Goal: Browse casually: Explore the website without a specific task or goal

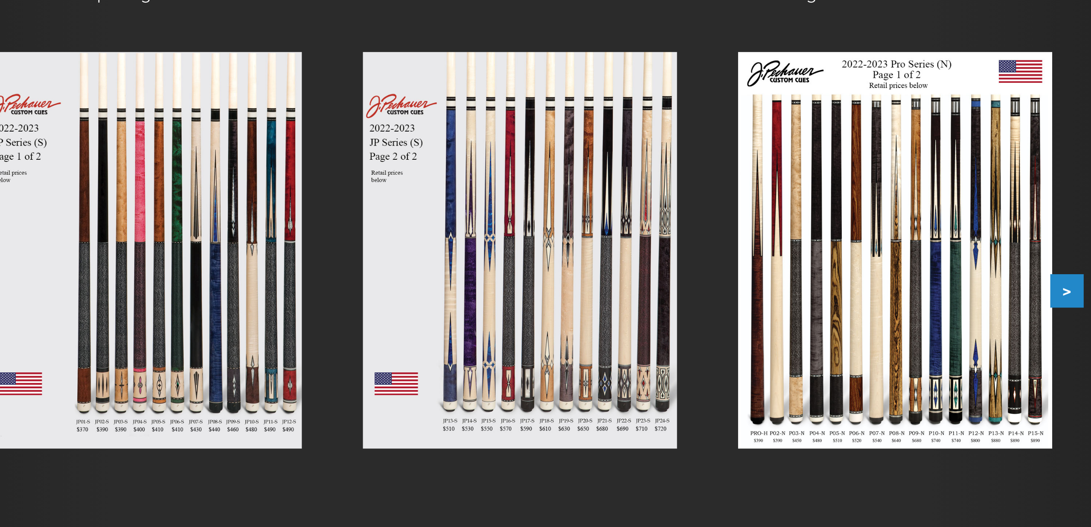
click at [783, 284] on button ">" at bounding box center [790, 291] width 15 height 15
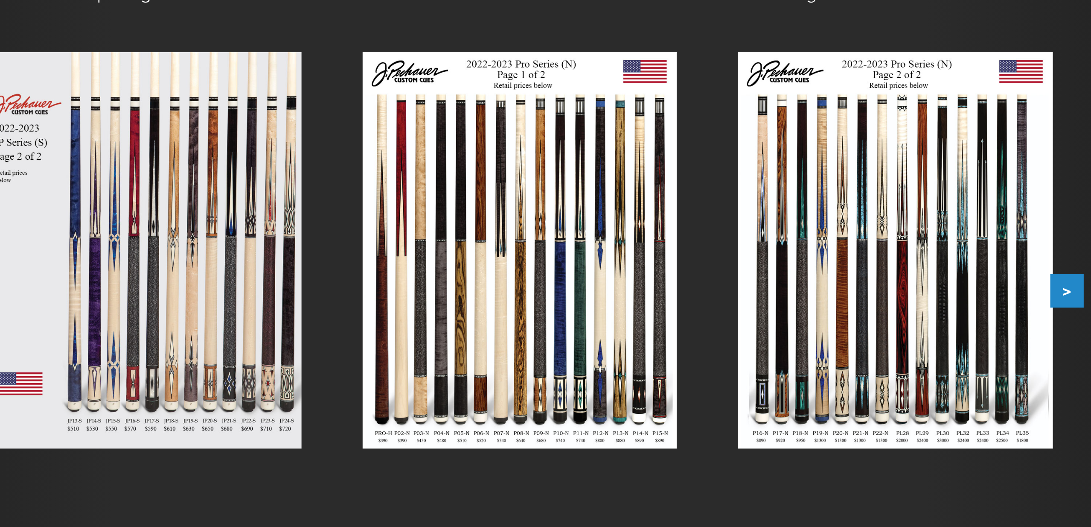
click at [783, 284] on button ">" at bounding box center [790, 291] width 15 height 15
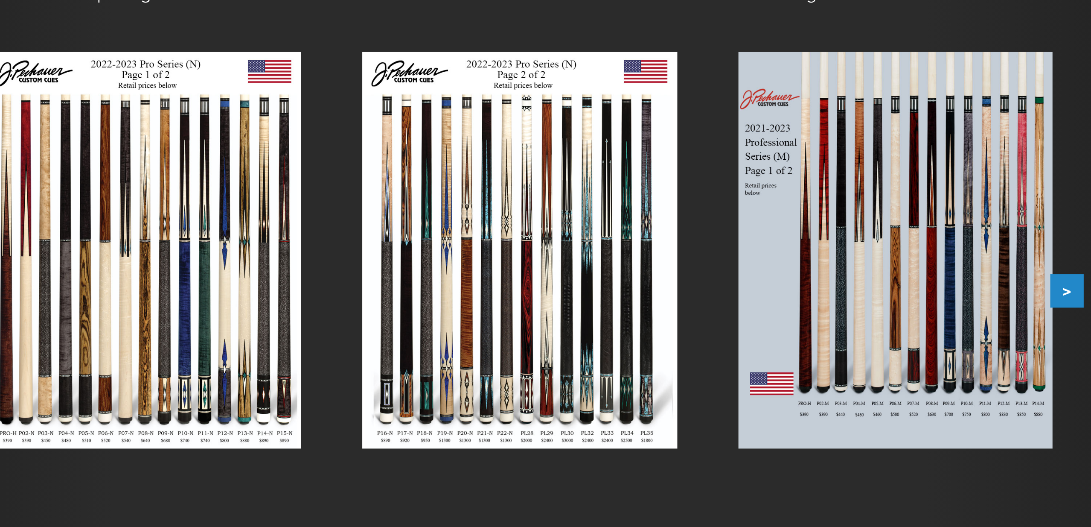
click at [783, 284] on button ">" at bounding box center [790, 291] width 15 height 15
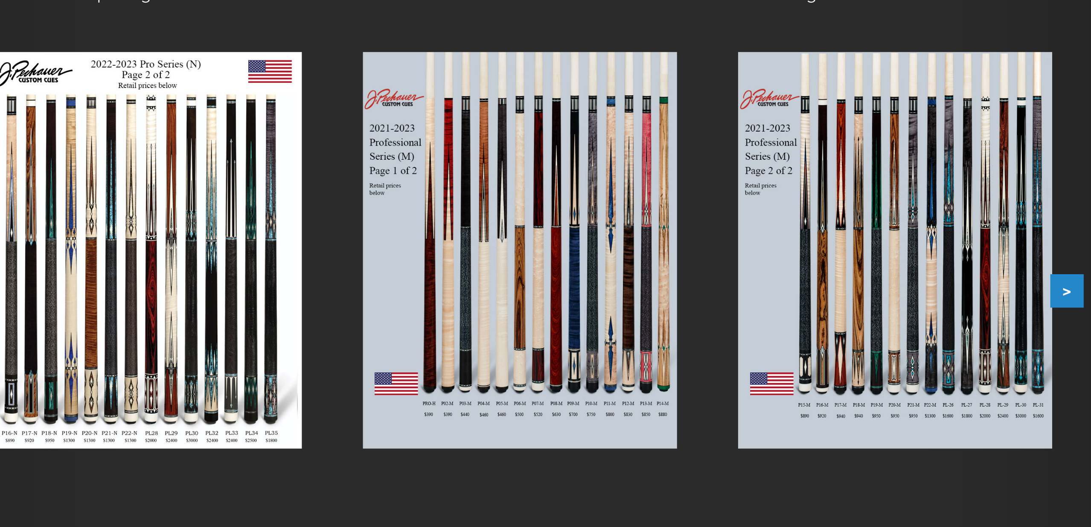
click at [783, 284] on button ">" at bounding box center [790, 291] width 15 height 15
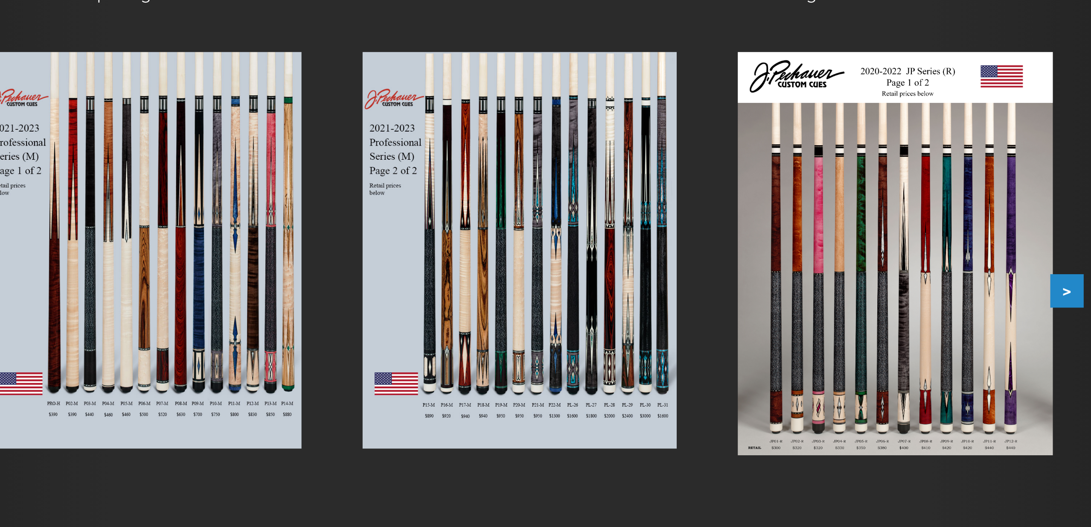
click at [783, 284] on button ">" at bounding box center [790, 291] width 15 height 15
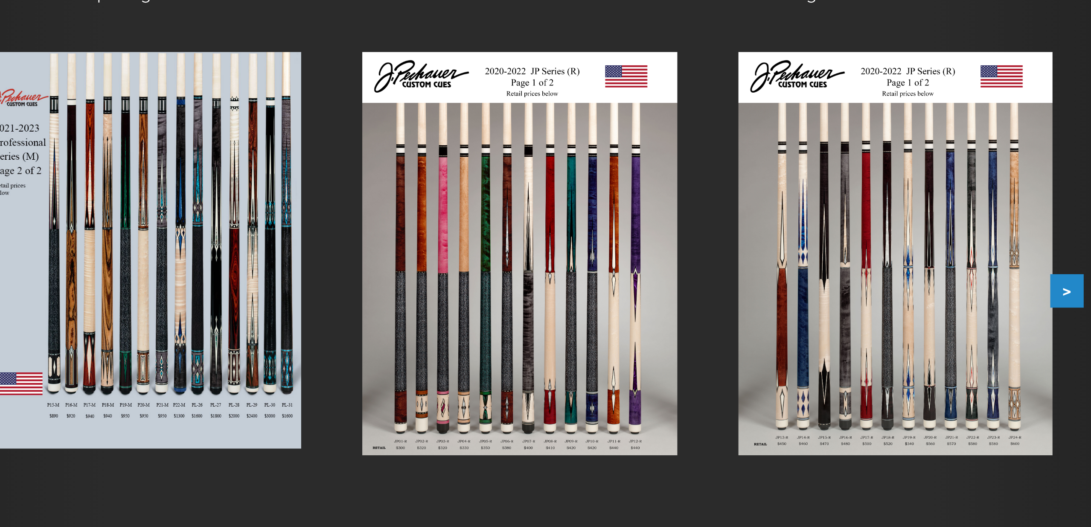
click at [783, 284] on button ">" at bounding box center [790, 291] width 15 height 15
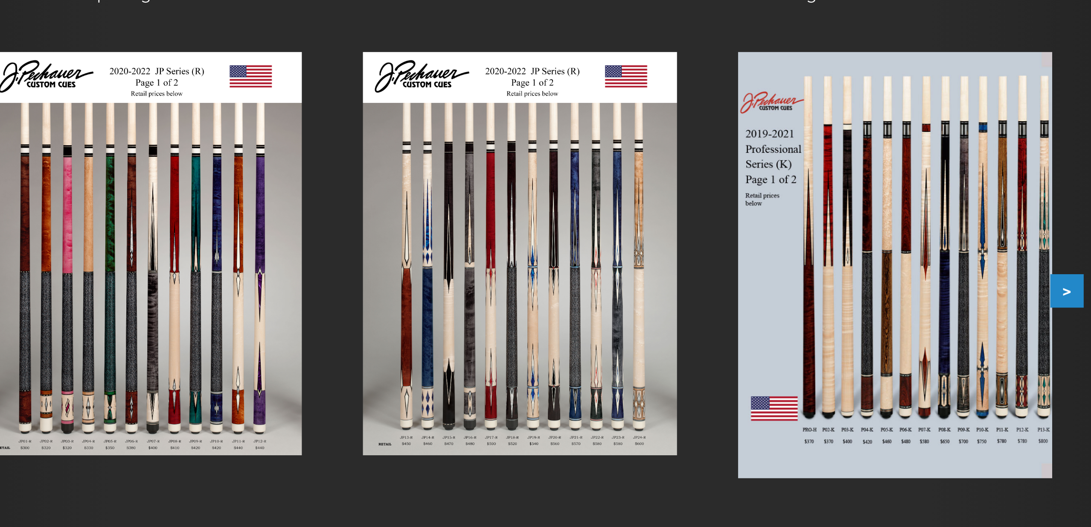
click at [783, 284] on button ">" at bounding box center [790, 291] width 15 height 15
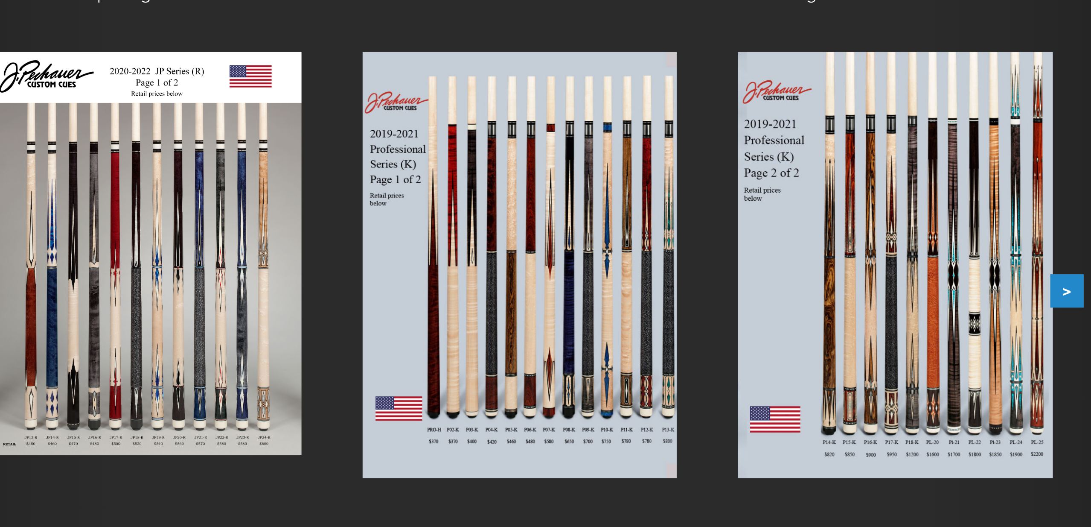
click at [783, 284] on button ">" at bounding box center [790, 291] width 15 height 15
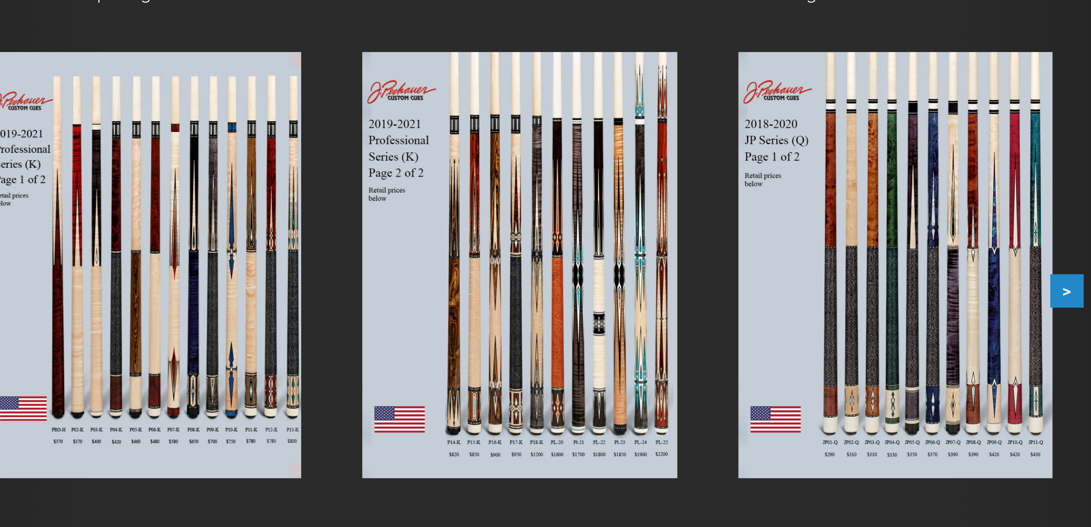
click at [783, 284] on button ">" at bounding box center [790, 291] width 15 height 15
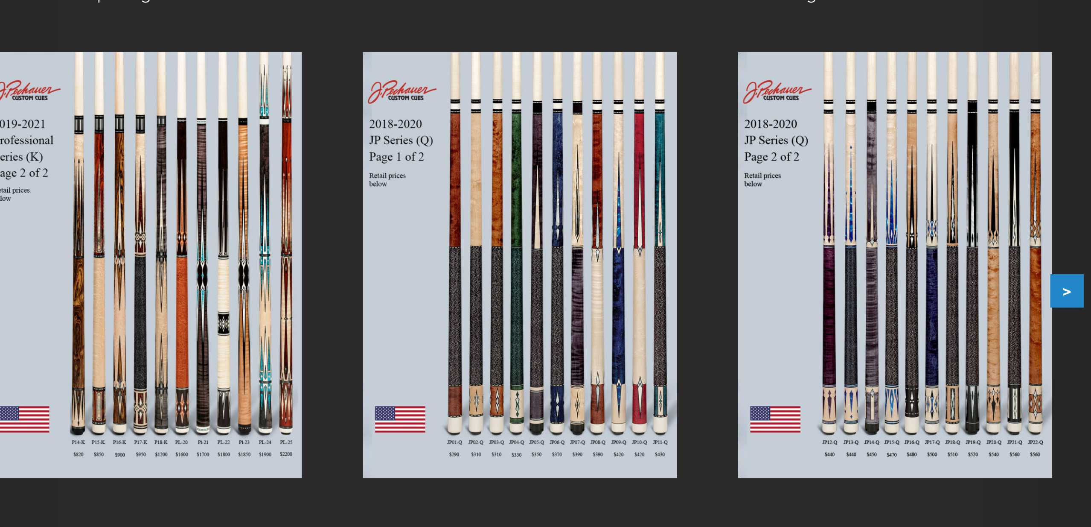
click at [783, 284] on button ">" at bounding box center [790, 291] width 15 height 15
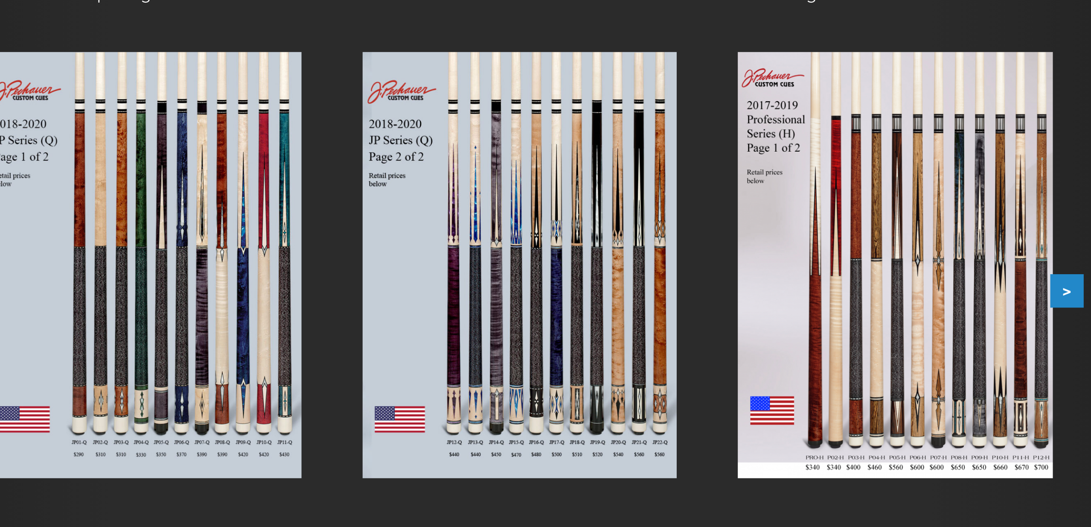
click at [783, 284] on button ">" at bounding box center [790, 291] width 15 height 15
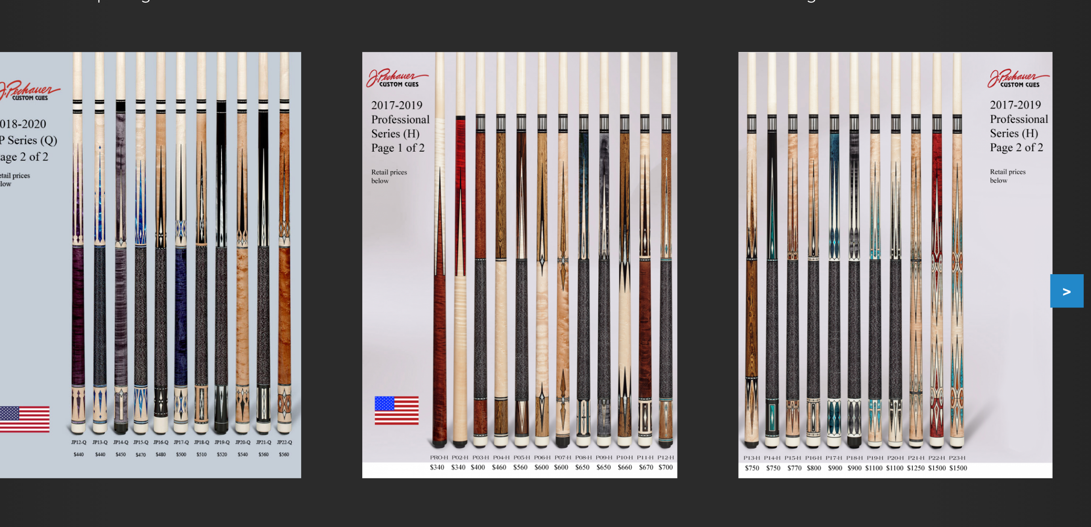
click at [783, 284] on button ">" at bounding box center [790, 291] width 15 height 15
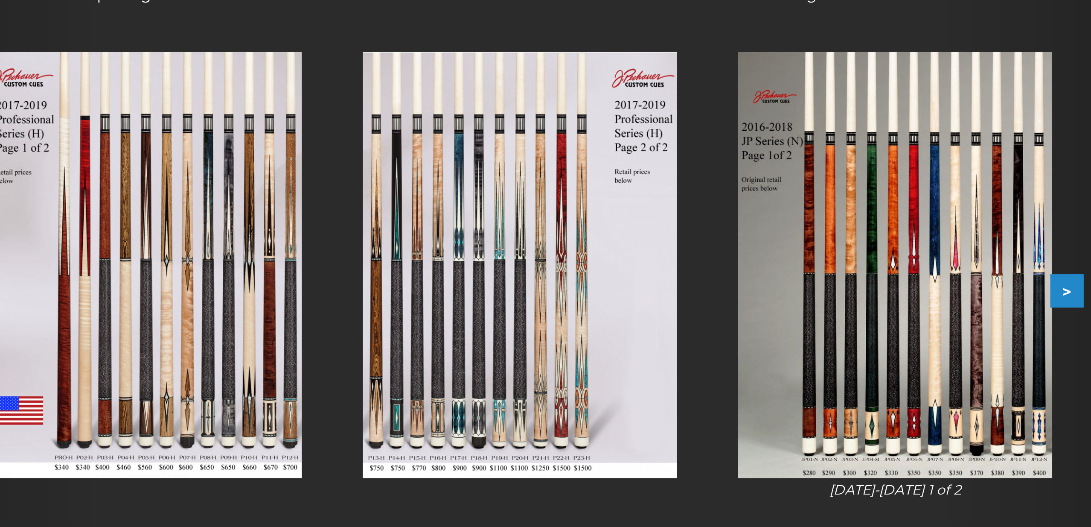
click at [783, 284] on button ">" at bounding box center [790, 291] width 15 height 15
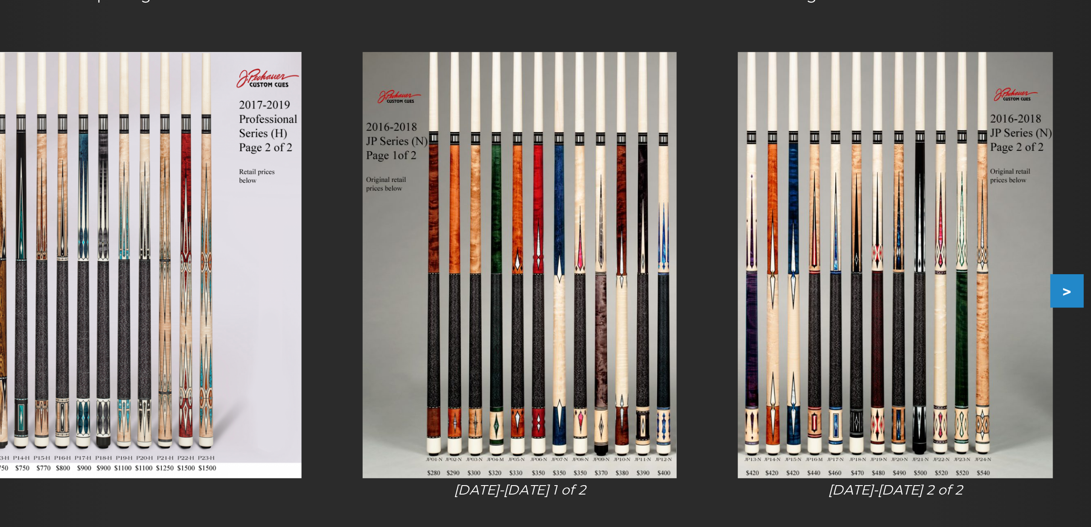
click at [783, 284] on button ">" at bounding box center [790, 291] width 15 height 15
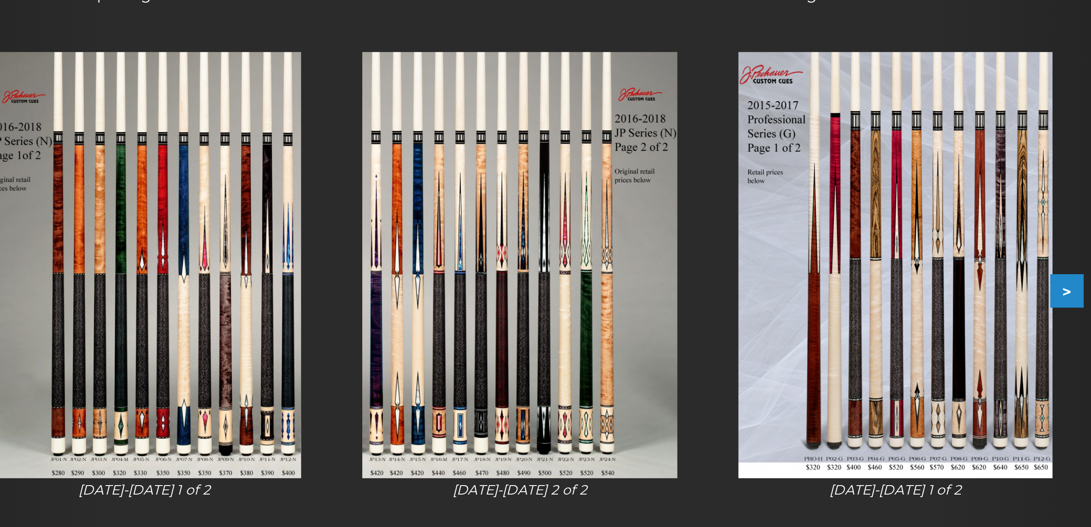
click at [783, 284] on button ">" at bounding box center [790, 291] width 15 height 15
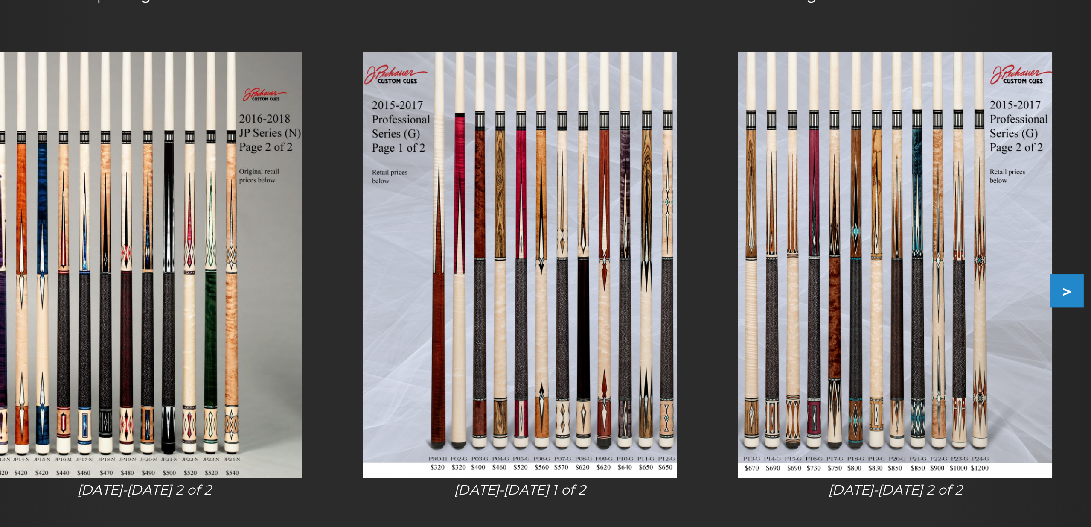
click at [783, 284] on button ">" at bounding box center [790, 291] width 15 height 15
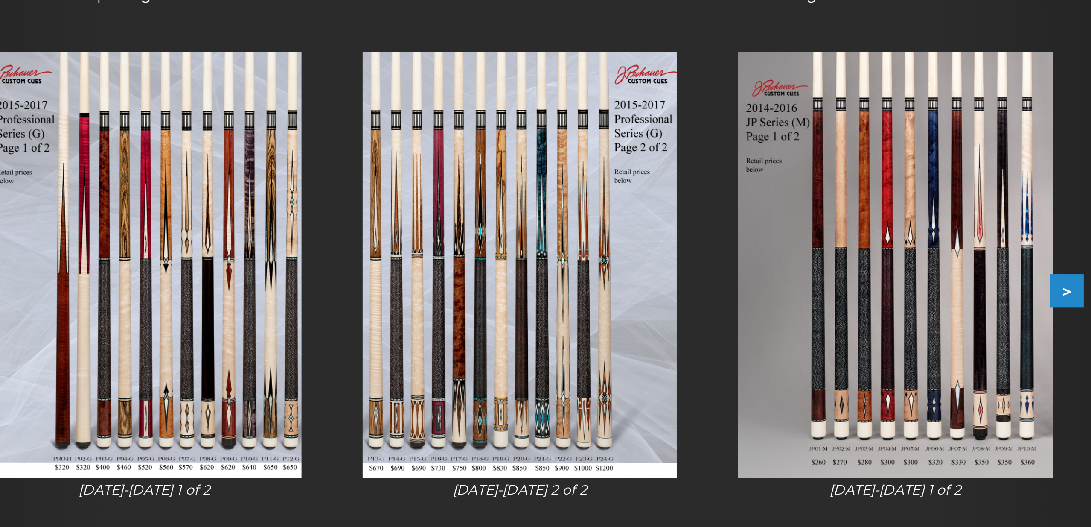
click at [783, 284] on button ">" at bounding box center [790, 291] width 15 height 15
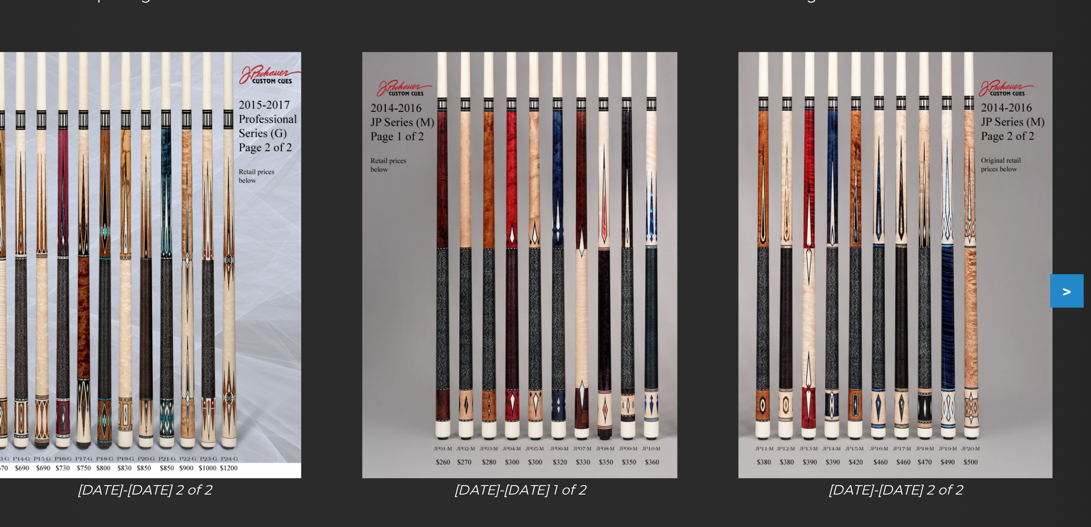
click at [783, 284] on button ">" at bounding box center [790, 291] width 15 height 15
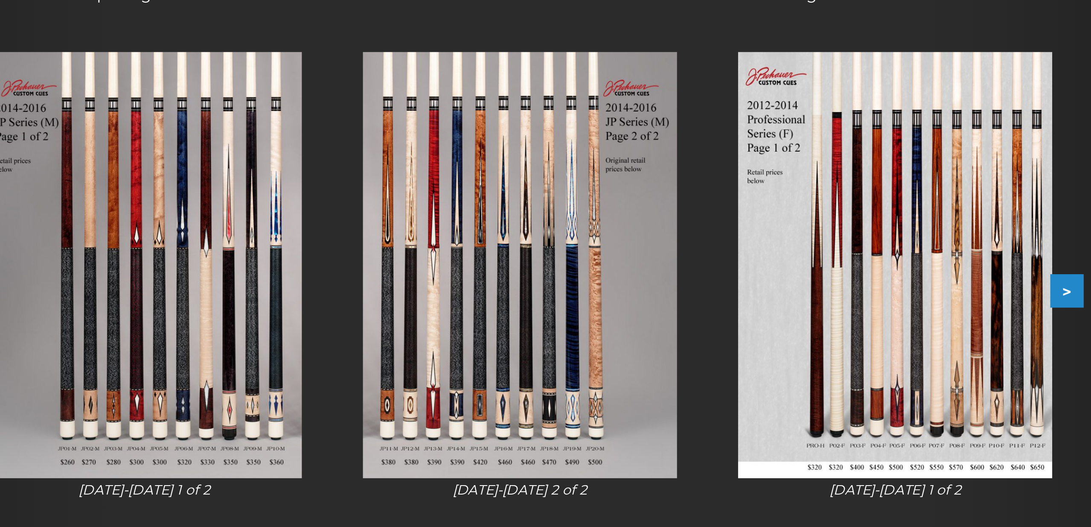
click at [783, 284] on button ">" at bounding box center [790, 291] width 15 height 15
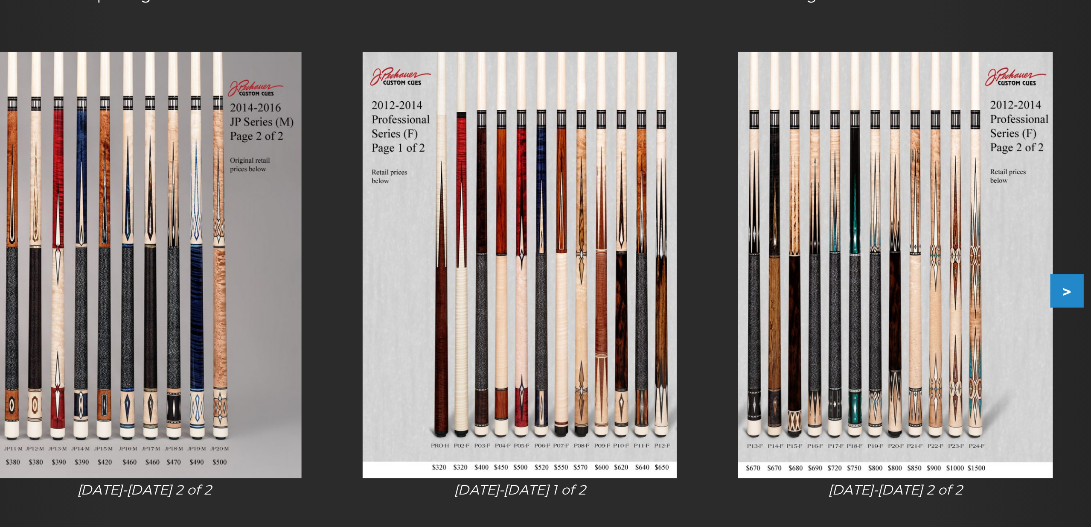
click at [783, 284] on button ">" at bounding box center [790, 291] width 15 height 15
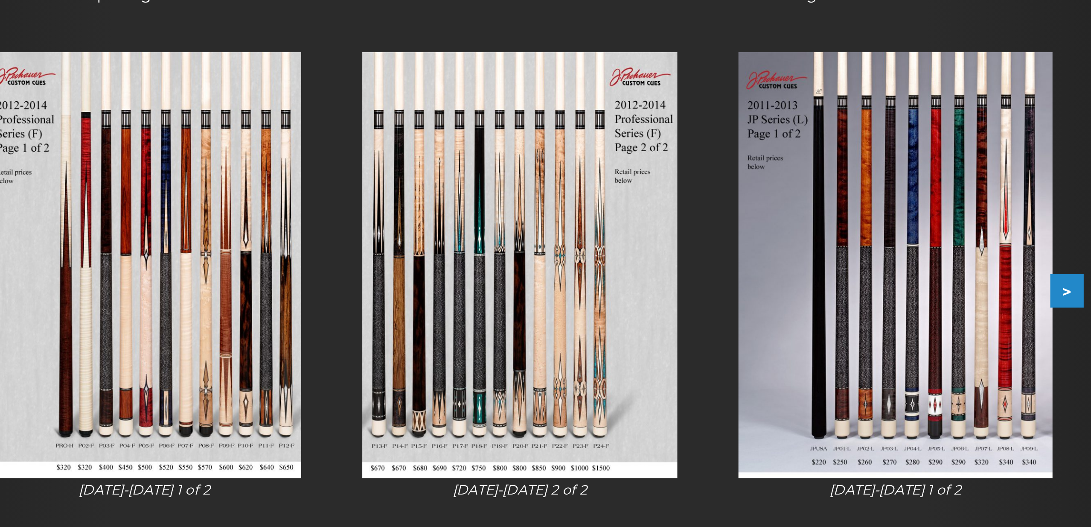
click at [783, 284] on button ">" at bounding box center [790, 291] width 15 height 15
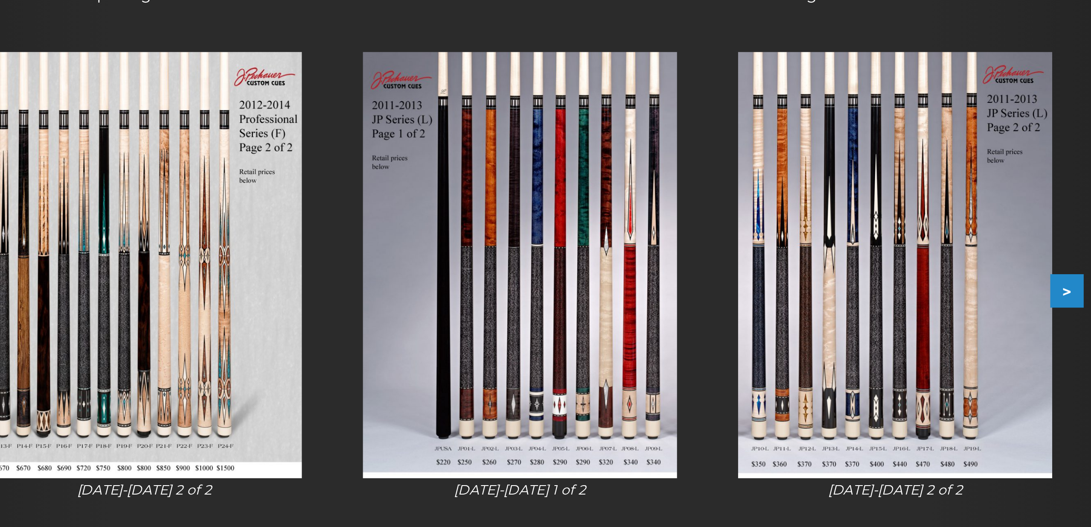
click at [783, 284] on button ">" at bounding box center [790, 291] width 15 height 15
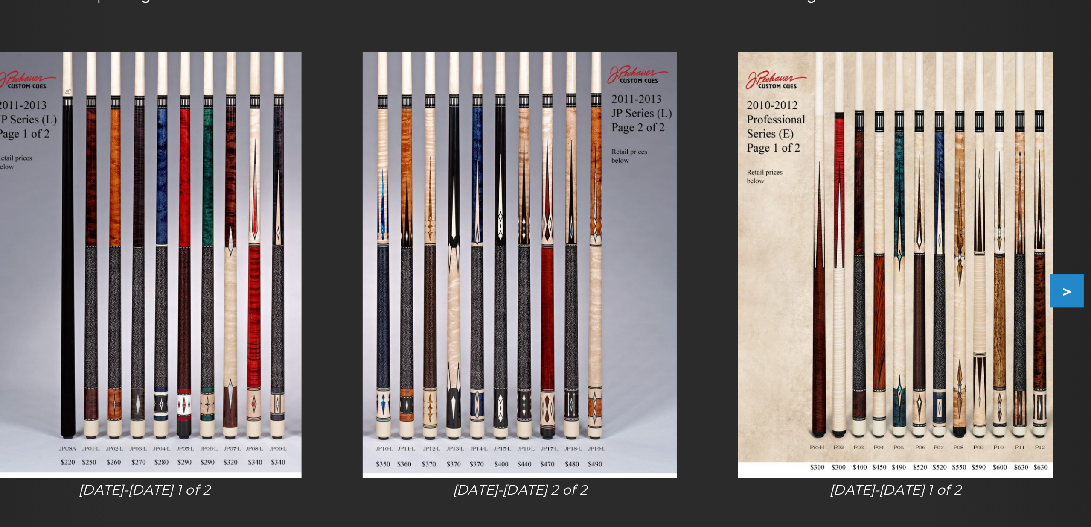
click at [783, 284] on button ">" at bounding box center [790, 291] width 15 height 15
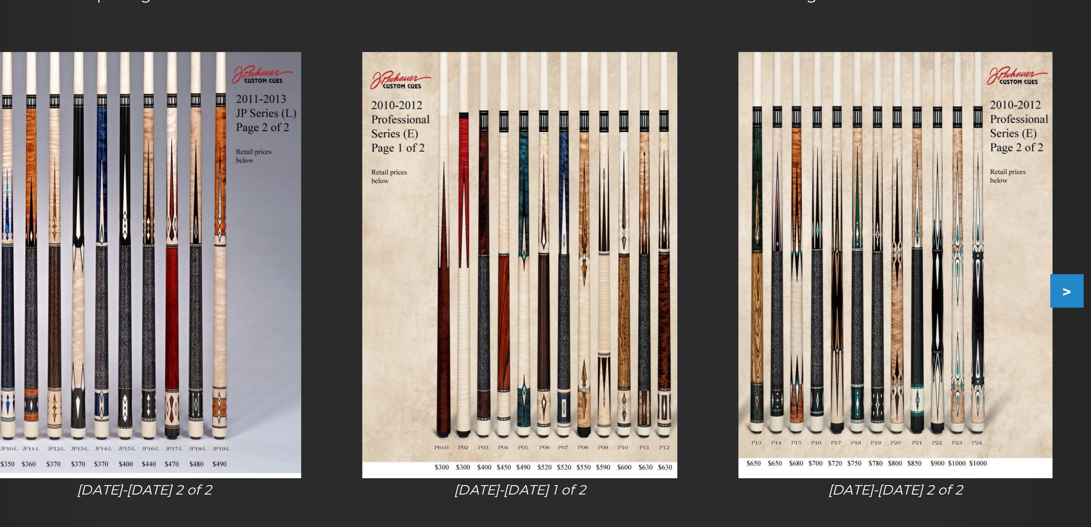
click at [783, 284] on button ">" at bounding box center [790, 291] width 15 height 15
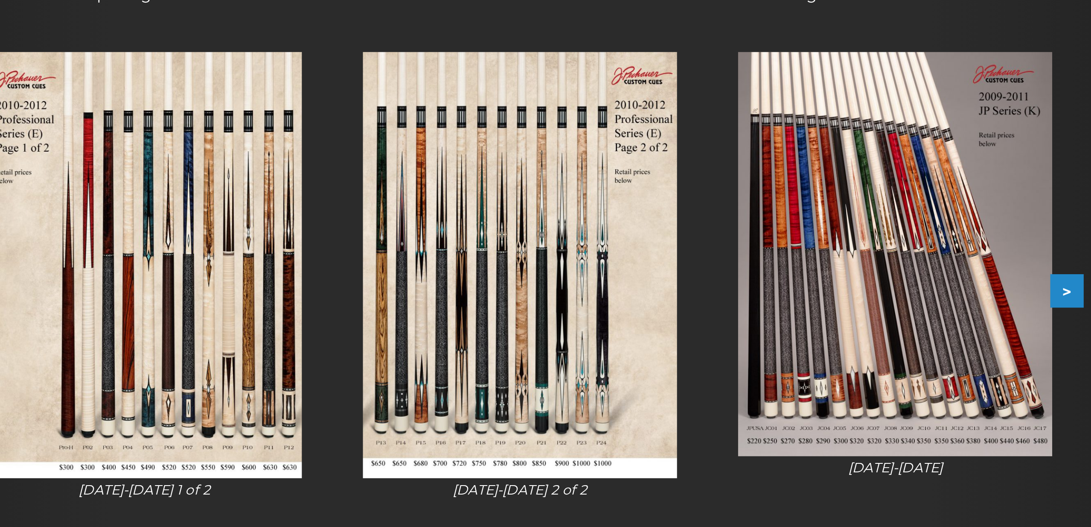
click at [783, 284] on button ">" at bounding box center [790, 291] width 15 height 15
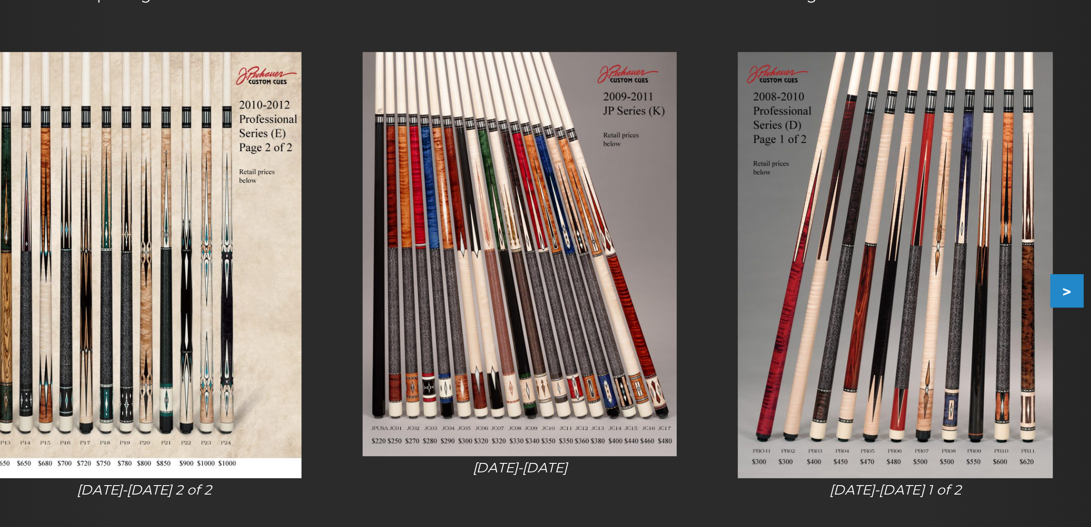
scroll to position [6, 0]
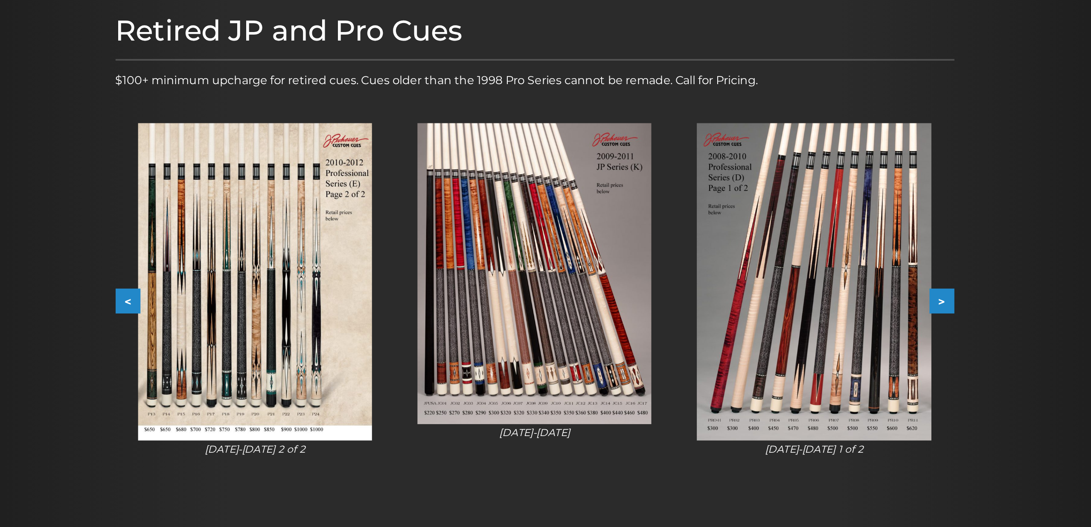
click at [783, 278] on button ">" at bounding box center [790, 285] width 15 height 15
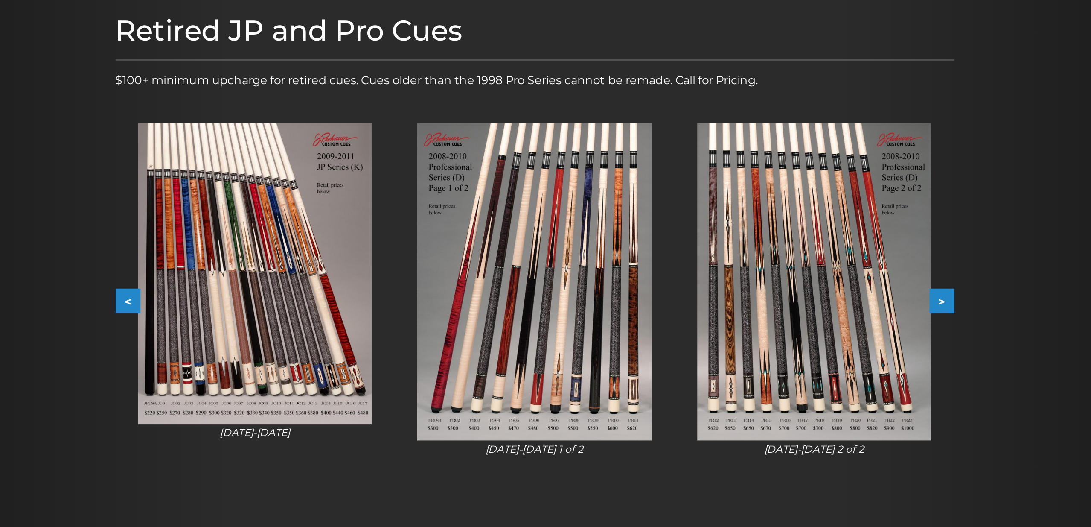
click at [783, 278] on button ">" at bounding box center [790, 285] width 15 height 15
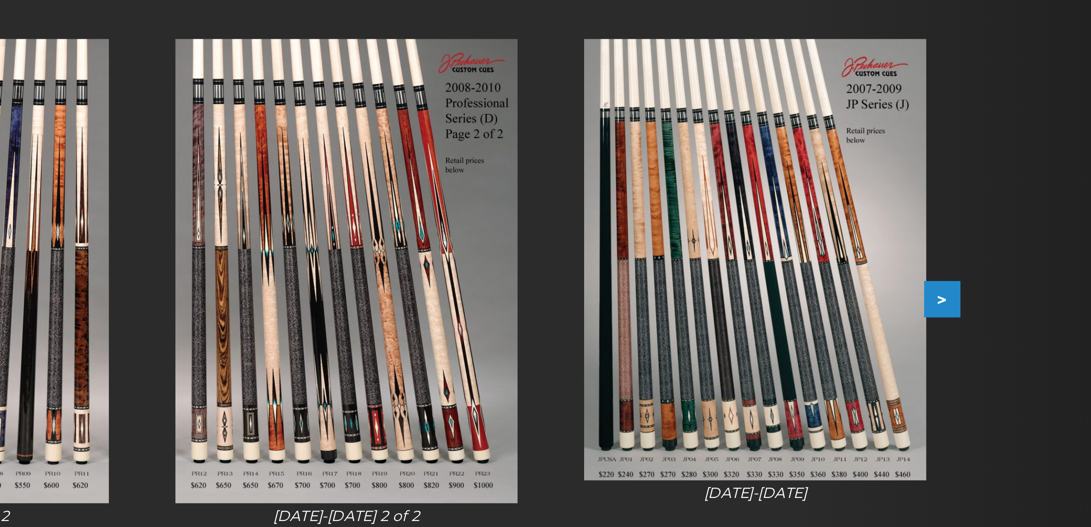
click at [783, 278] on button ">" at bounding box center [790, 285] width 15 height 15
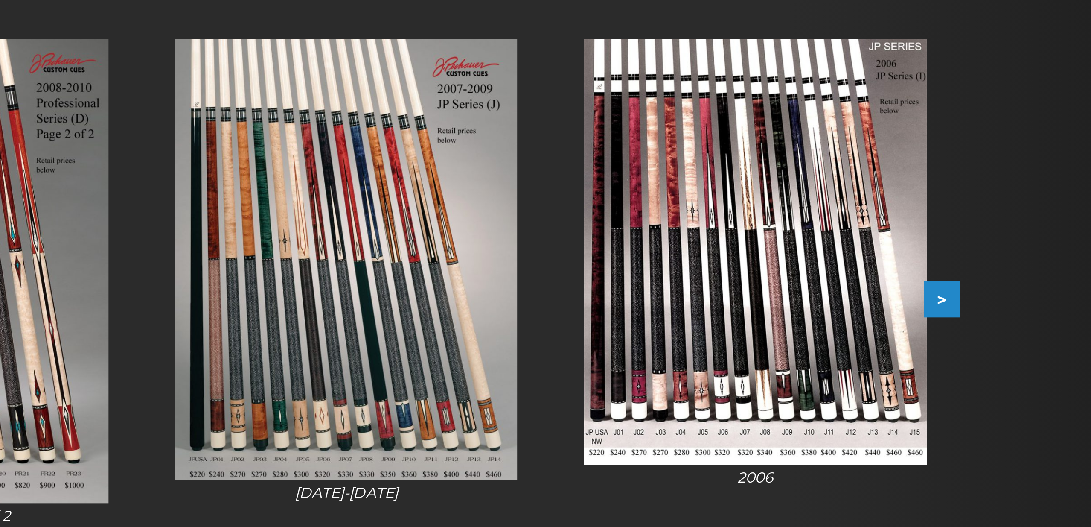
click at [783, 278] on button ">" at bounding box center [790, 285] width 15 height 15
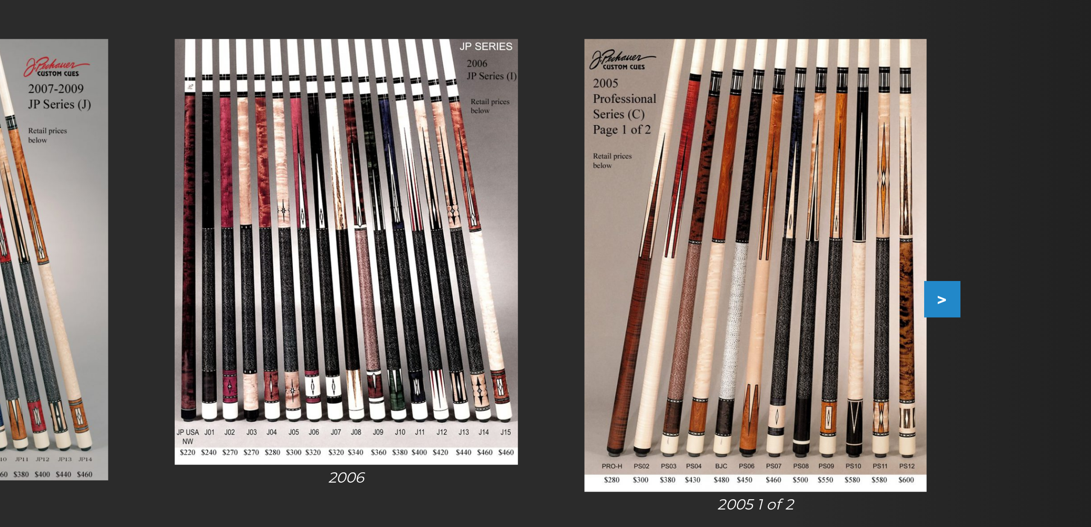
click at [783, 278] on button ">" at bounding box center [790, 285] width 15 height 15
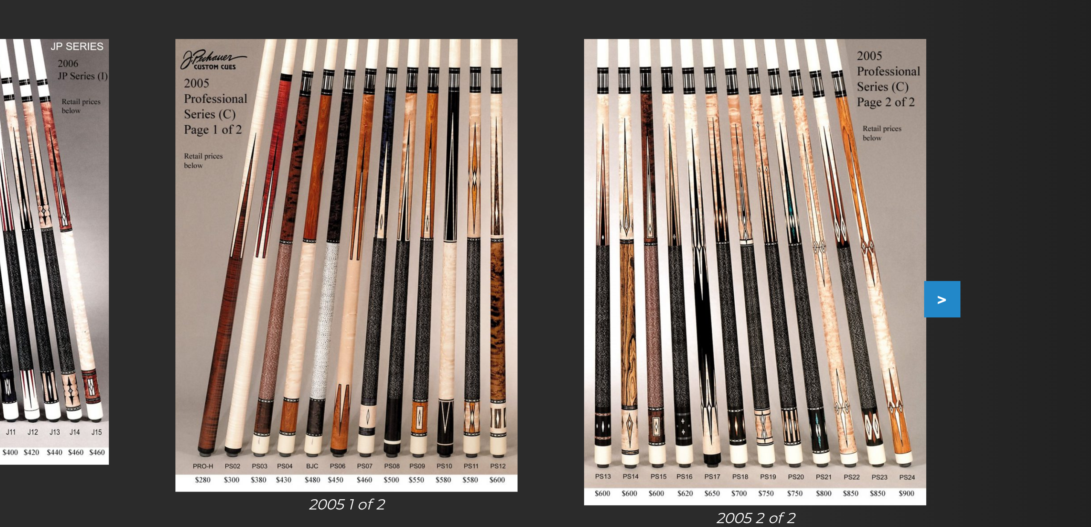
click at [783, 278] on button ">" at bounding box center [790, 285] width 15 height 15
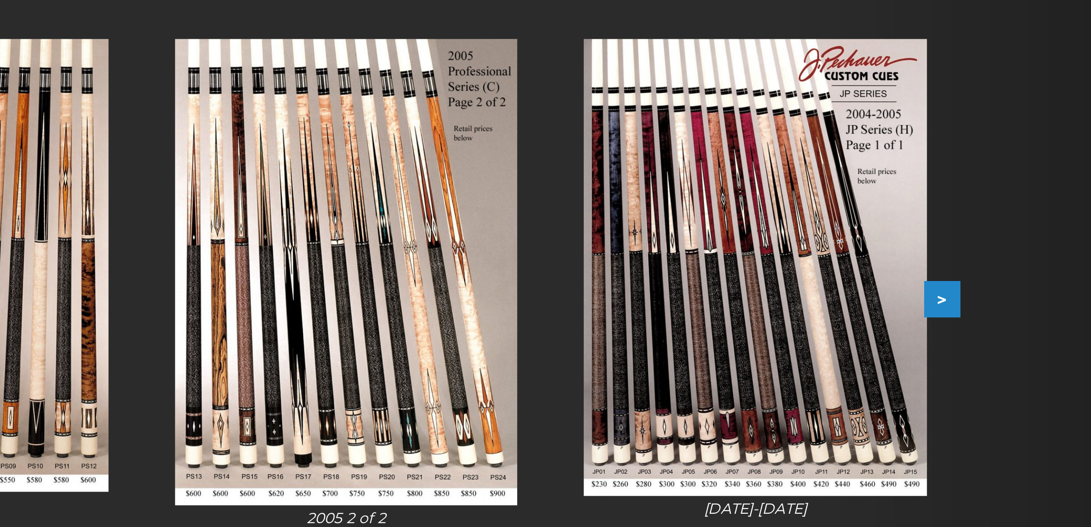
click at [783, 278] on button ">" at bounding box center [790, 285] width 15 height 15
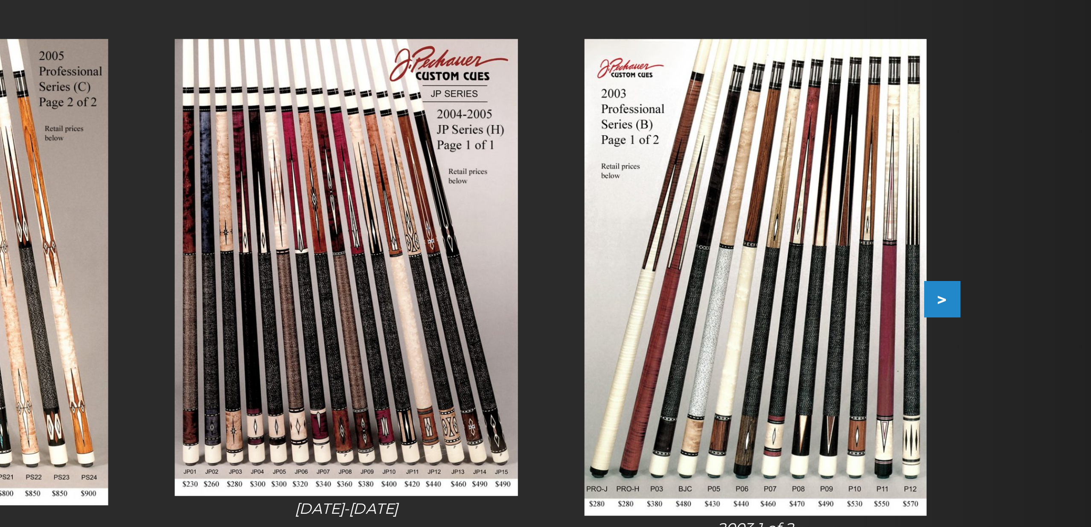
click at [783, 278] on button ">" at bounding box center [790, 285] width 15 height 15
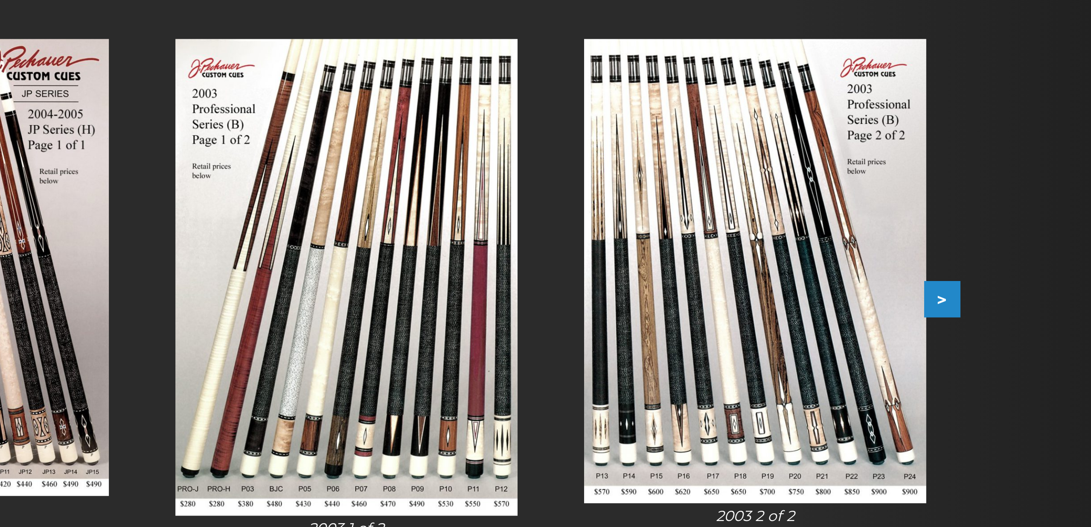
click at [783, 278] on button ">" at bounding box center [790, 285] width 15 height 15
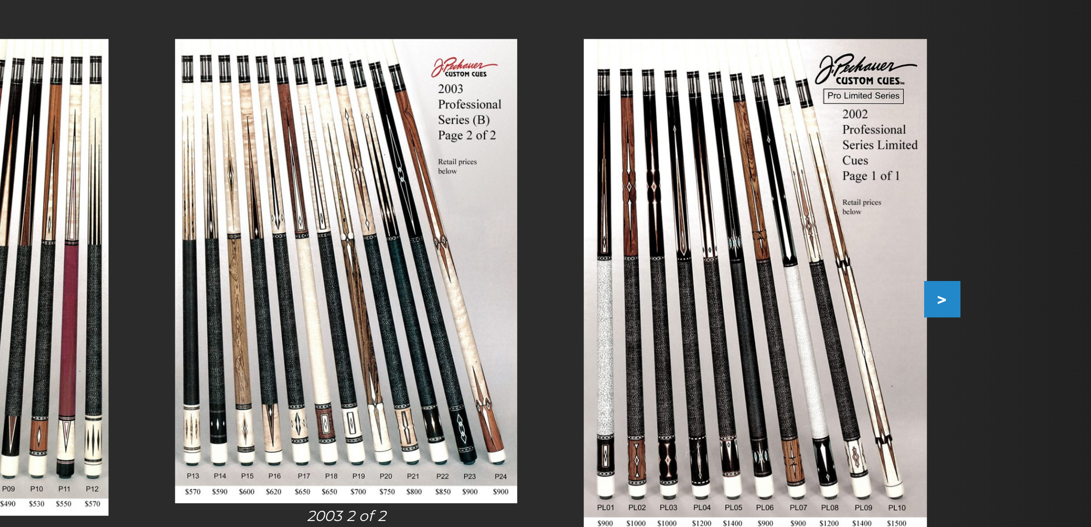
click at [783, 278] on button ">" at bounding box center [790, 285] width 15 height 15
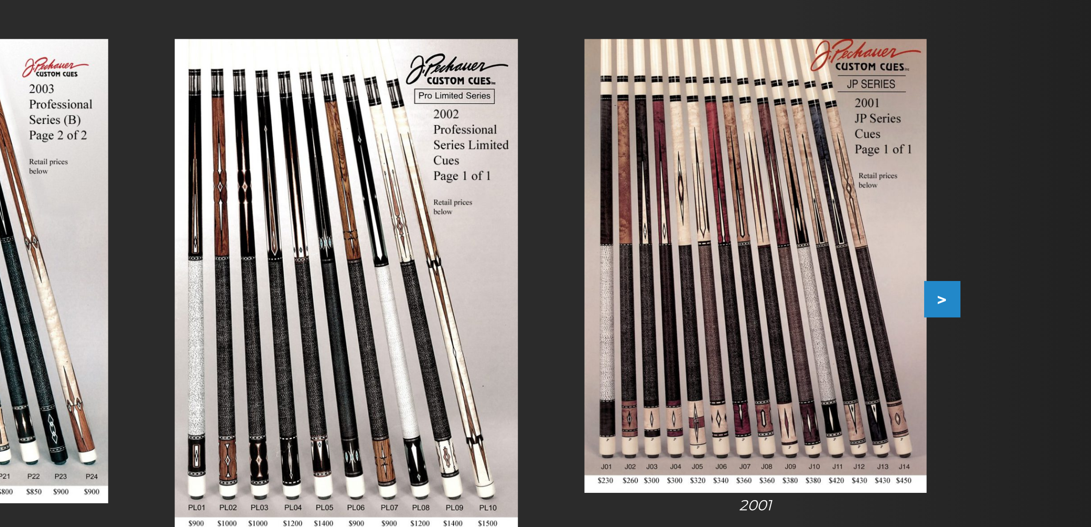
click at [783, 278] on button ">" at bounding box center [790, 285] width 15 height 15
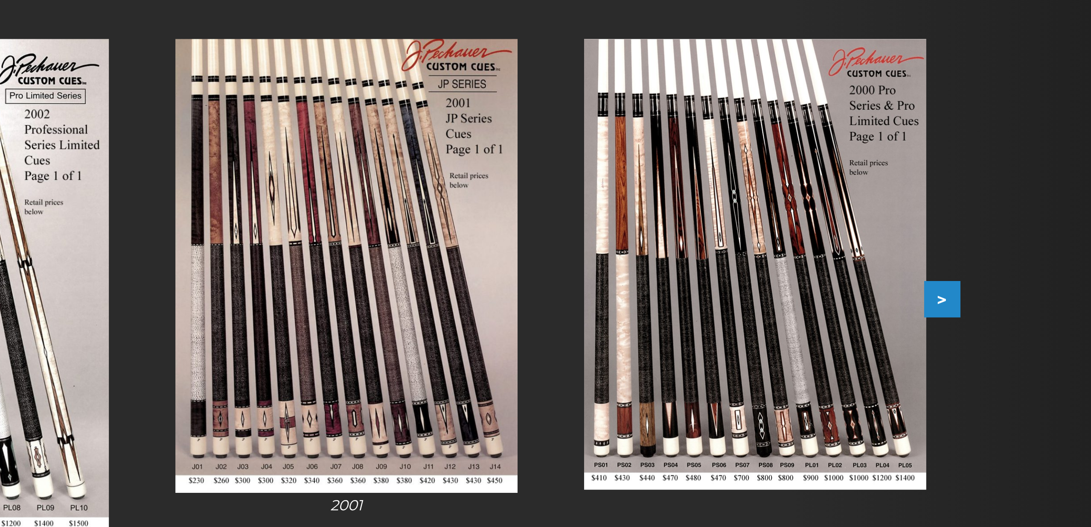
click at [783, 278] on button ">" at bounding box center [790, 285] width 15 height 15
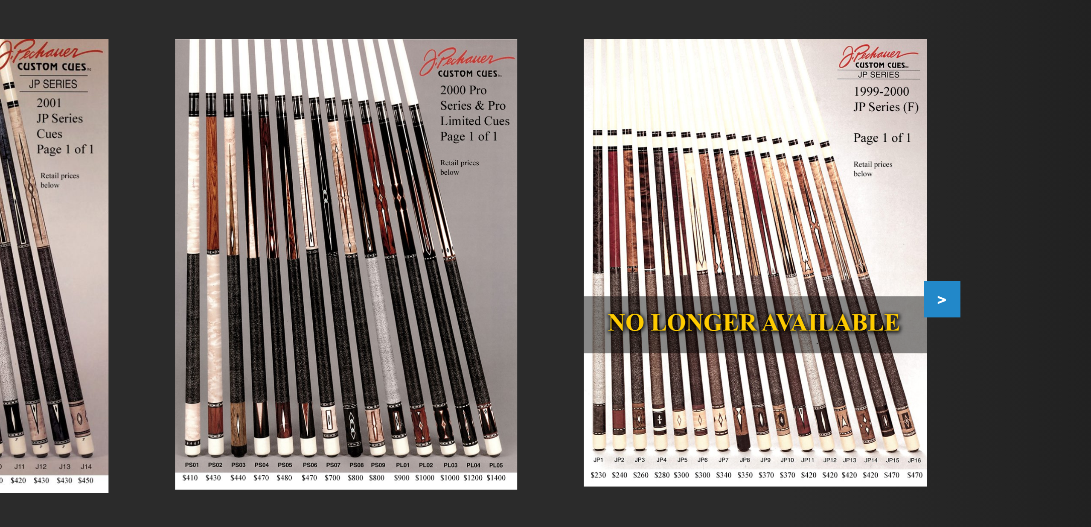
click at [783, 278] on button ">" at bounding box center [790, 285] width 15 height 15
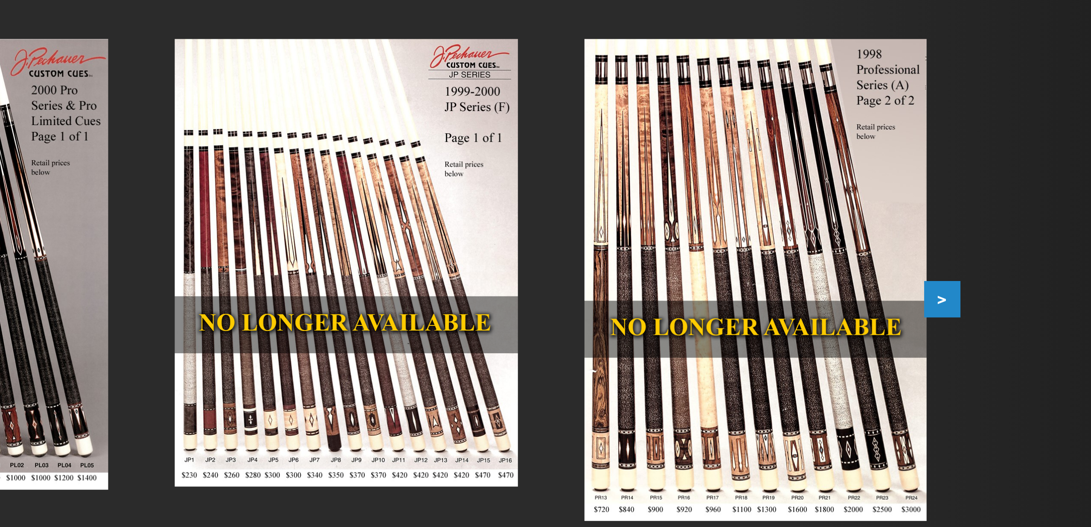
click at [783, 278] on button ">" at bounding box center [790, 285] width 15 height 15
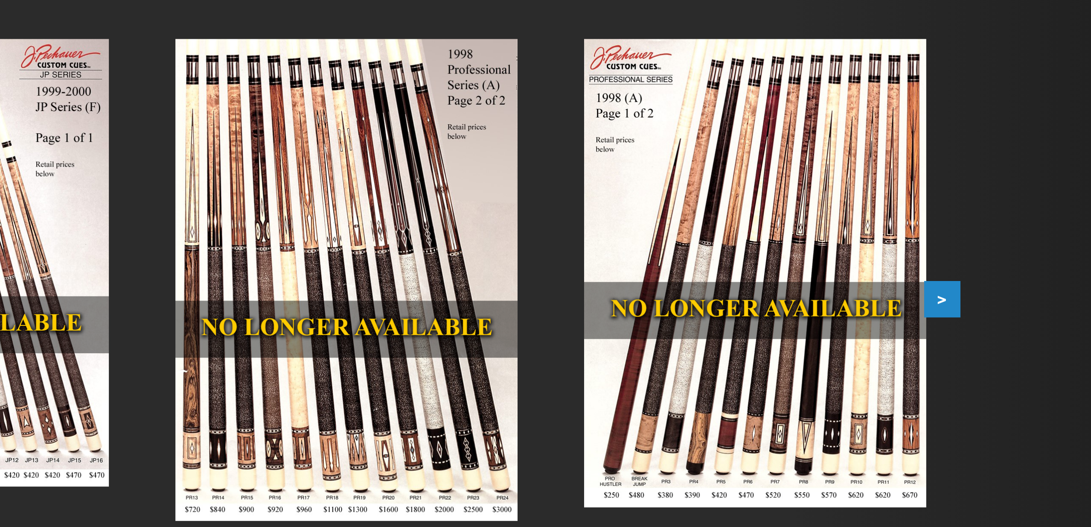
click at [783, 278] on button ">" at bounding box center [790, 285] width 15 height 15
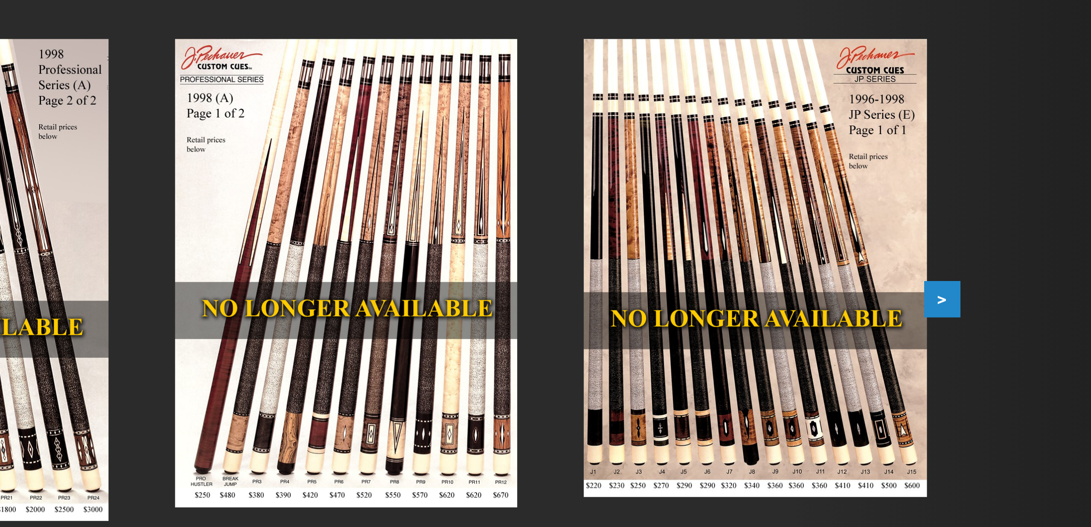
click at [783, 278] on button ">" at bounding box center [790, 285] width 15 height 15
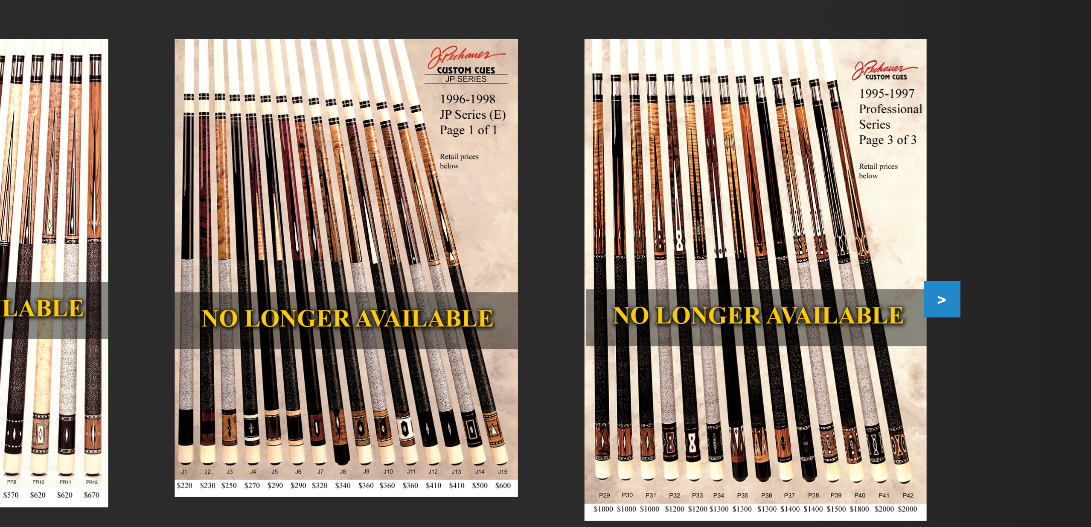
click at [783, 278] on button ">" at bounding box center [790, 285] width 15 height 15
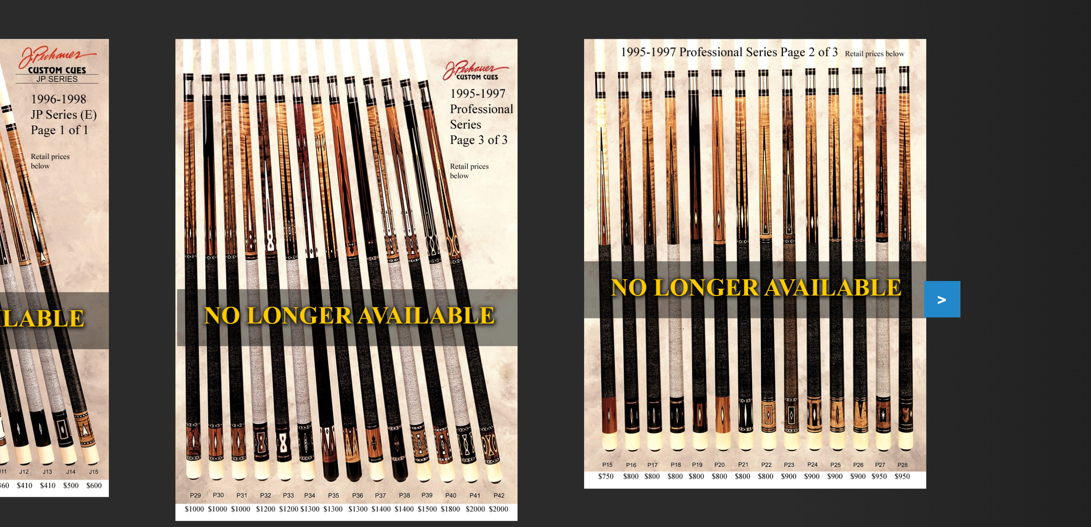
click at [783, 278] on button ">" at bounding box center [790, 285] width 15 height 15
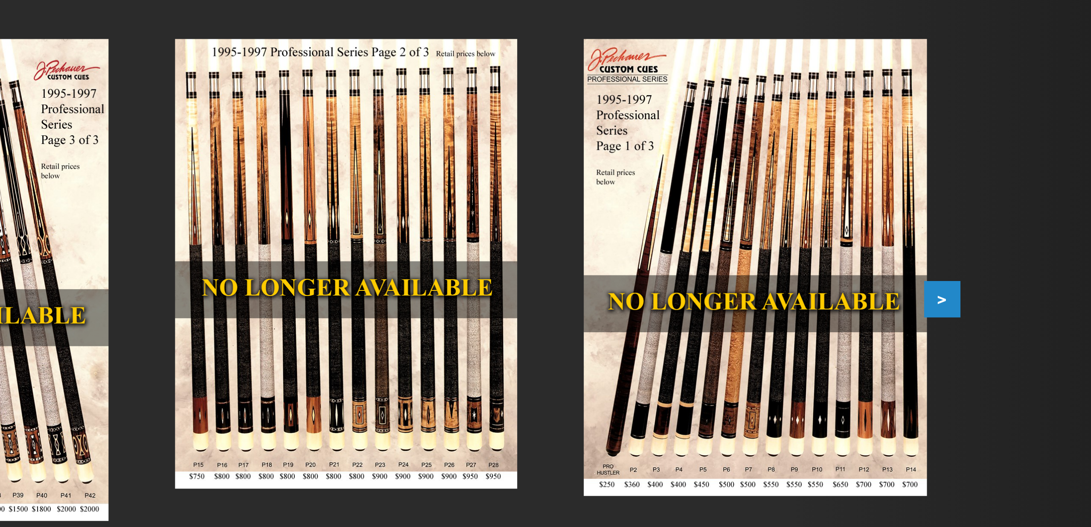
click at [783, 278] on button ">" at bounding box center [790, 285] width 15 height 15
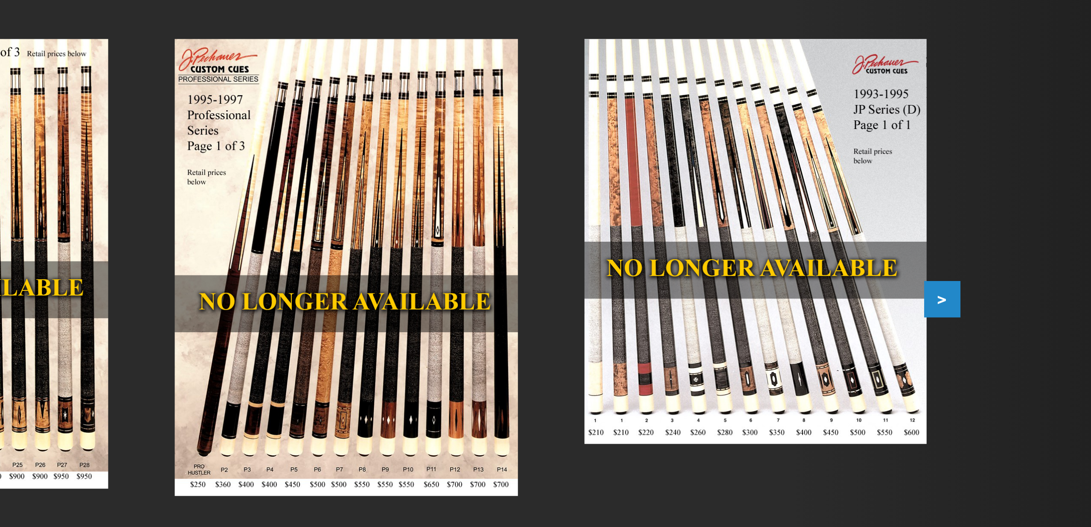
click at [783, 278] on button ">" at bounding box center [790, 285] width 15 height 15
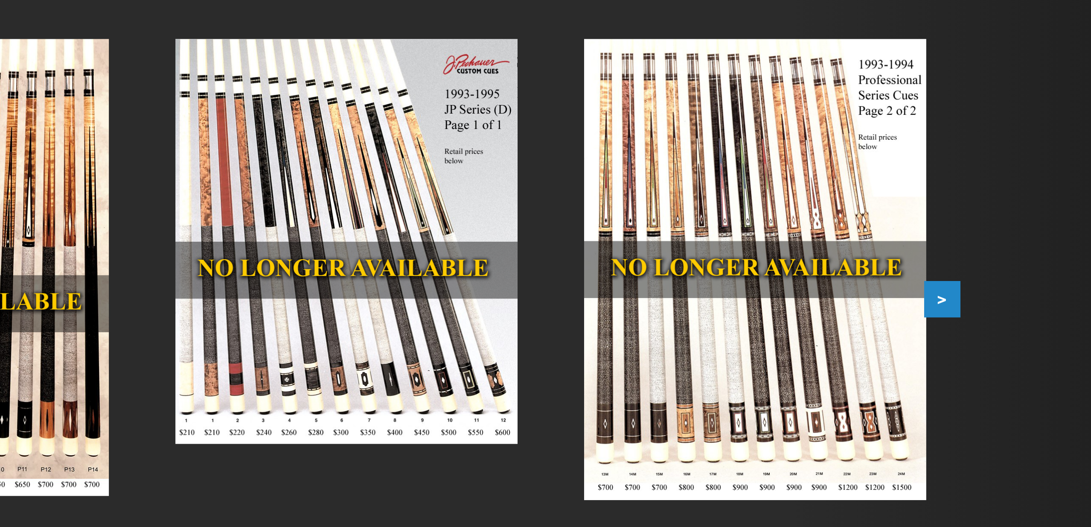
click at [783, 278] on button ">" at bounding box center [790, 285] width 15 height 15
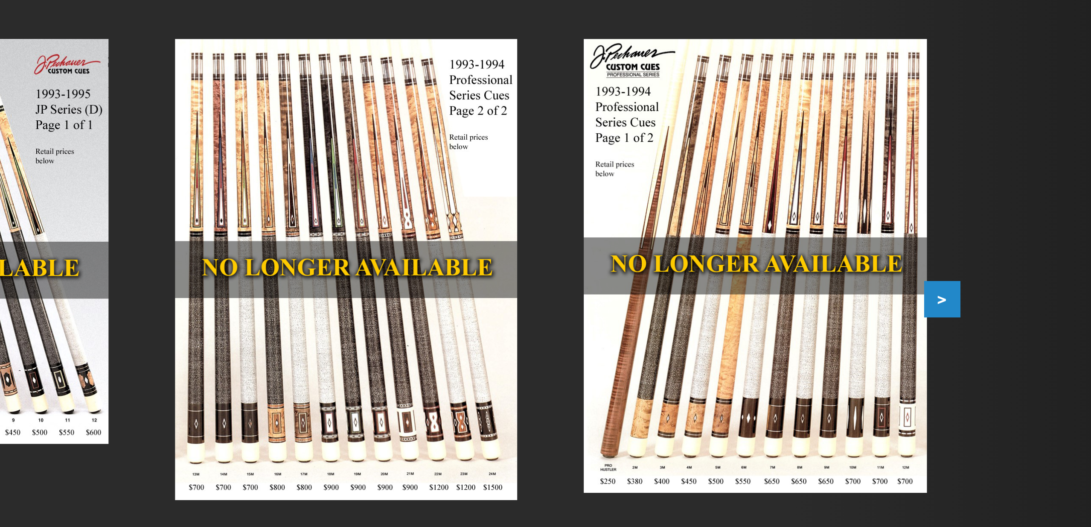
click at [783, 278] on button ">" at bounding box center [790, 285] width 15 height 15
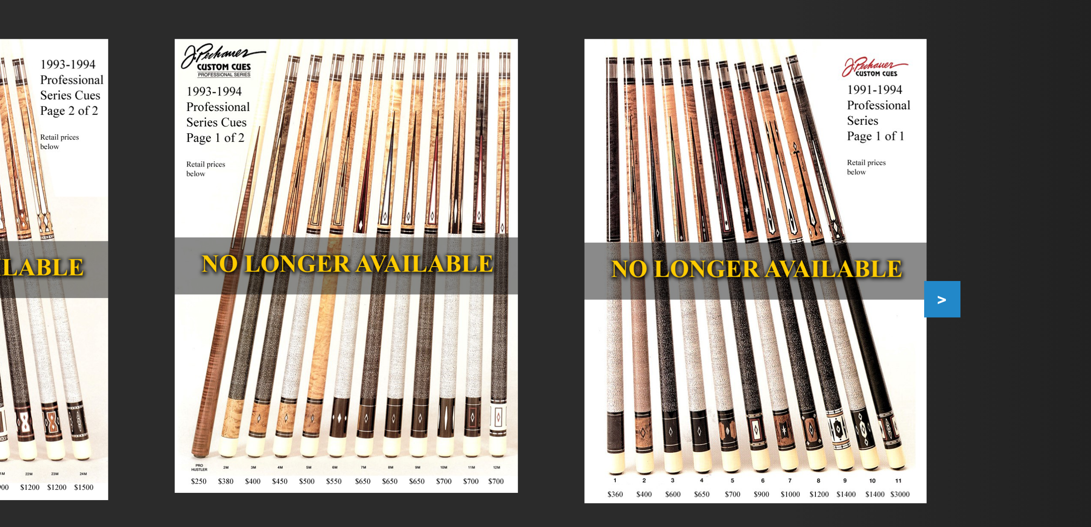
click at [783, 278] on button ">" at bounding box center [790, 285] width 15 height 15
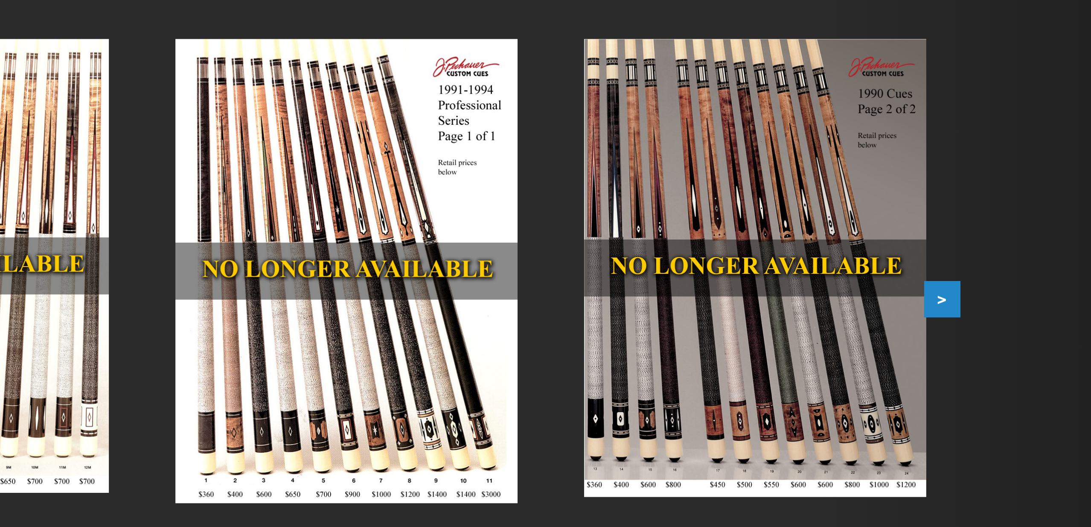
click at [783, 278] on button ">" at bounding box center [790, 285] width 15 height 15
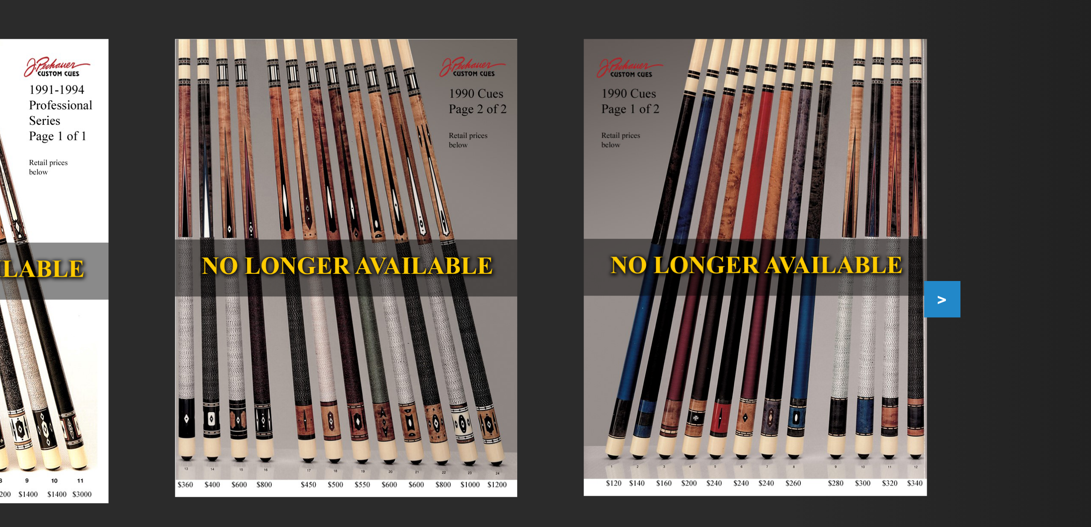
click at [783, 278] on button ">" at bounding box center [790, 285] width 15 height 15
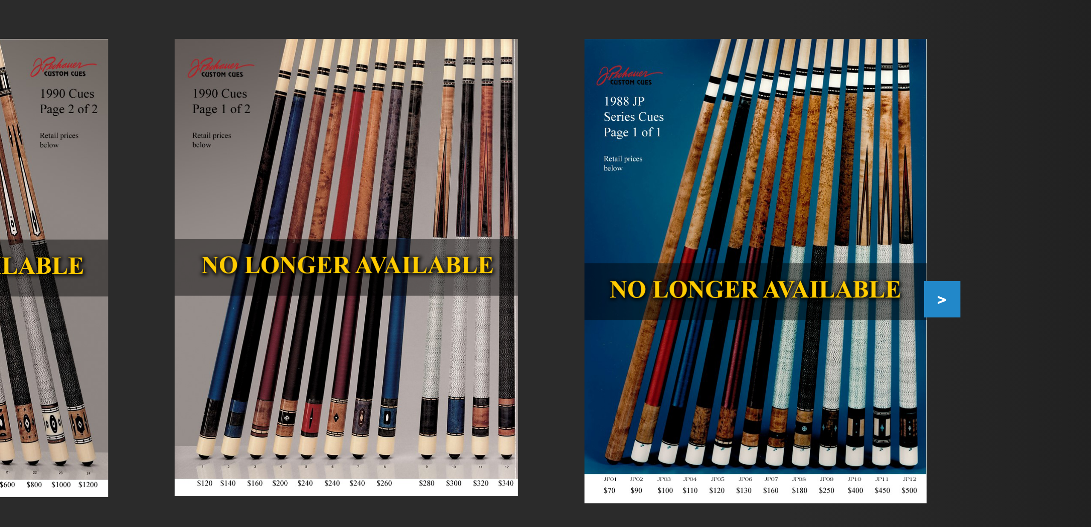
click at [783, 278] on button ">" at bounding box center [790, 285] width 15 height 15
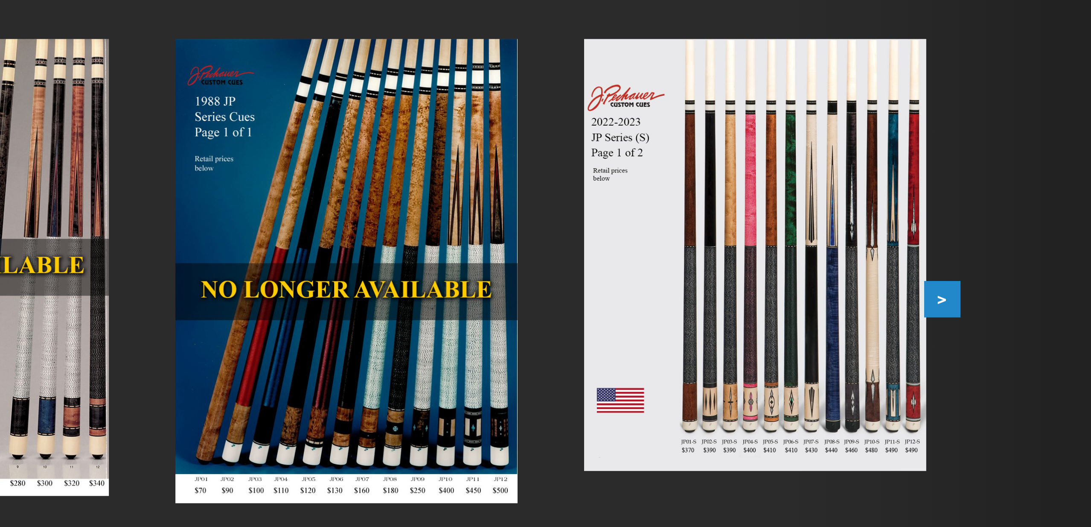
click at [783, 278] on button ">" at bounding box center [790, 285] width 15 height 15
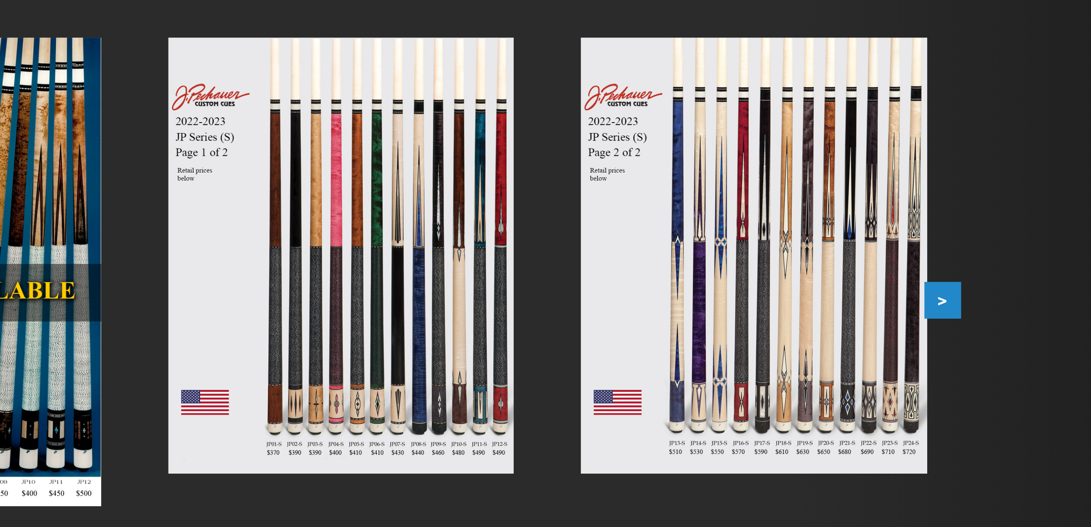
click at [783, 278] on button ">" at bounding box center [790, 285] width 15 height 15
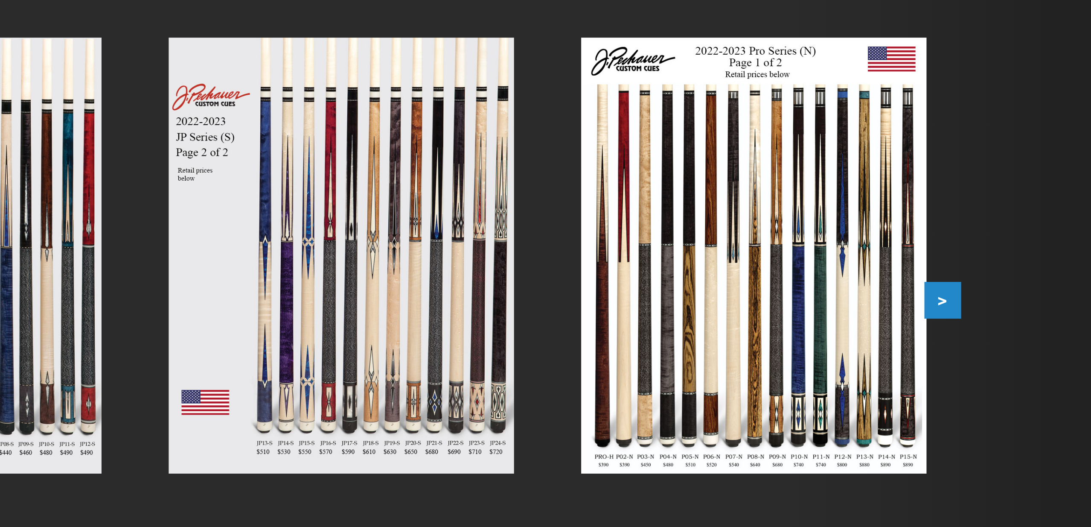
click at [783, 278] on button ">" at bounding box center [790, 285] width 15 height 15
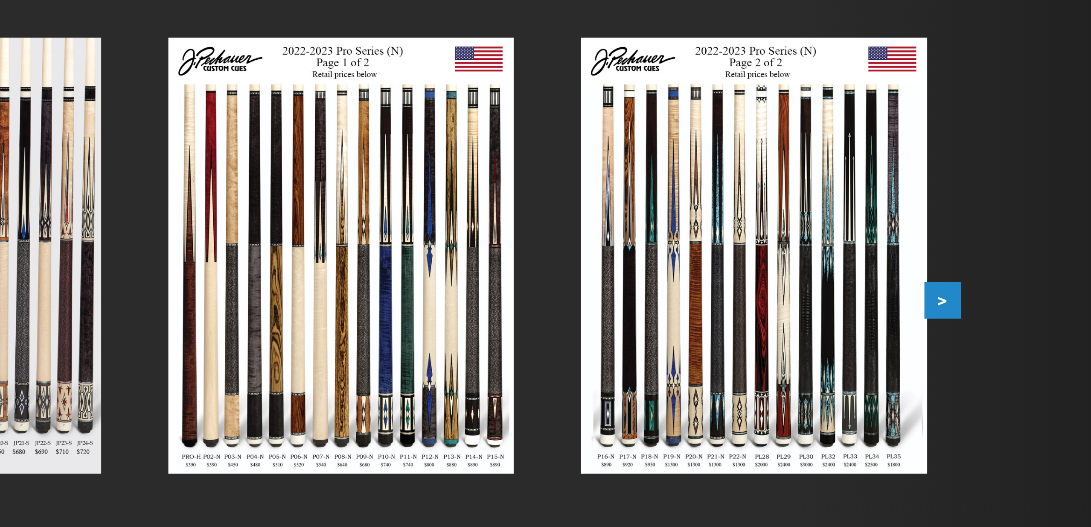
click at [783, 278] on button ">" at bounding box center [790, 285] width 15 height 15
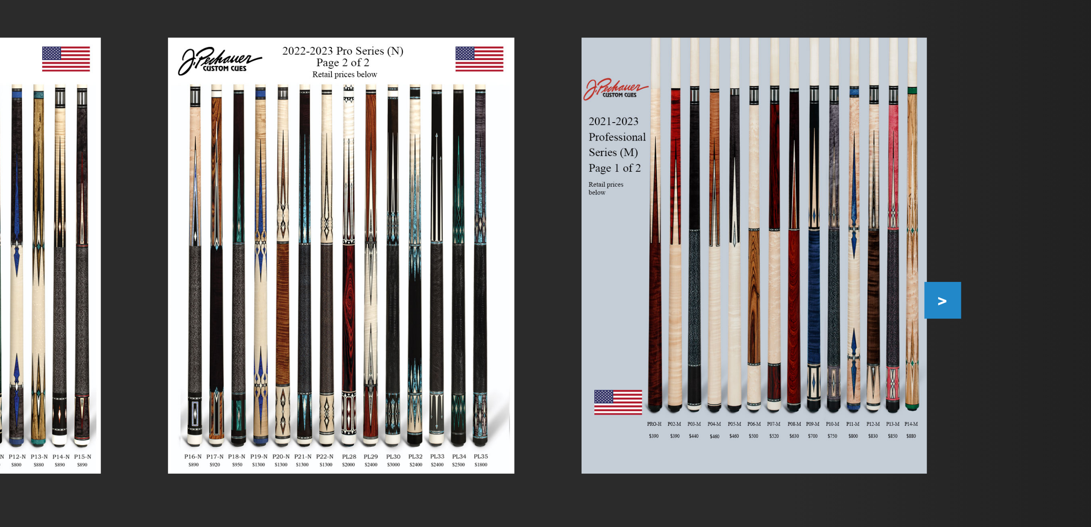
click at [783, 278] on button ">" at bounding box center [790, 285] width 15 height 15
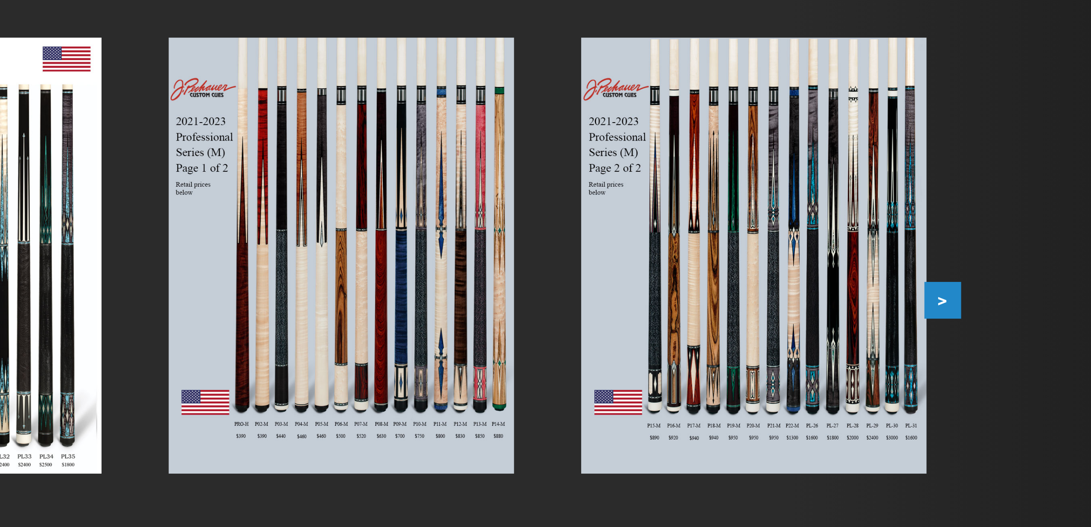
click at [783, 278] on button ">" at bounding box center [790, 285] width 15 height 15
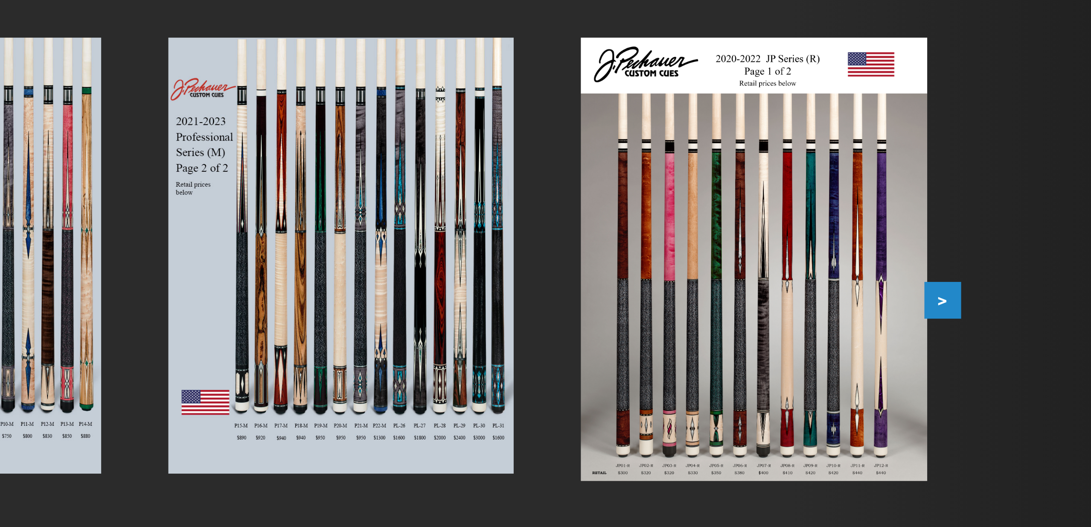
click at [783, 278] on button ">" at bounding box center [790, 285] width 15 height 15
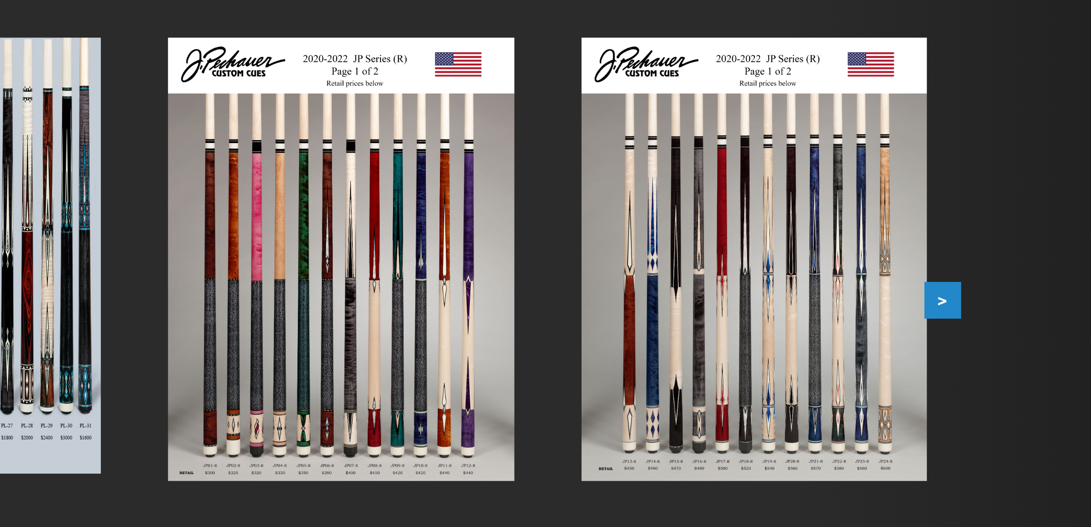
click at [783, 278] on button ">" at bounding box center [790, 285] width 15 height 15
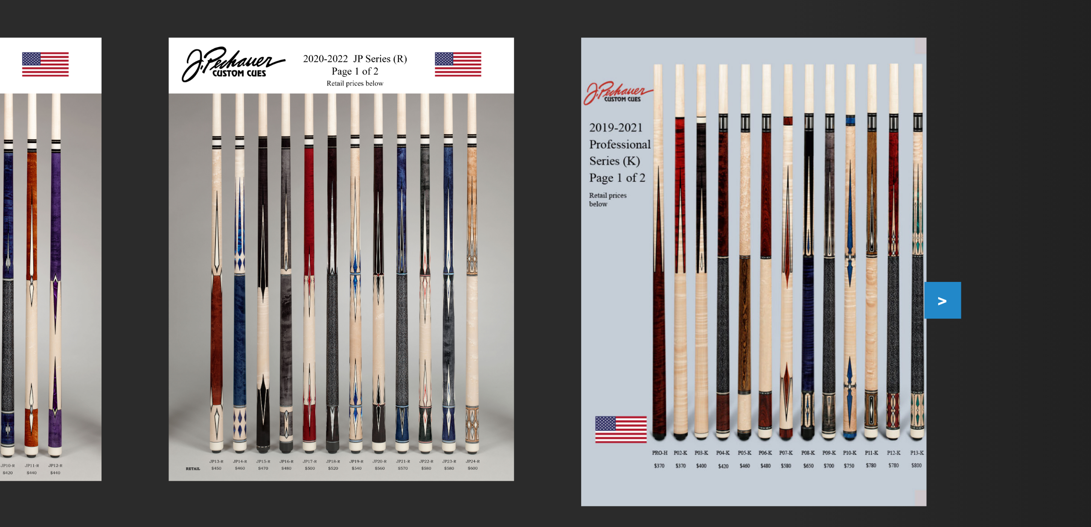
click at [783, 278] on button ">" at bounding box center [790, 285] width 15 height 15
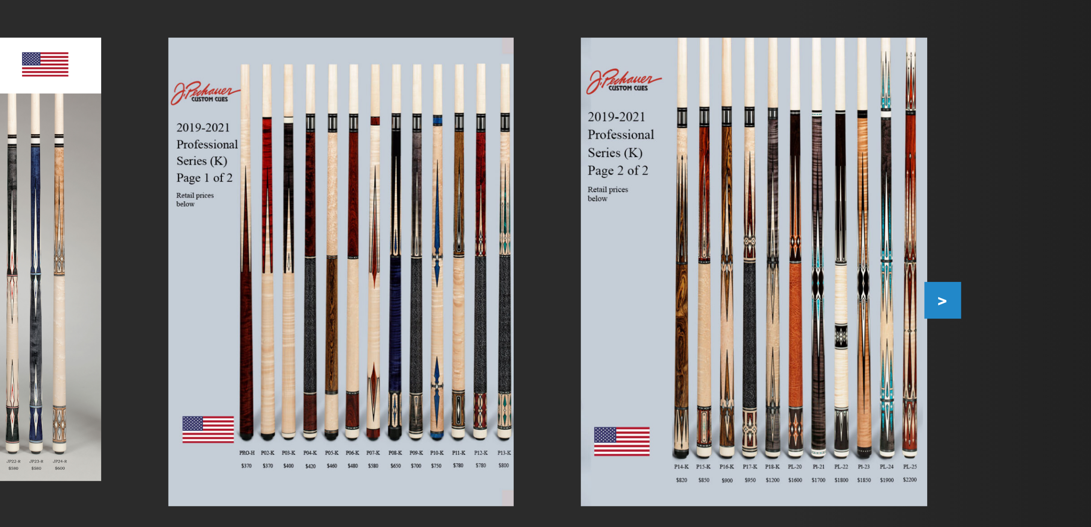
click at [783, 278] on button ">" at bounding box center [790, 285] width 15 height 15
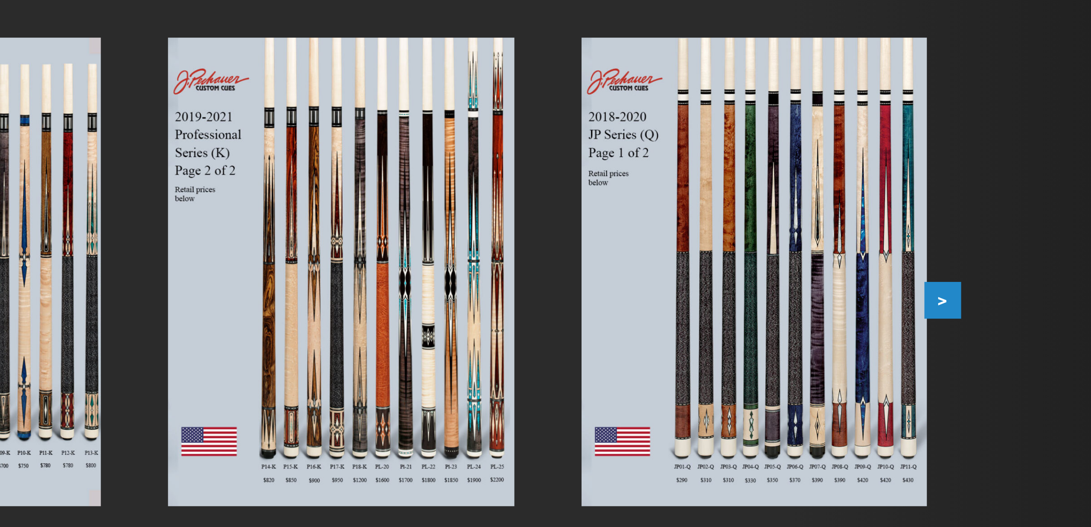
click at [783, 278] on button ">" at bounding box center [790, 285] width 15 height 15
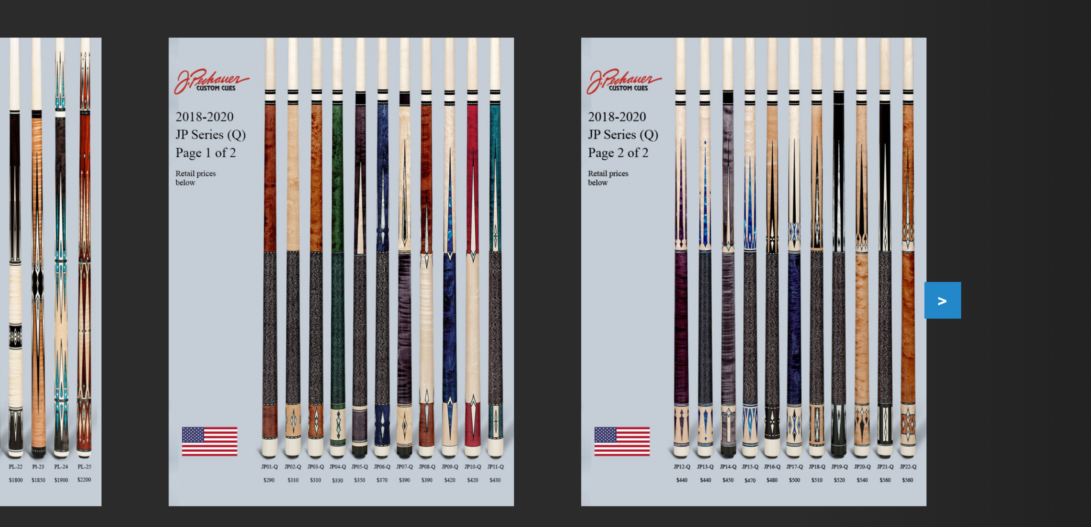
click at [783, 278] on button ">" at bounding box center [790, 285] width 15 height 15
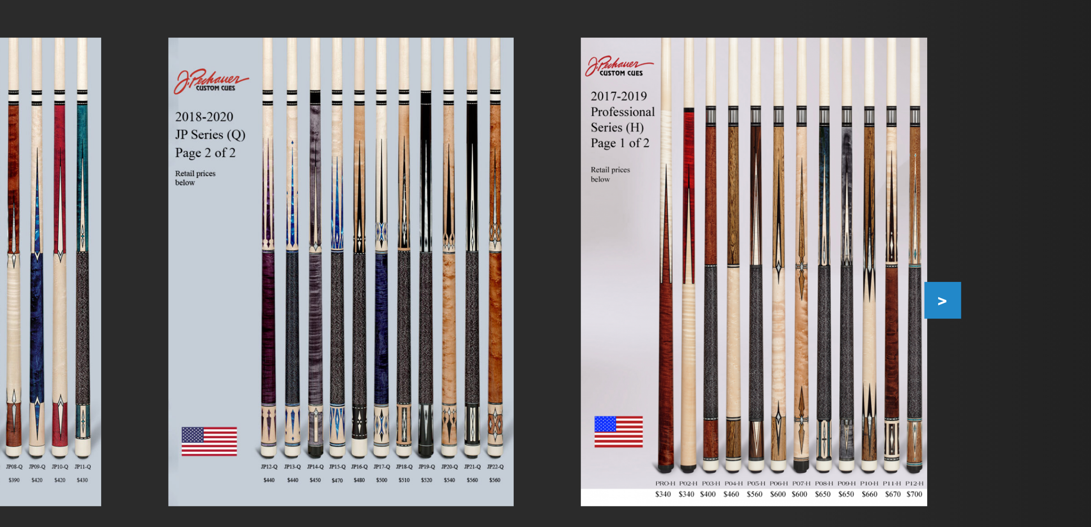
click at [783, 278] on button ">" at bounding box center [790, 285] width 15 height 15
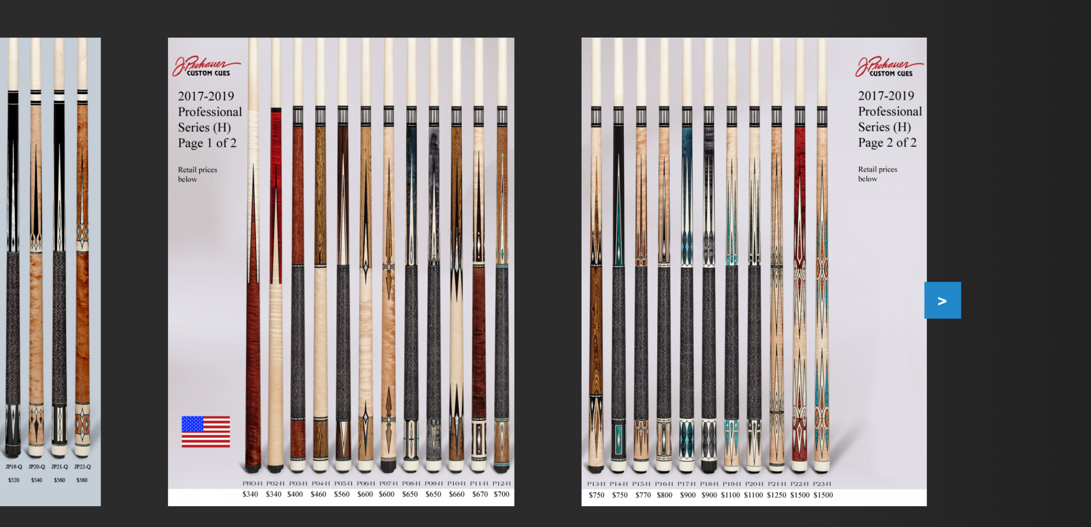
click at [783, 278] on button ">" at bounding box center [790, 285] width 15 height 15
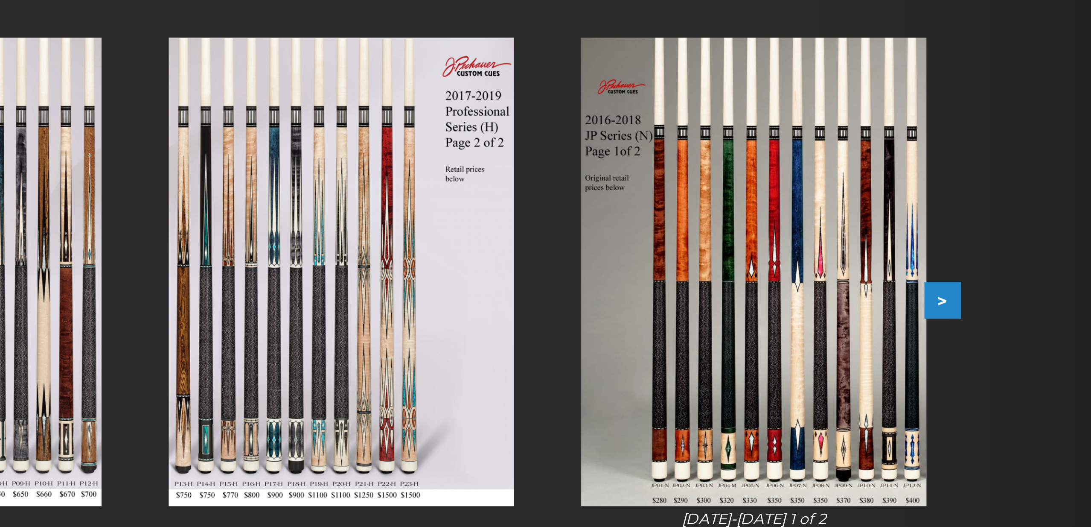
click at [783, 278] on button ">" at bounding box center [790, 285] width 15 height 15
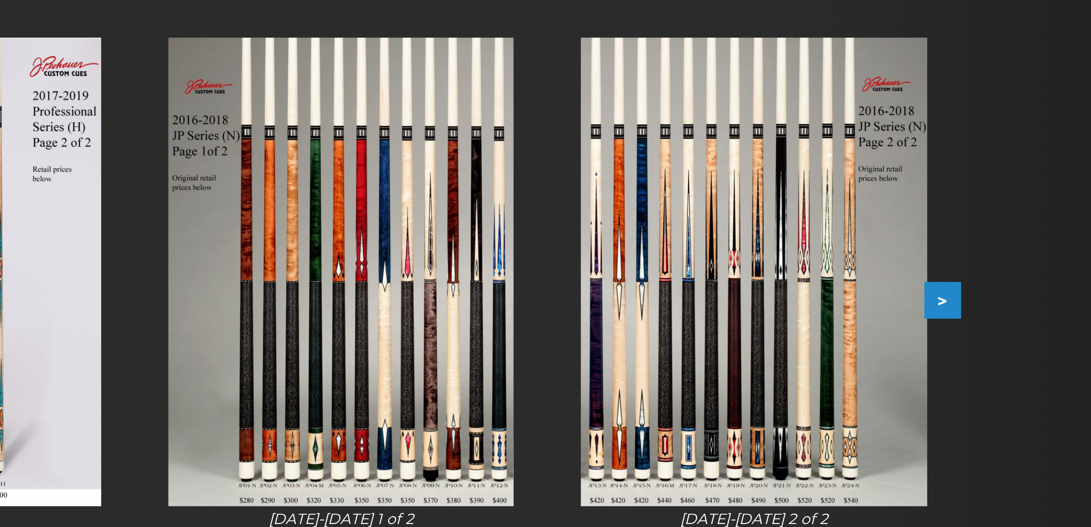
click at [783, 278] on button ">" at bounding box center [790, 285] width 15 height 15
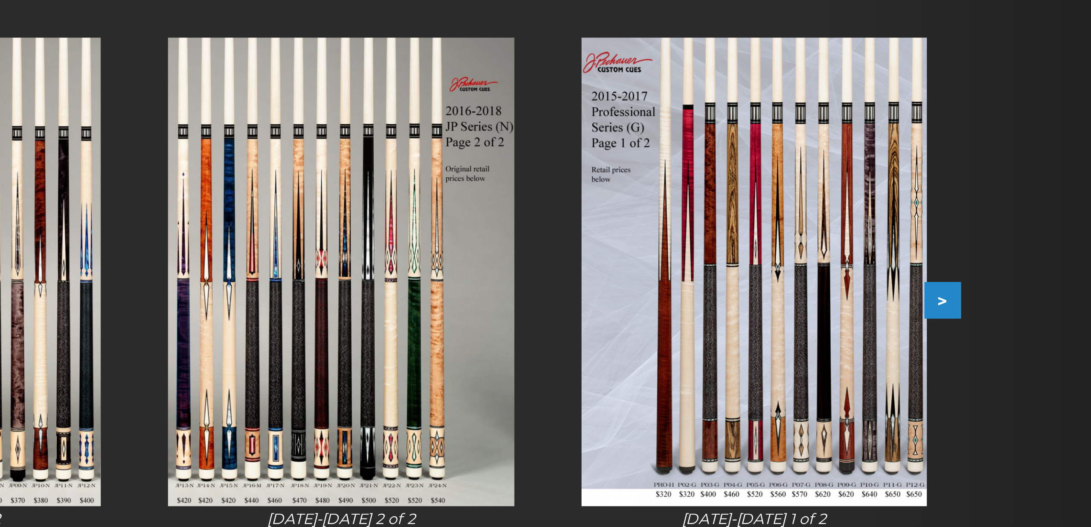
click at [783, 278] on button ">" at bounding box center [790, 285] width 15 height 15
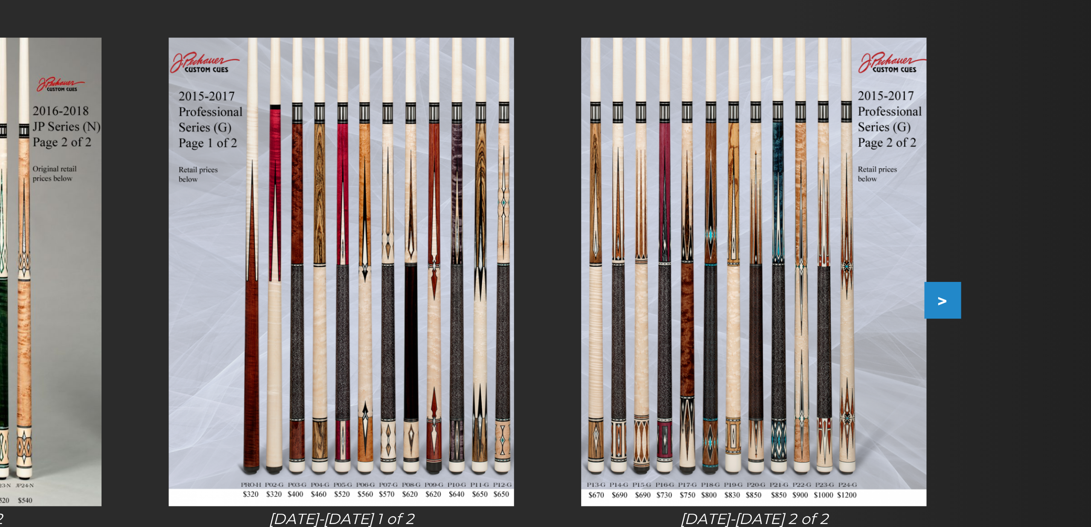
click at [783, 278] on button ">" at bounding box center [790, 285] width 15 height 15
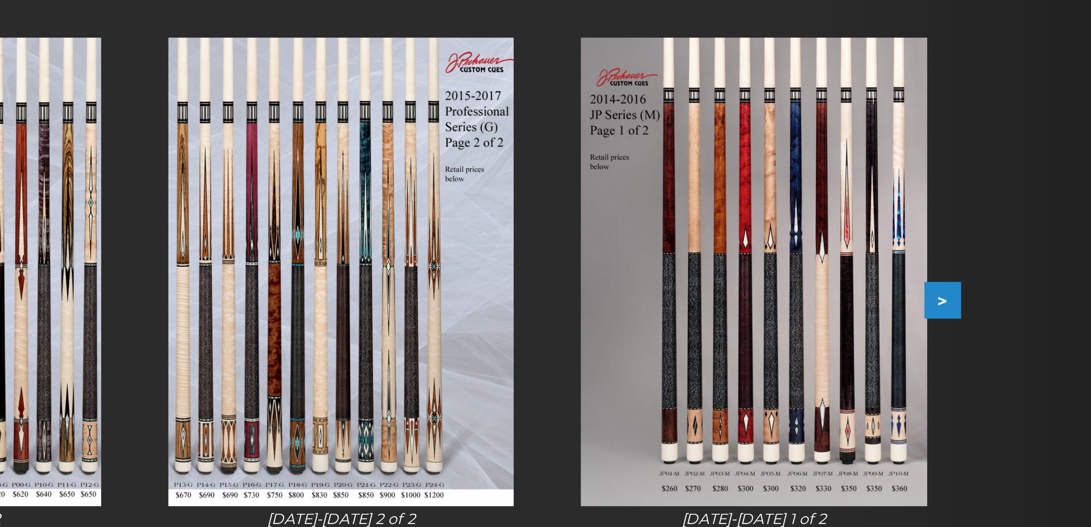
click at [783, 278] on button ">" at bounding box center [790, 285] width 15 height 15
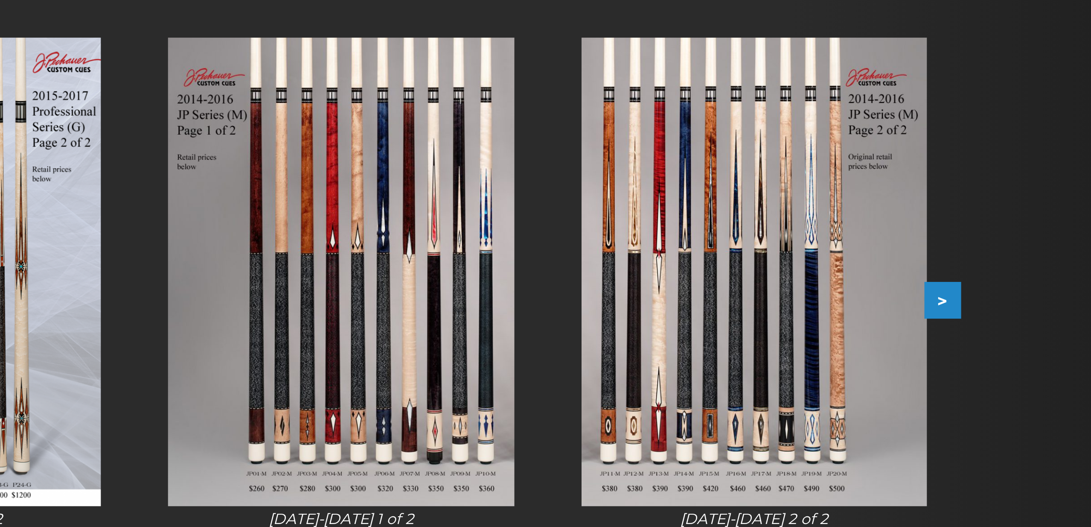
click at [783, 278] on button ">" at bounding box center [790, 285] width 15 height 15
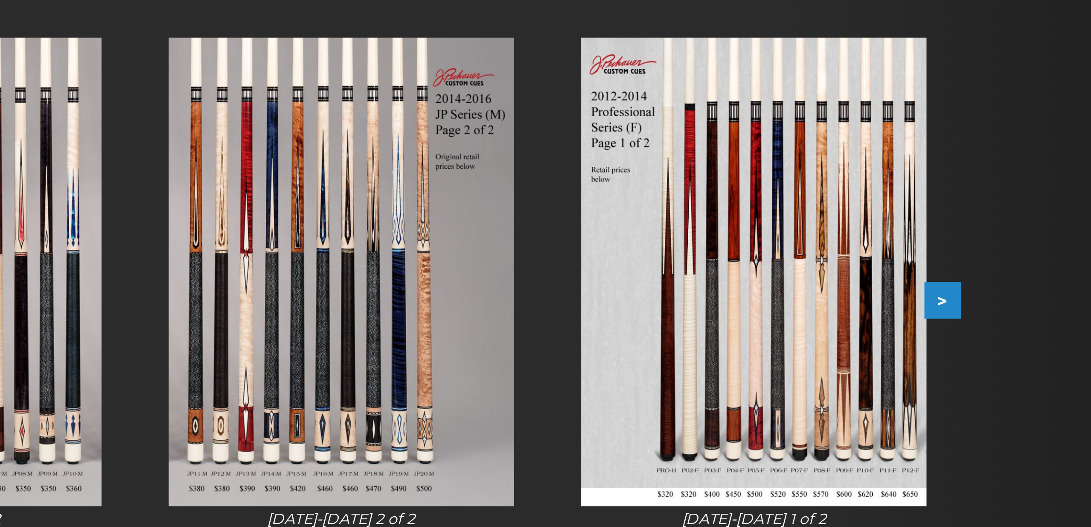
click at [783, 278] on button ">" at bounding box center [790, 285] width 15 height 15
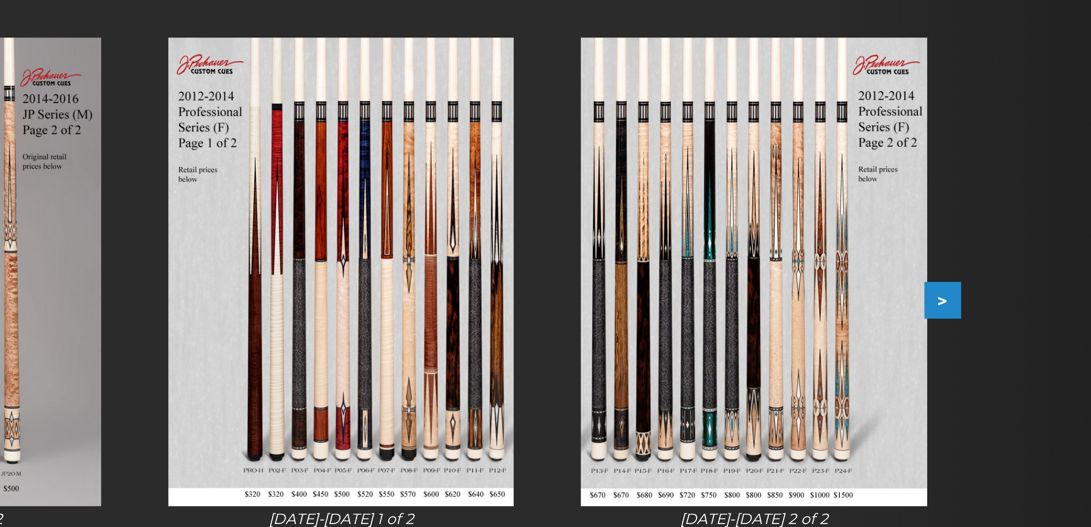
click at [783, 278] on button ">" at bounding box center [790, 285] width 15 height 15
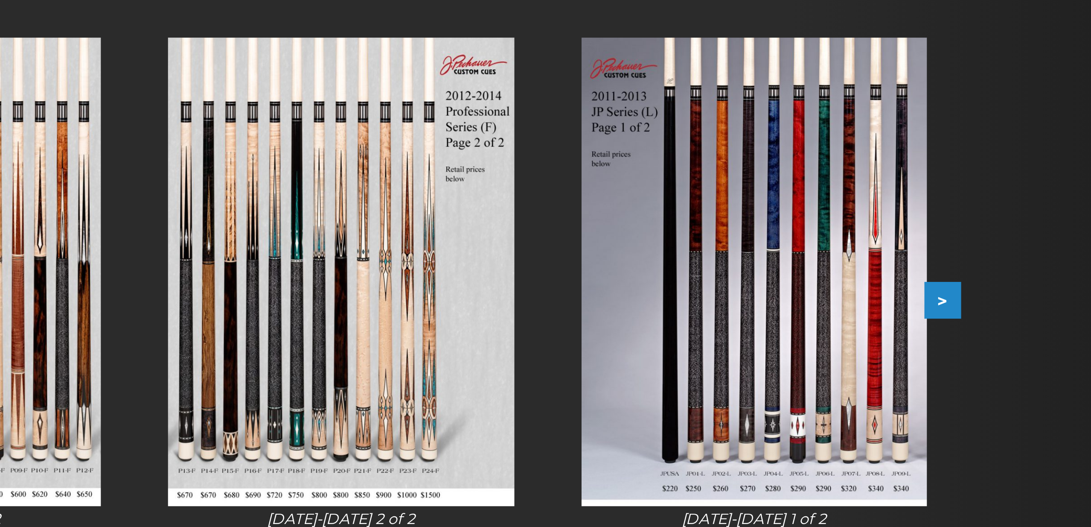
click at [783, 278] on button ">" at bounding box center [790, 285] width 15 height 15
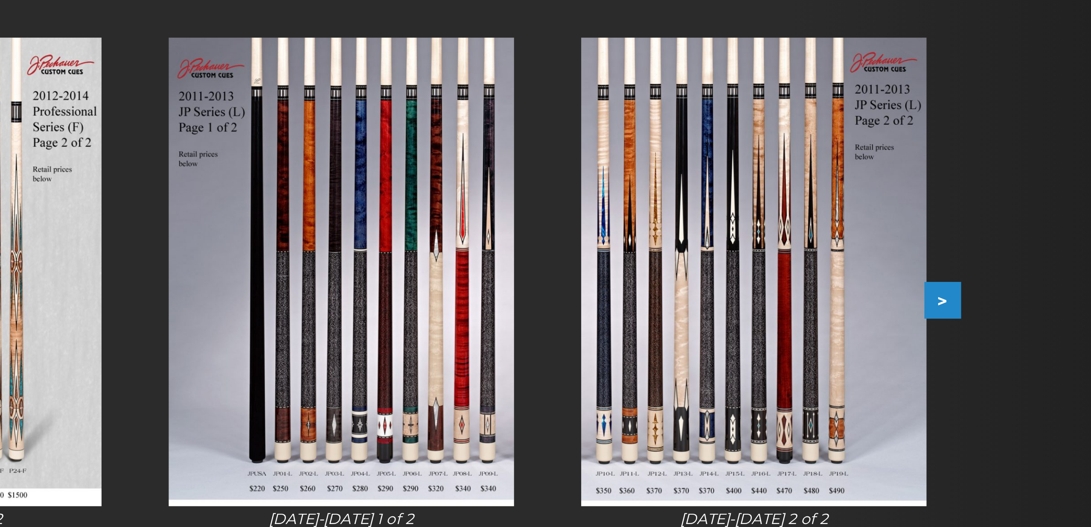
click at [783, 278] on button ">" at bounding box center [790, 285] width 15 height 15
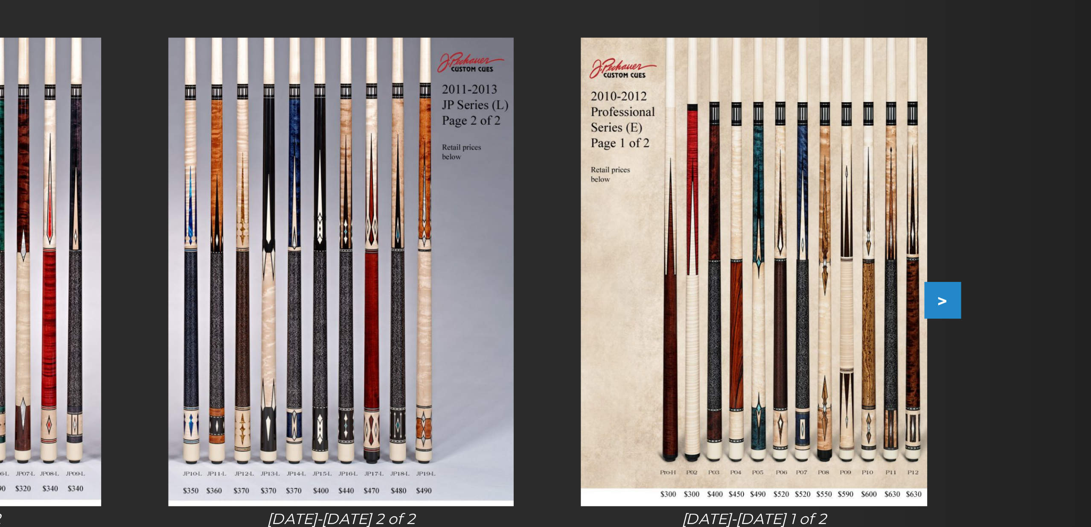
click at [783, 278] on button ">" at bounding box center [790, 285] width 15 height 15
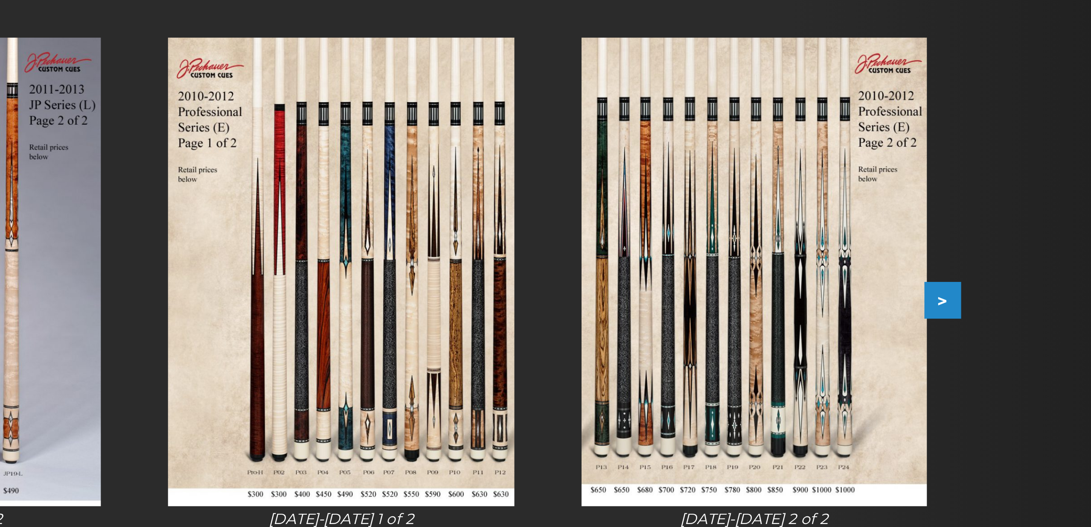
click at [783, 278] on button ">" at bounding box center [790, 285] width 15 height 15
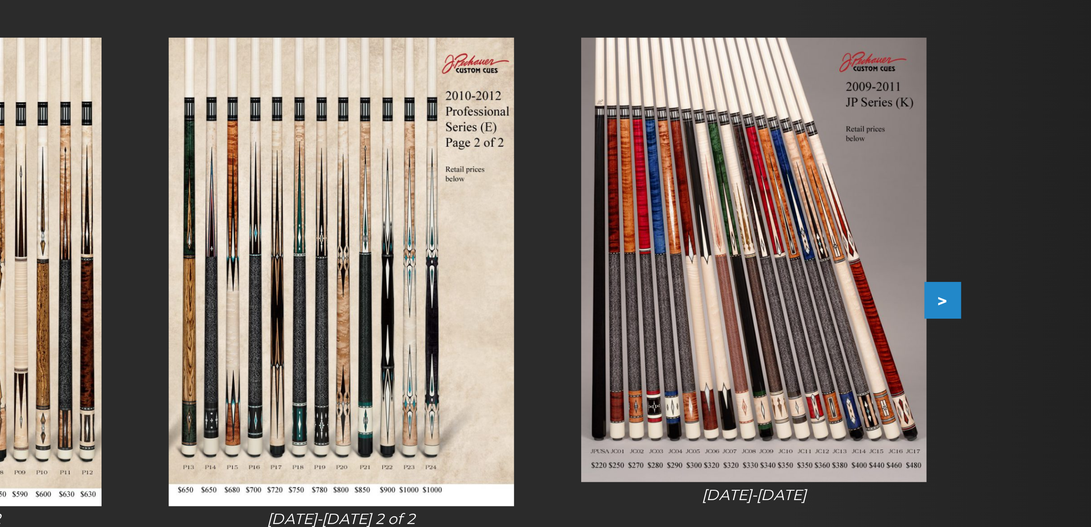
click at [783, 278] on button ">" at bounding box center [790, 285] width 15 height 15
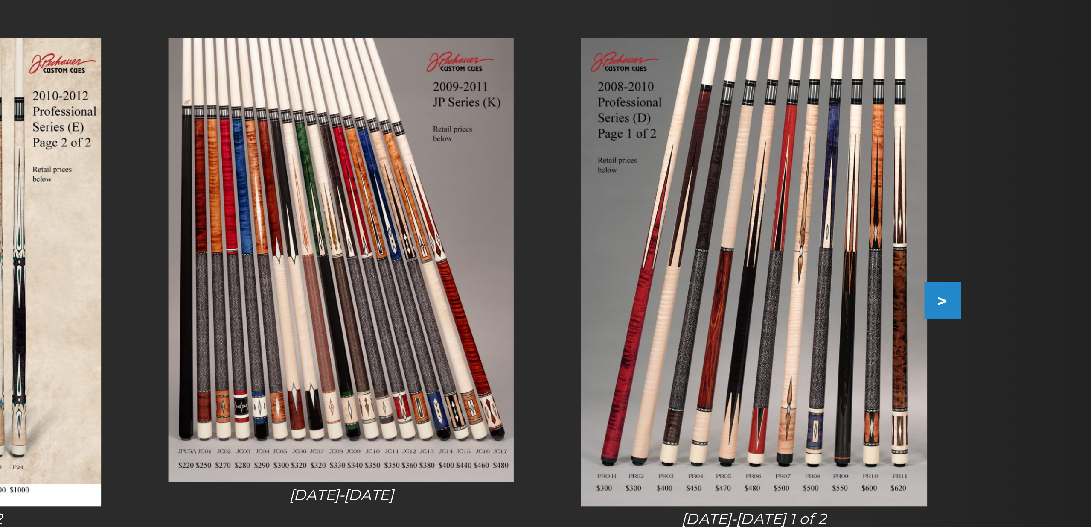
click at [783, 278] on button ">" at bounding box center [790, 285] width 15 height 15
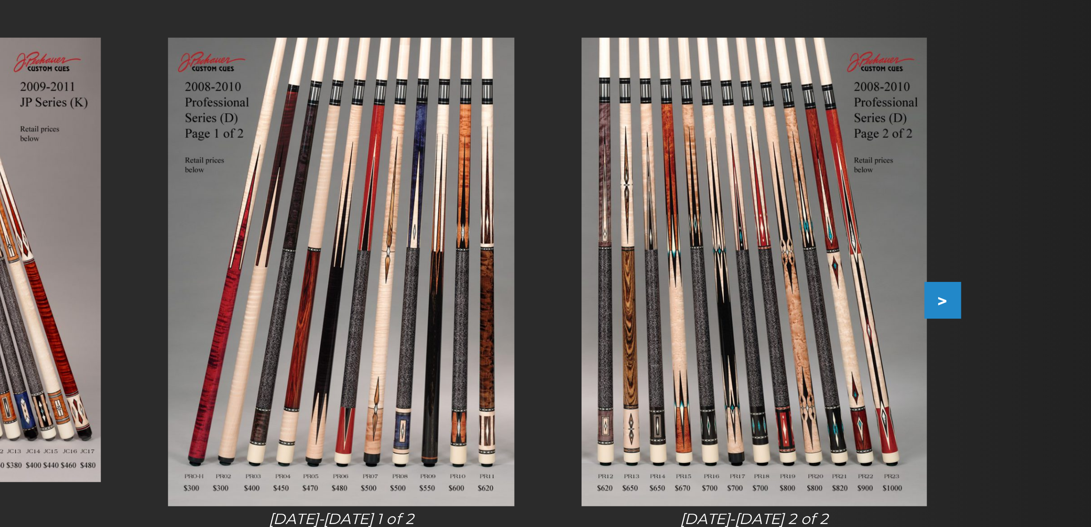
click at [783, 278] on button ">" at bounding box center [790, 285] width 15 height 15
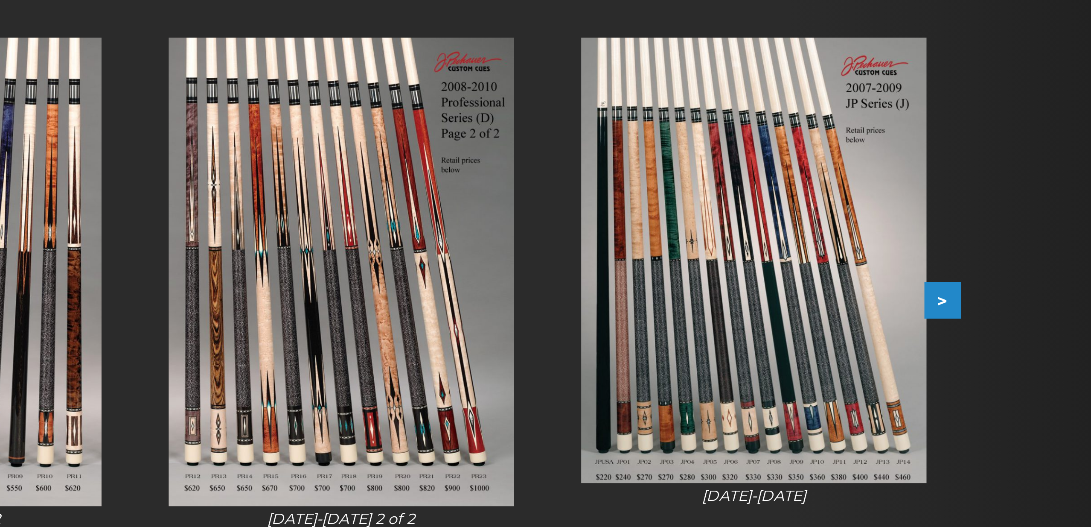
click at [783, 278] on button ">" at bounding box center [790, 285] width 15 height 15
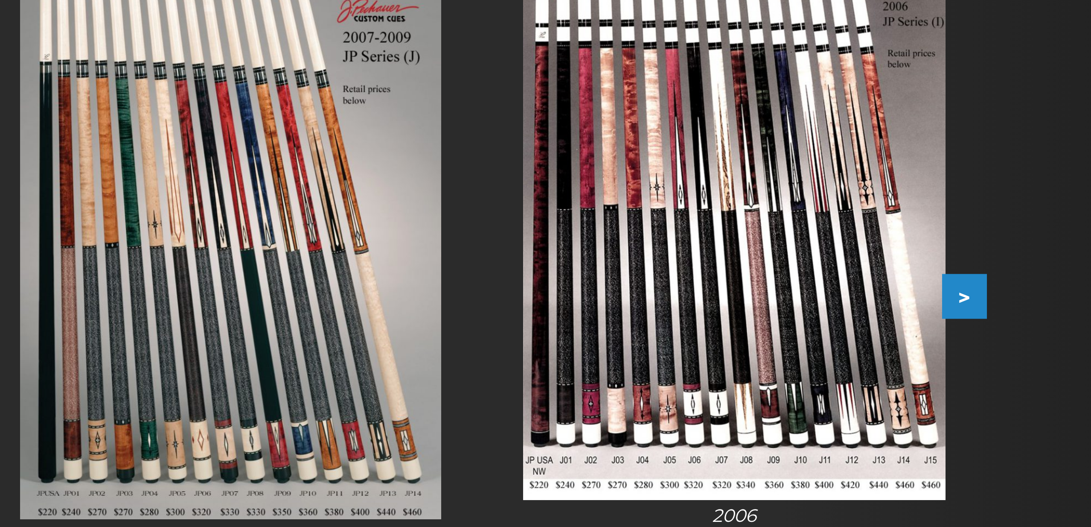
scroll to position [0, 0]
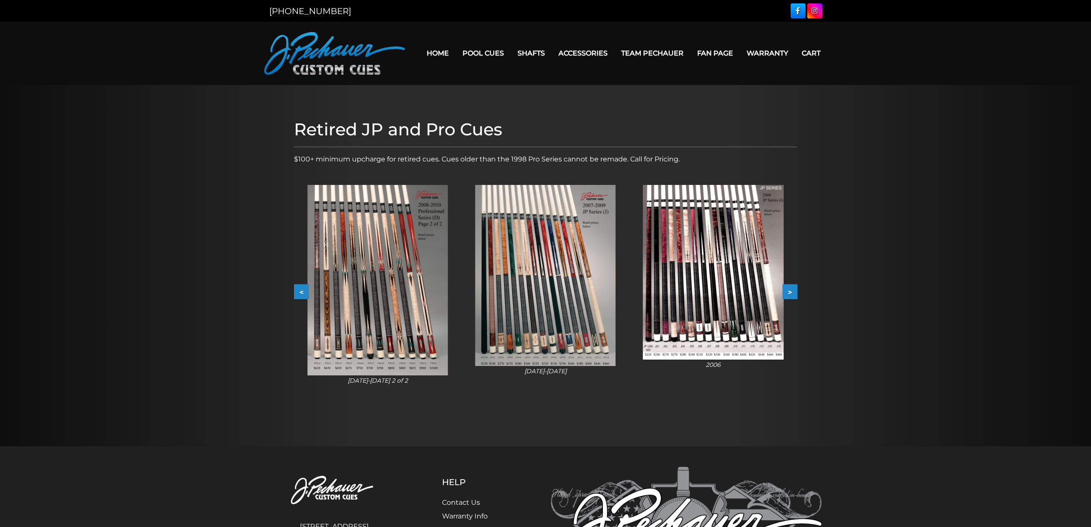
click at [722, 300] on img at bounding box center [713, 272] width 140 height 175
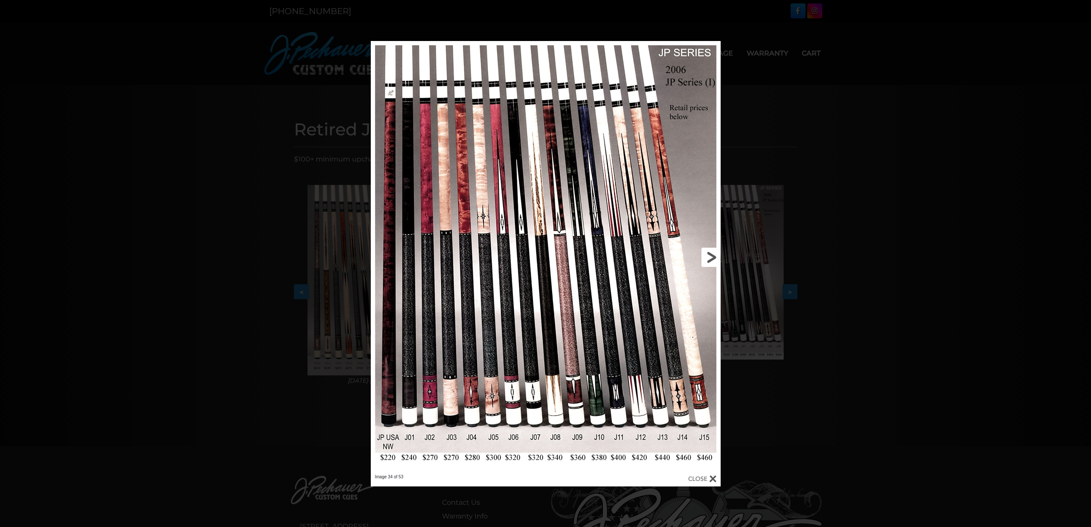
click at [578, 402] on link at bounding box center [641, 257] width 157 height 433
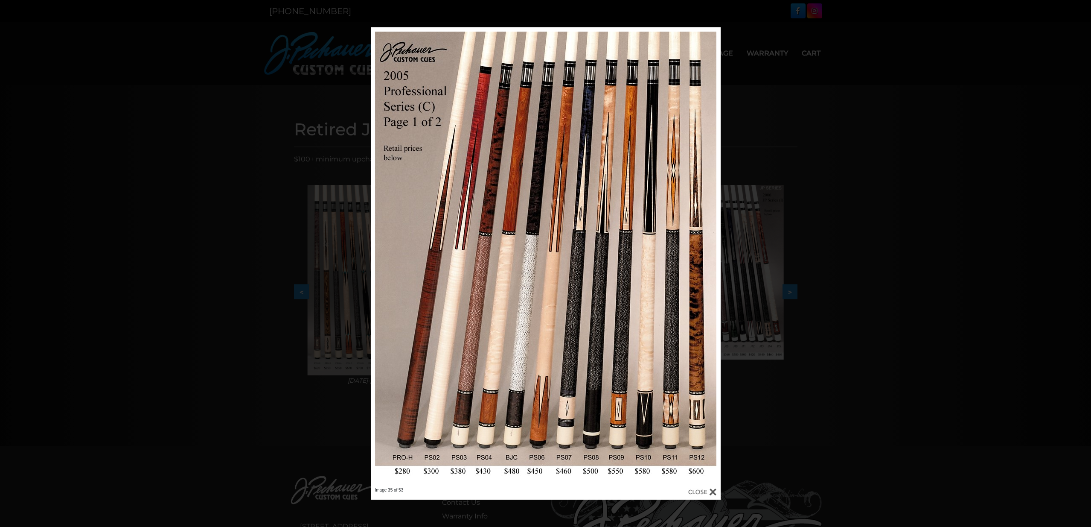
click at [842, 149] on div "Image 35 of 53" at bounding box center [545, 263] width 1091 height 472
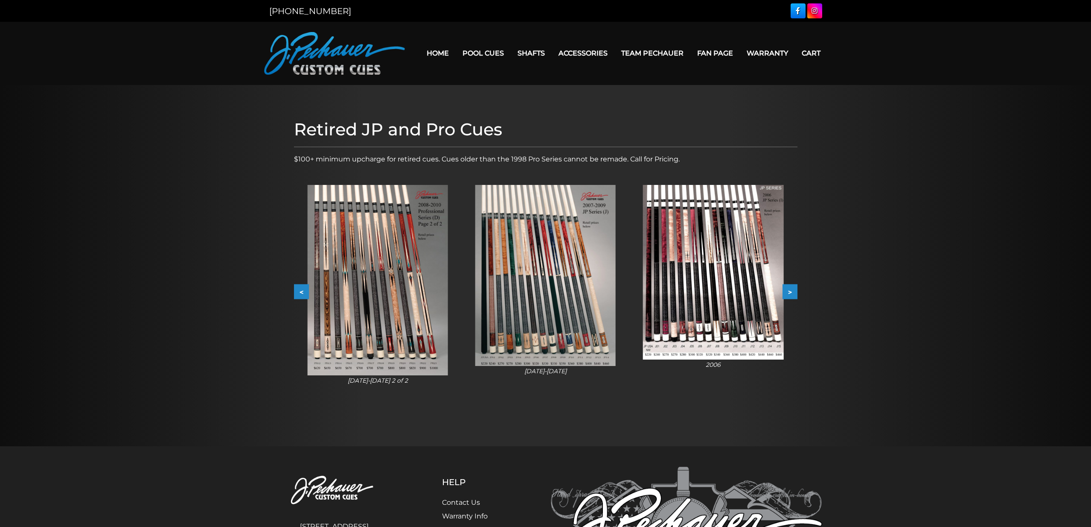
click at [796, 292] on button ">" at bounding box center [790, 291] width 15 height 15
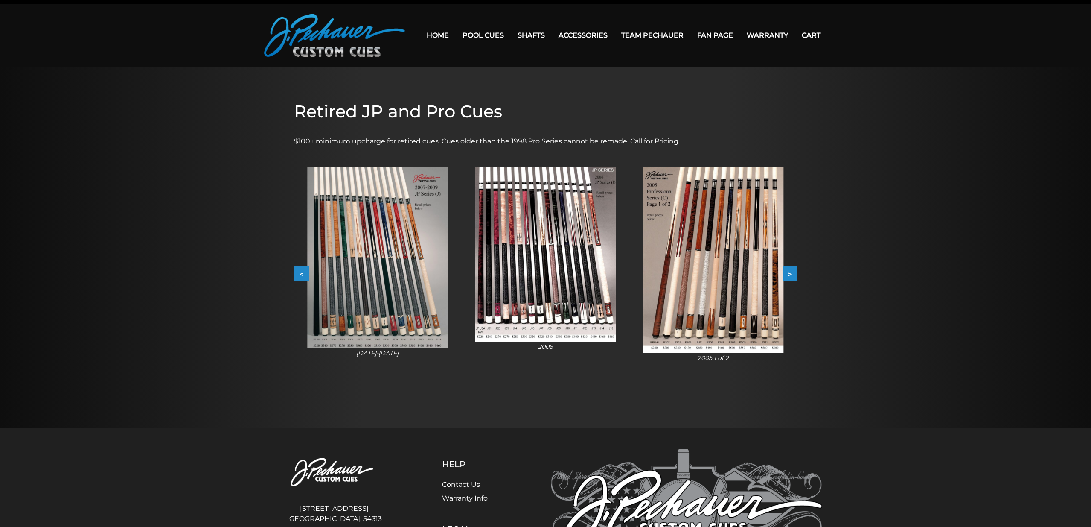
scroll to position [9, 0]
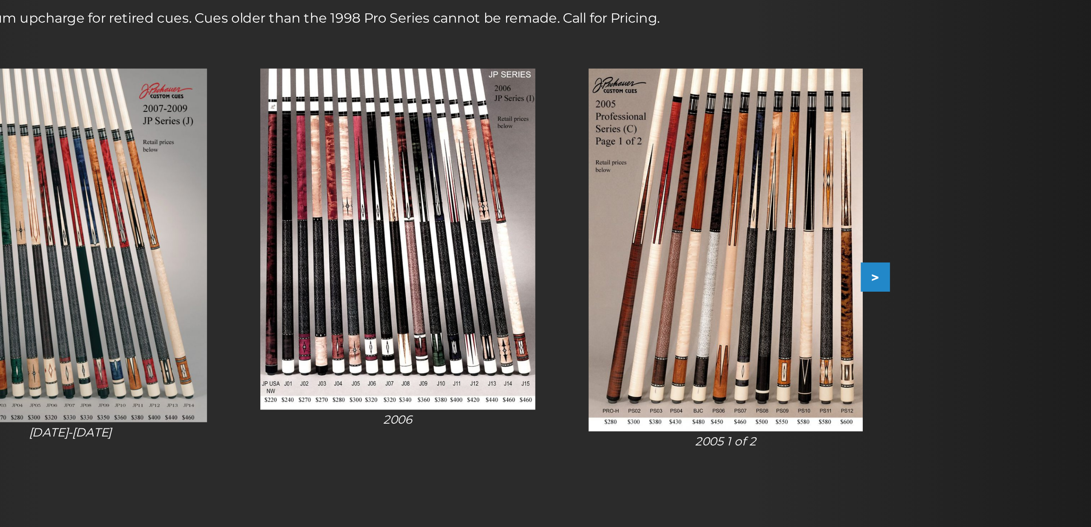
click at [783, 275] on button ">" at bounding box center [790, 282] width 15 height 15
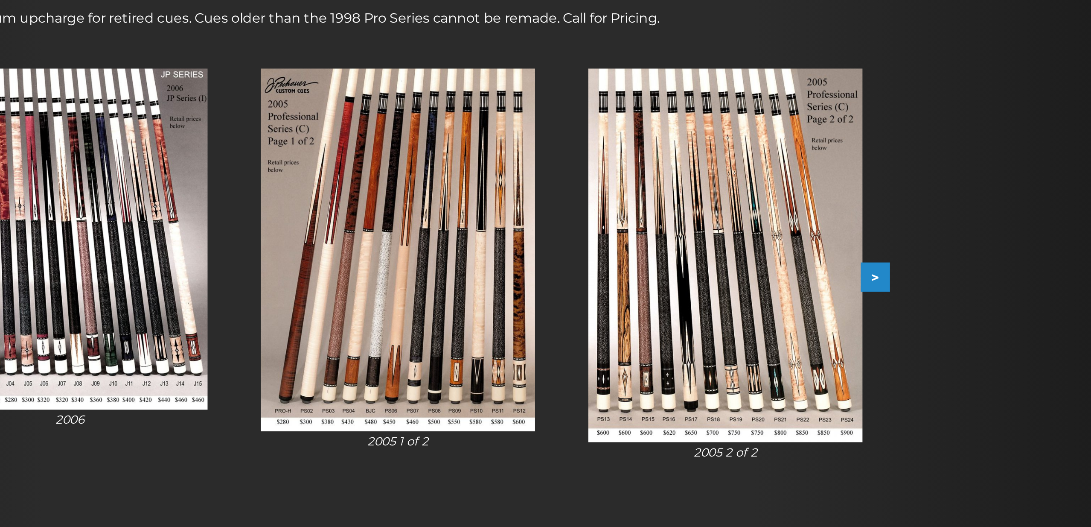
click at [783, 275] on button ">" at bounding box center [790, 282] width 15 height 15
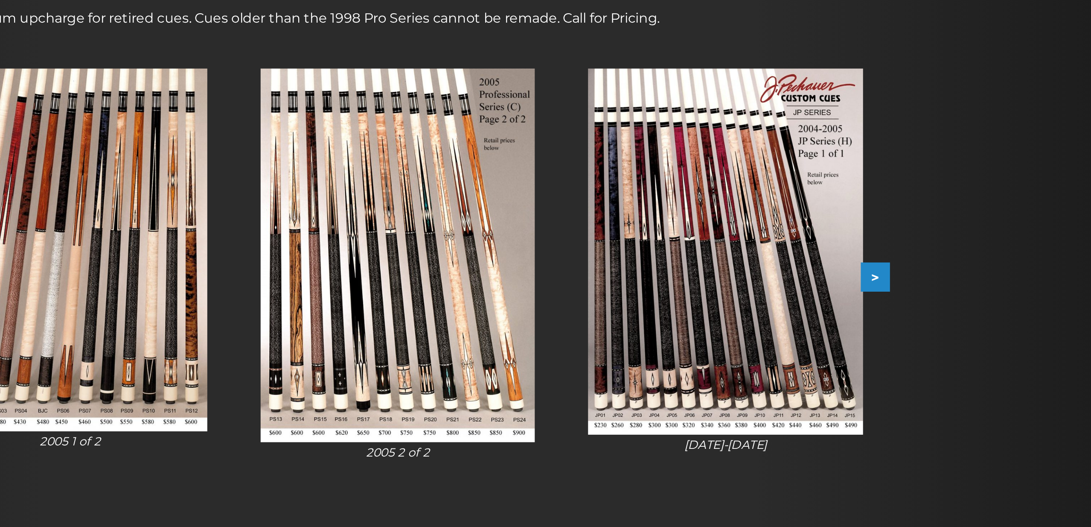
click at [783, 275] on button ">" at bounding box center [790, 282] width 15 height 15
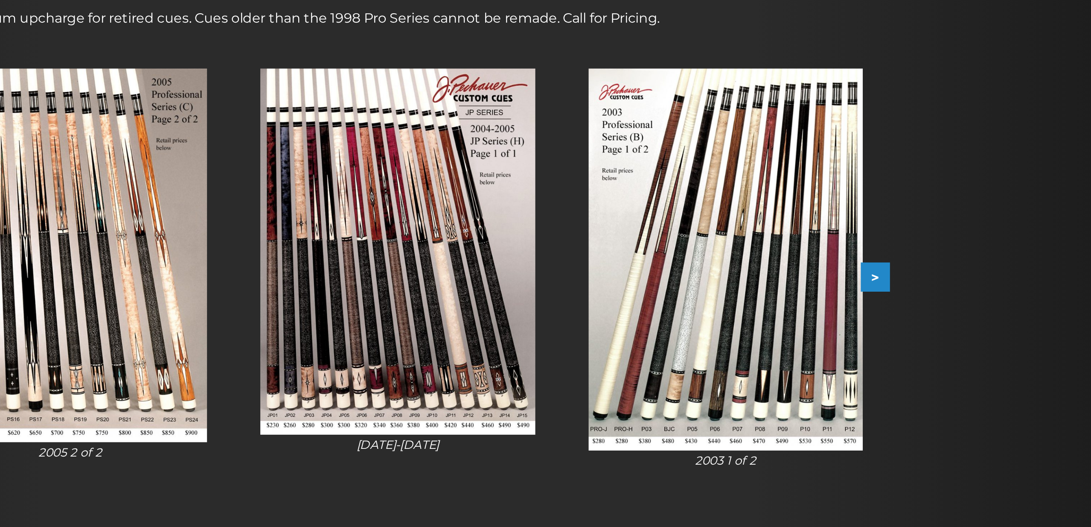
click at [783, 275] on button ">" at bounding box center [790, 282] width 15 height 15
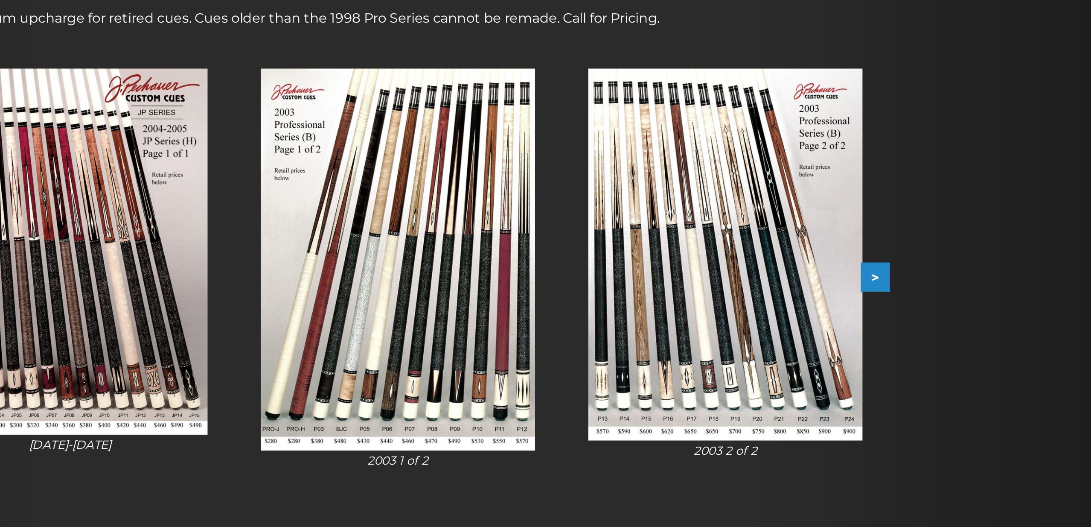
click at [783, 275] on button ">" at bounding box center [790, 282] width 15 height 15
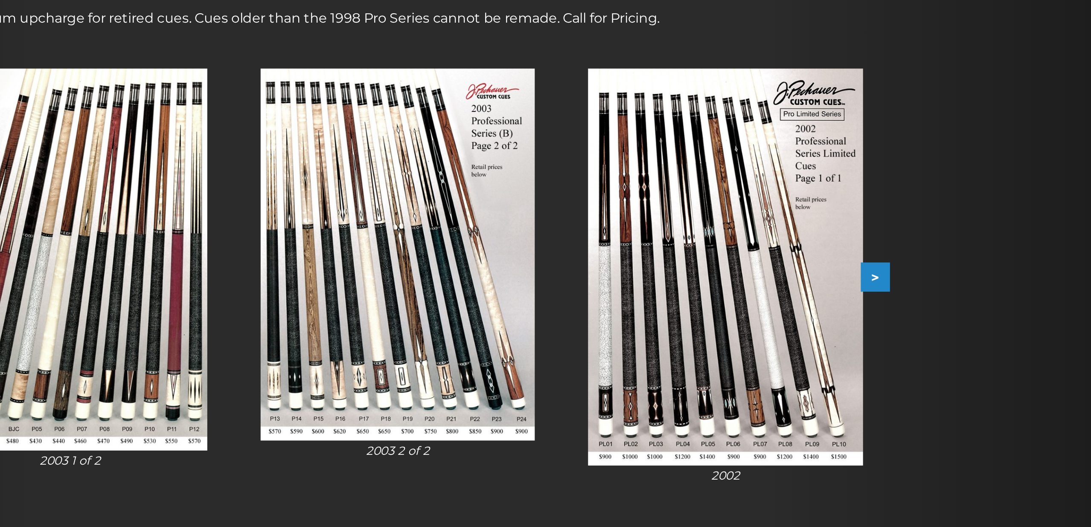
click at [783, 275] on button ">" at bounding box center [790, 282] width 15 height 15
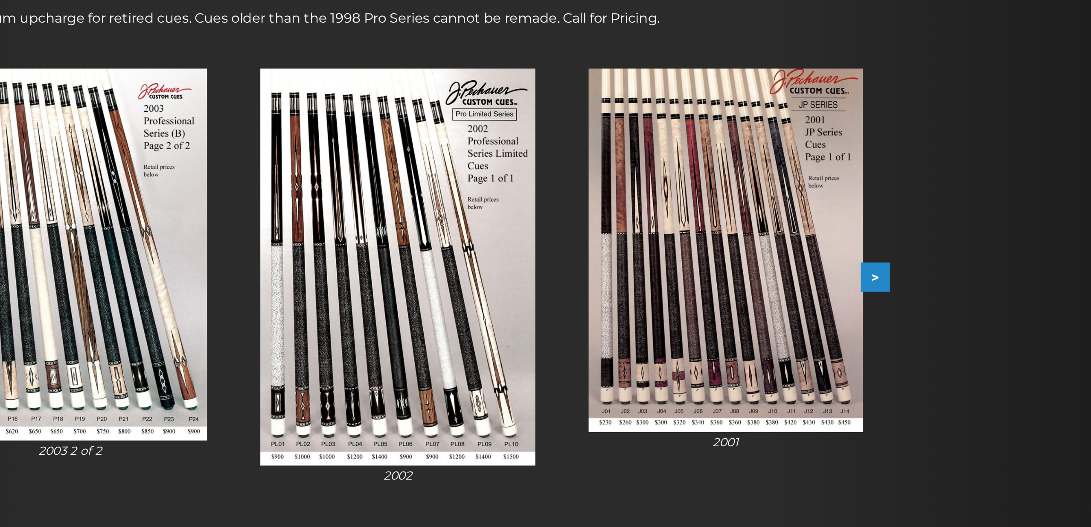
click at [783, 275] on button ">" at bounding box center [790, 282] width 15 height 15
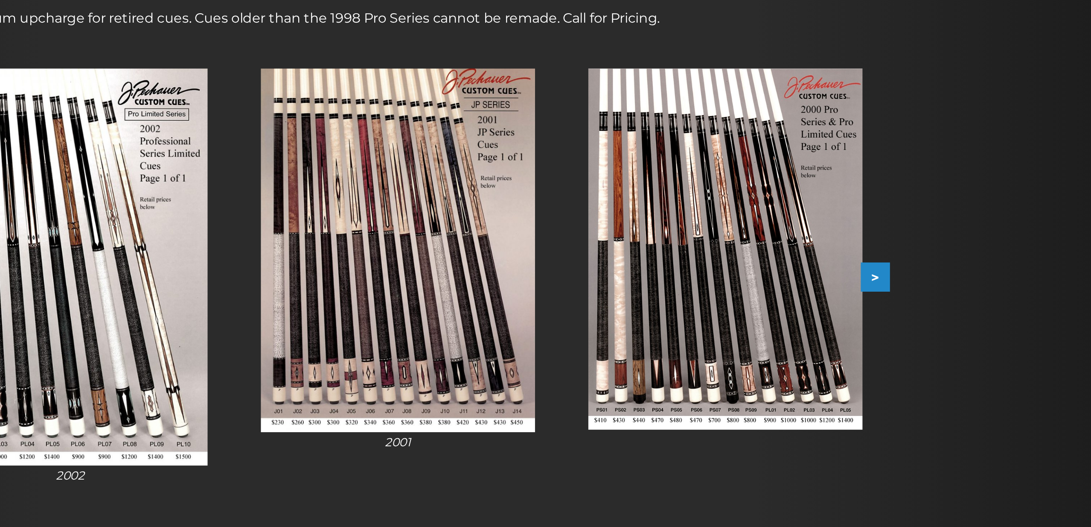
click at [783, 275] on button ">" at bounding box center [790, 282] width 15 height 15
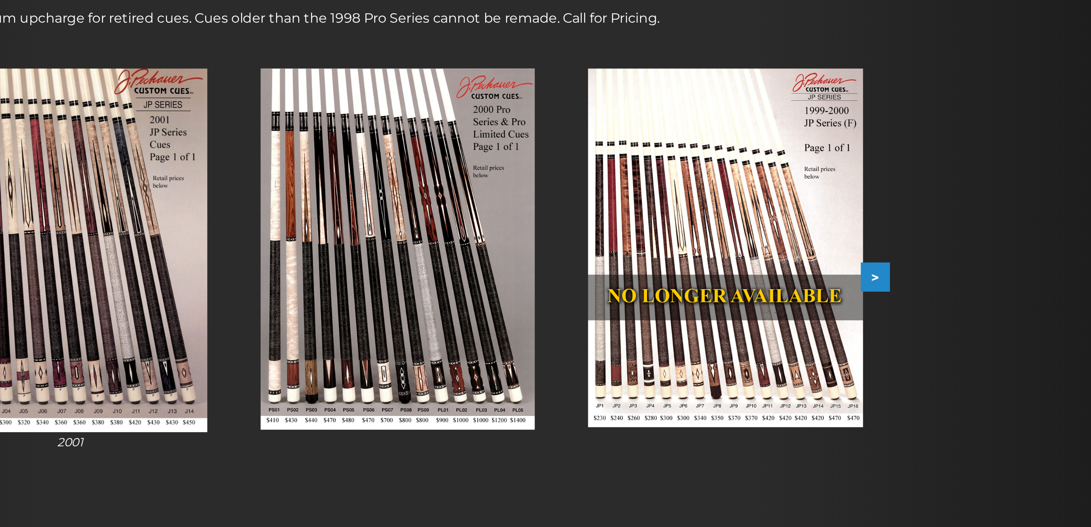
click at [783, 275] on button ">" at bounding box center [790, 282] width 15 height 15
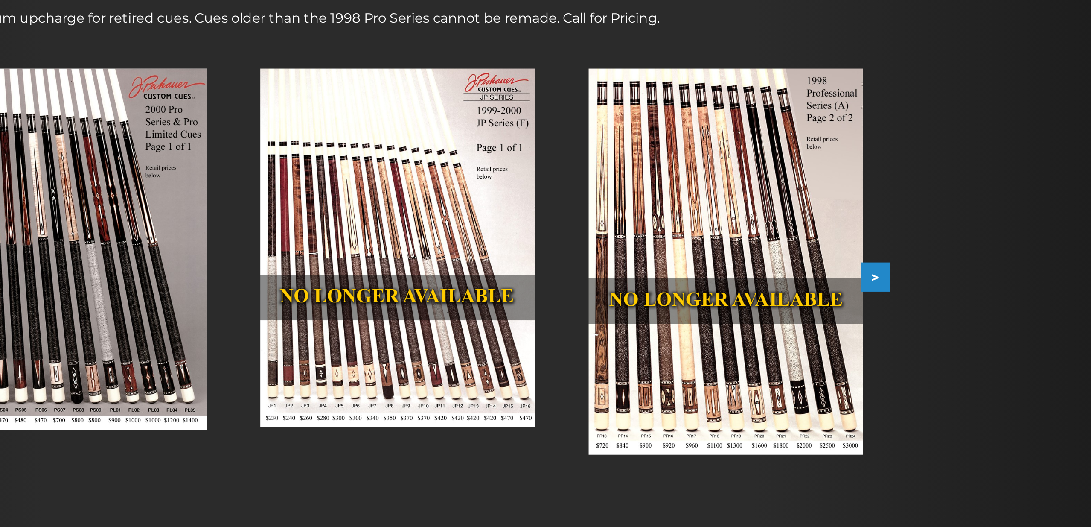
click at [783, 275] on button ">" at bounding box center [790, 282] width 15 height 15
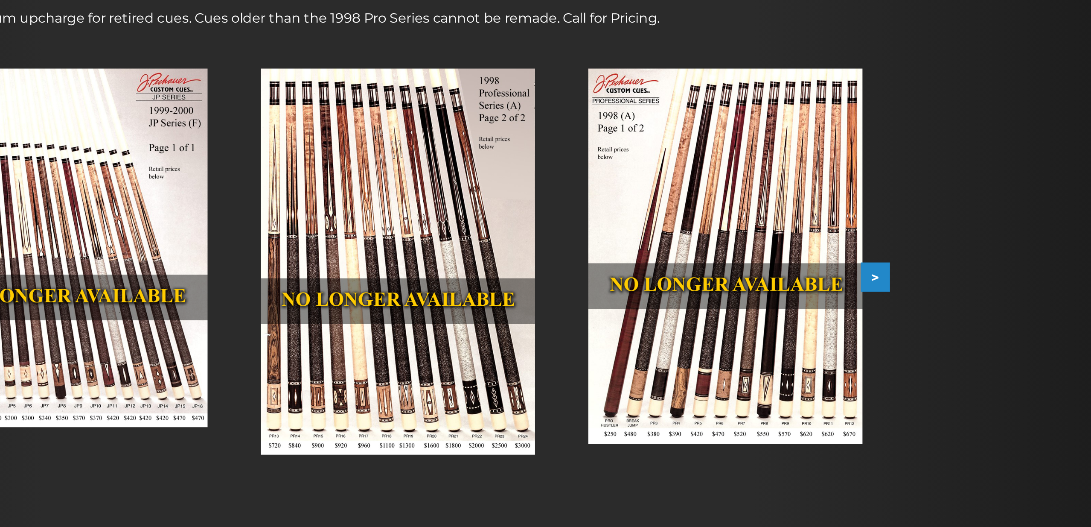
click at [783, 275] on button ">" at bounding box center [790, 282] width 15 height 15
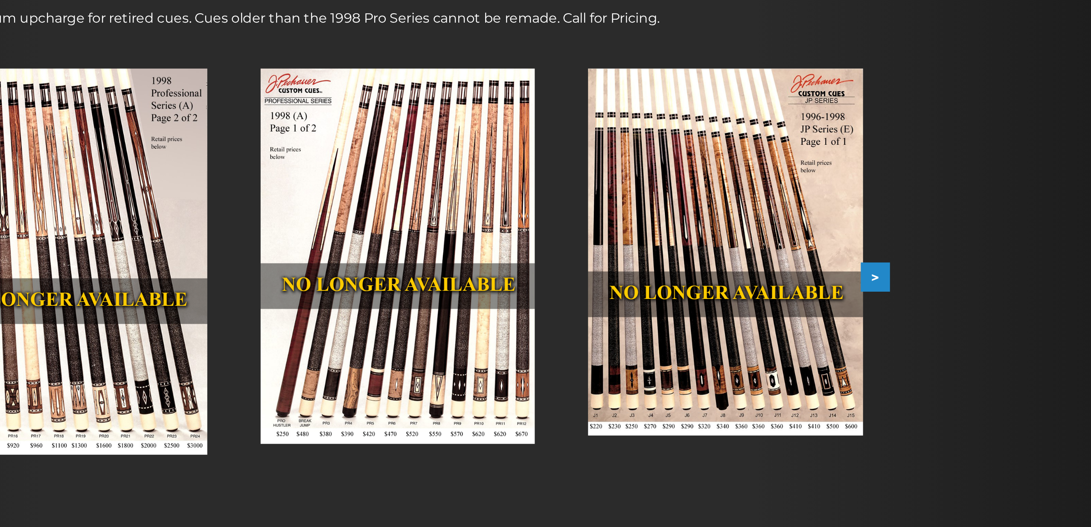
click at [783, 275] on button ">" at bounding box center [790, 282] width 15 height 15
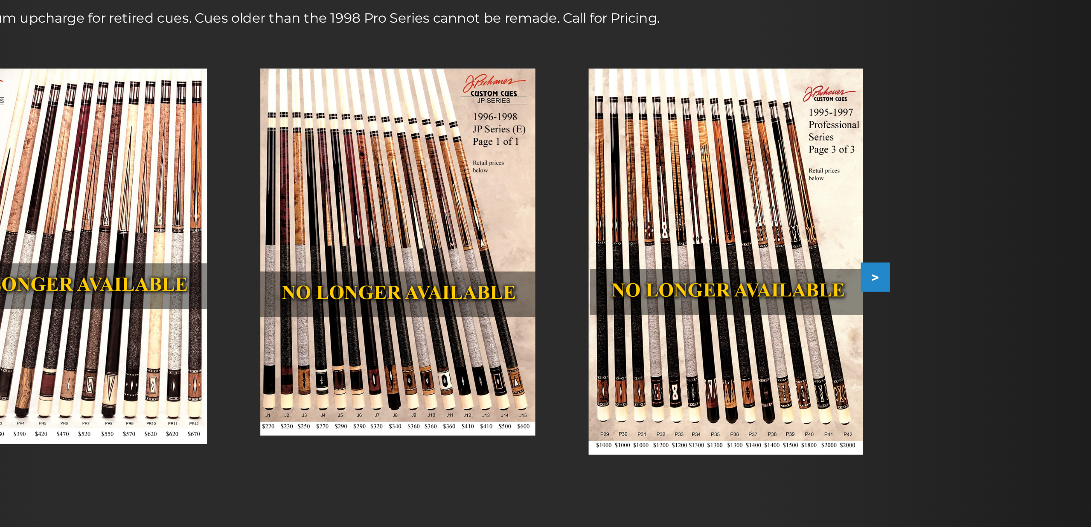
click at [783, 275] on button ">" at bounding box center [790, 282] width 15 height 15
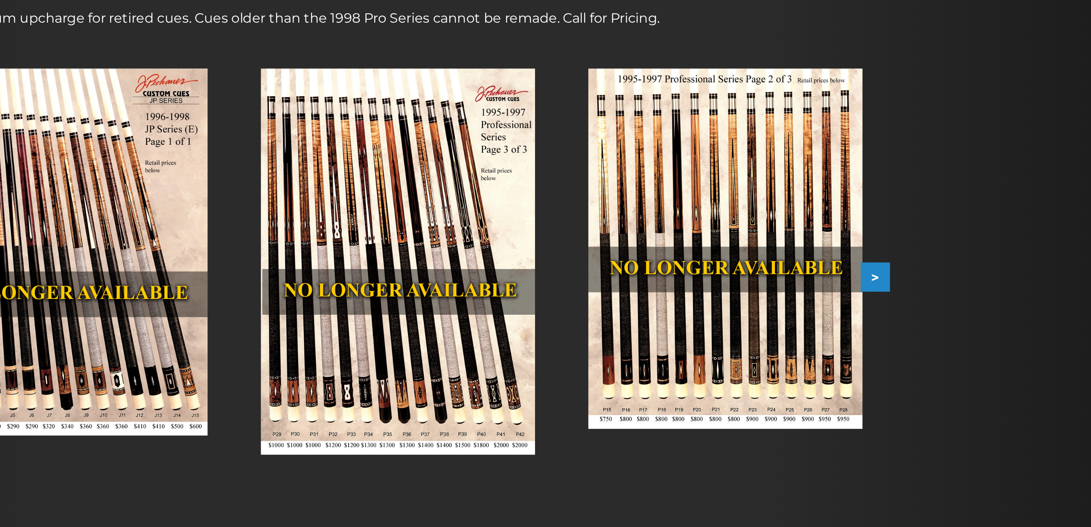
click at [783, 275] on button ">" at bounding box center [790, 282] width 15 height 15
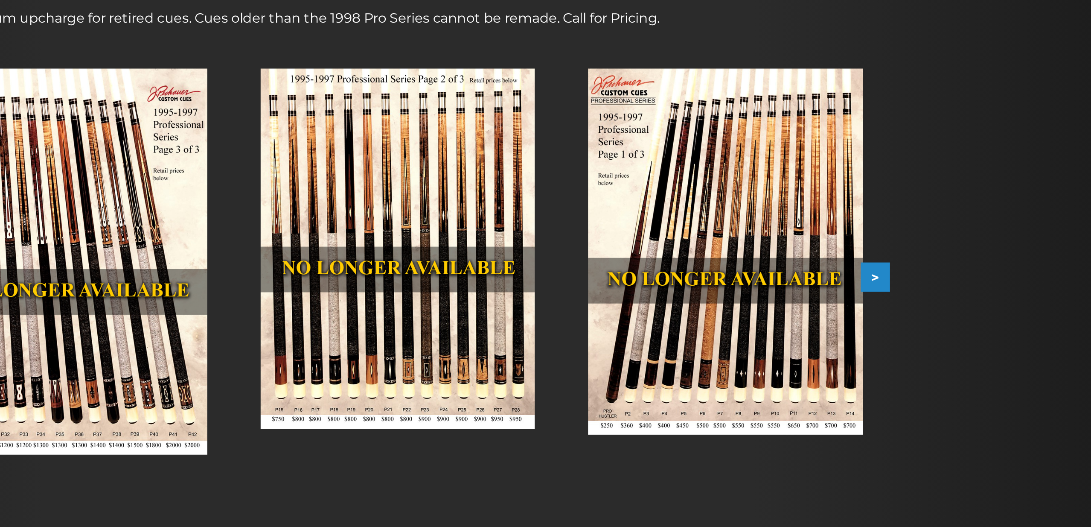
click at [783, 275] on button ">" at bounding box center [790, 282] width 15 height 15
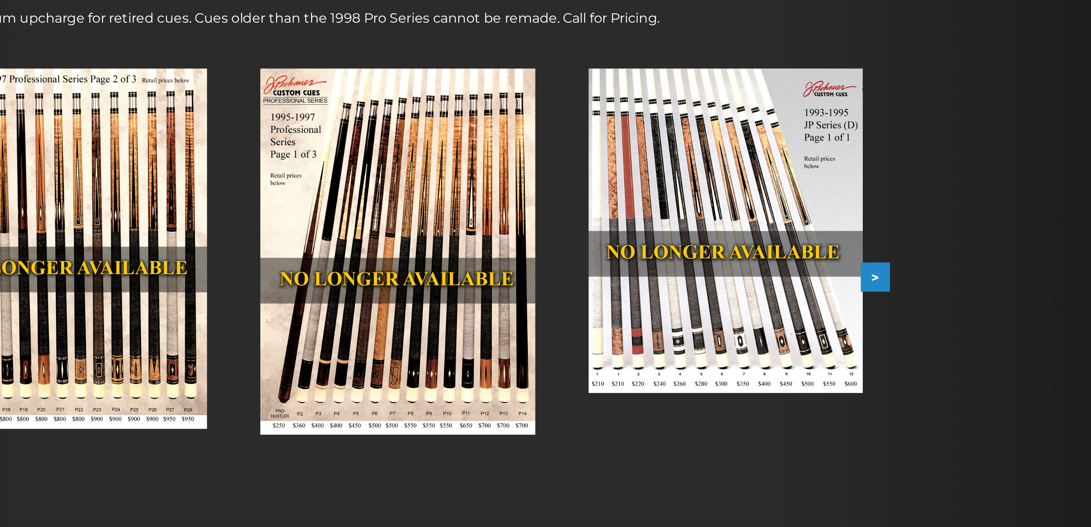
click at [783, 275] on button ">" at bounding box center [790, 282] width 15 height 15
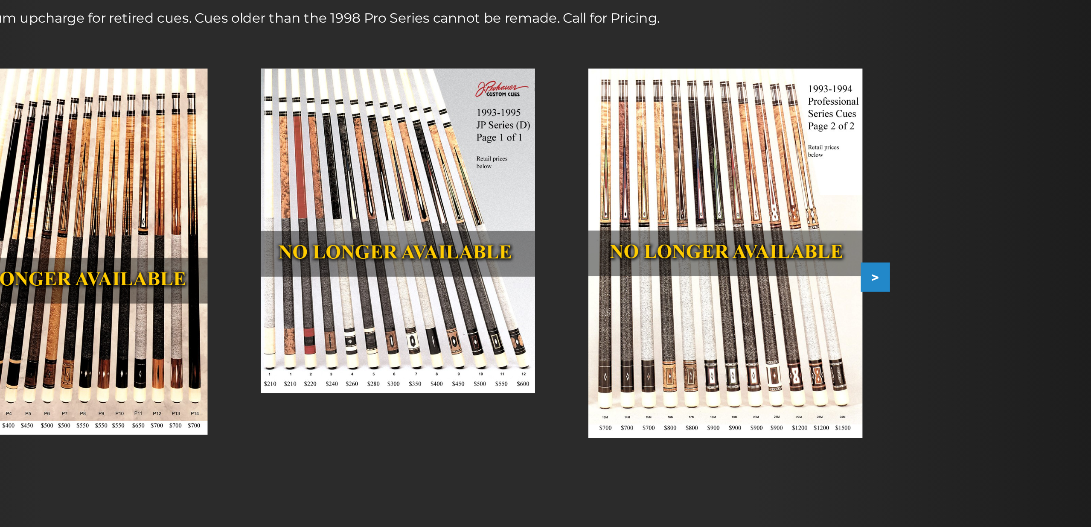
click at [783, 275] on button ">" at bounding box center [790, 282] width 15 height 15
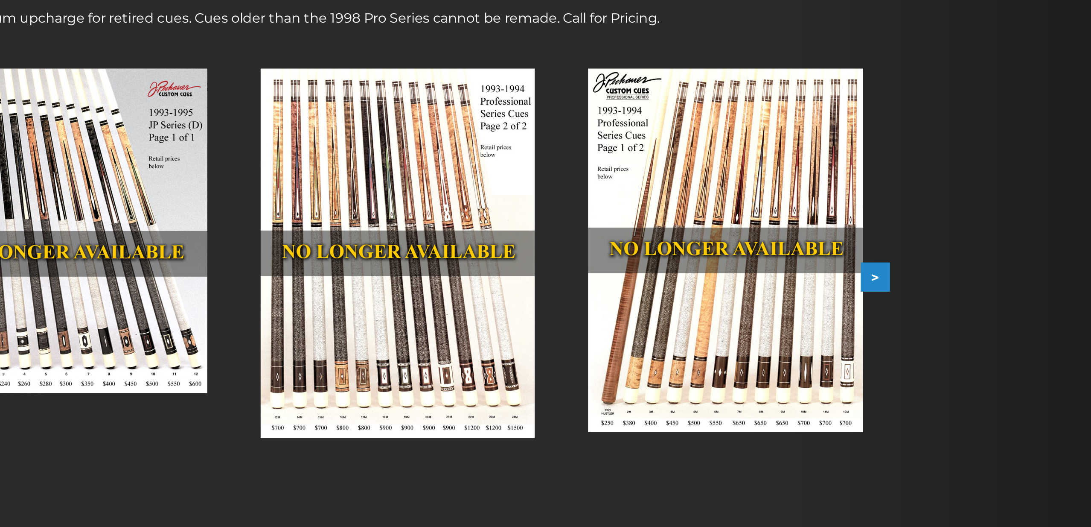
click at [783, 275] on button ">" at bounding box center [790, 282] width 15 height 15
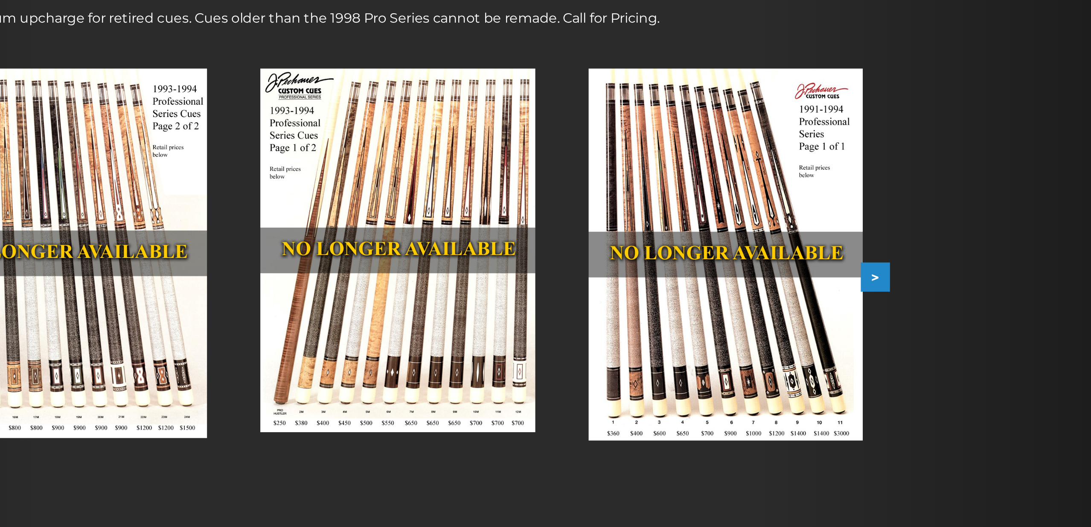
click at [783, 275] on button ">" at bounding box center [790, 282] width 15 height 15
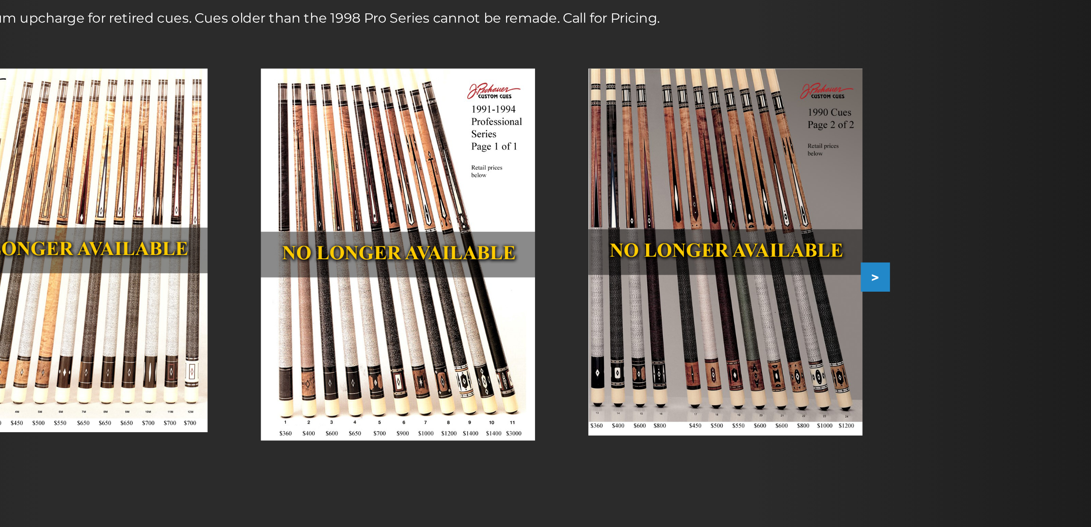
click at [643, 176] on img at bounding box center [713, 270] width 140 height 188
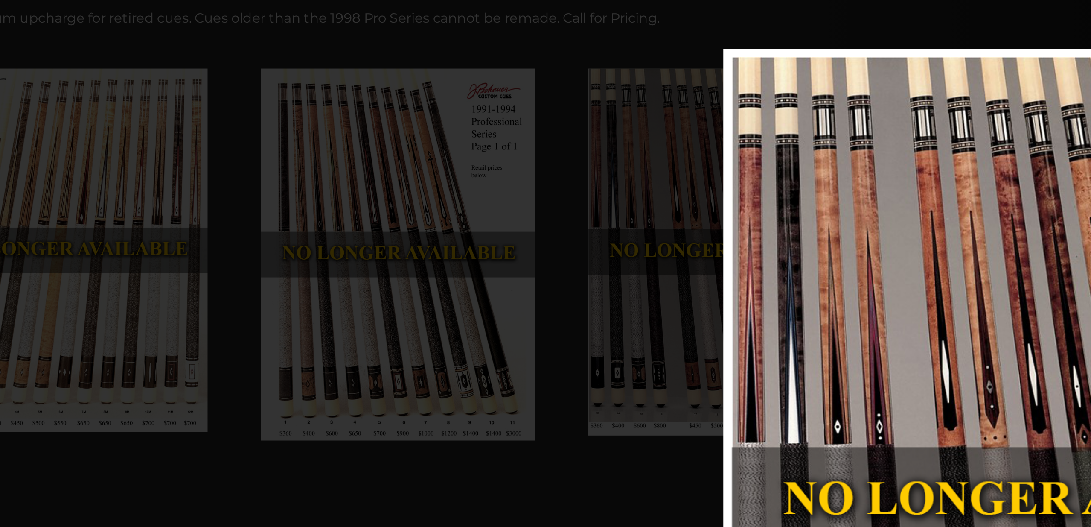
click at [341, 166] on div "Image 1 of 53" at bounding box center [886, 404] width 1091 height 477
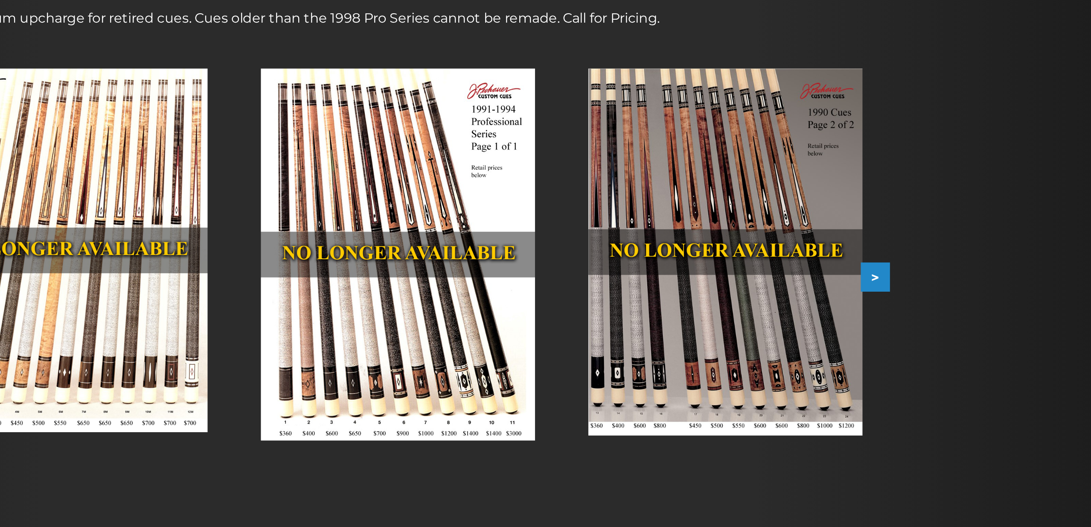
click at [783, 275] on button ">" at bounding box center [790, 282] width 15 height 15
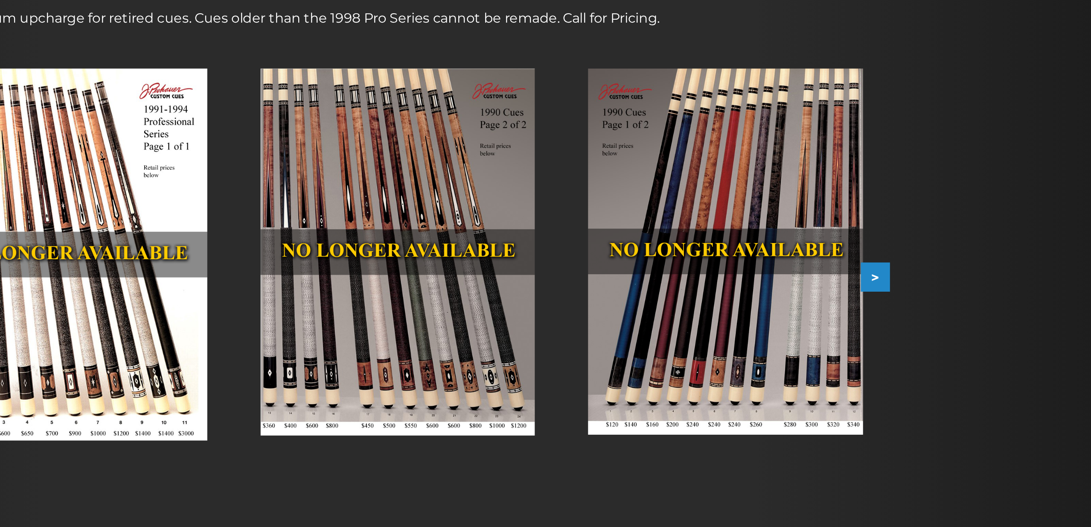
click at [783, 275] on button ">" at bounding box center [790, 282] width 15 height 15
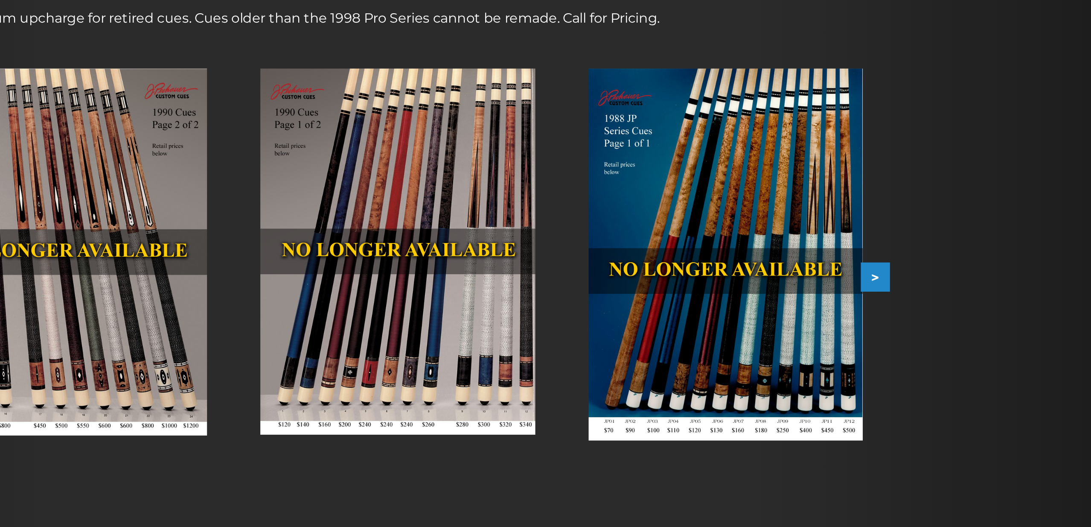
click at [783, 275] on button ">" at bounding box center [790, 282] width 15 height 15
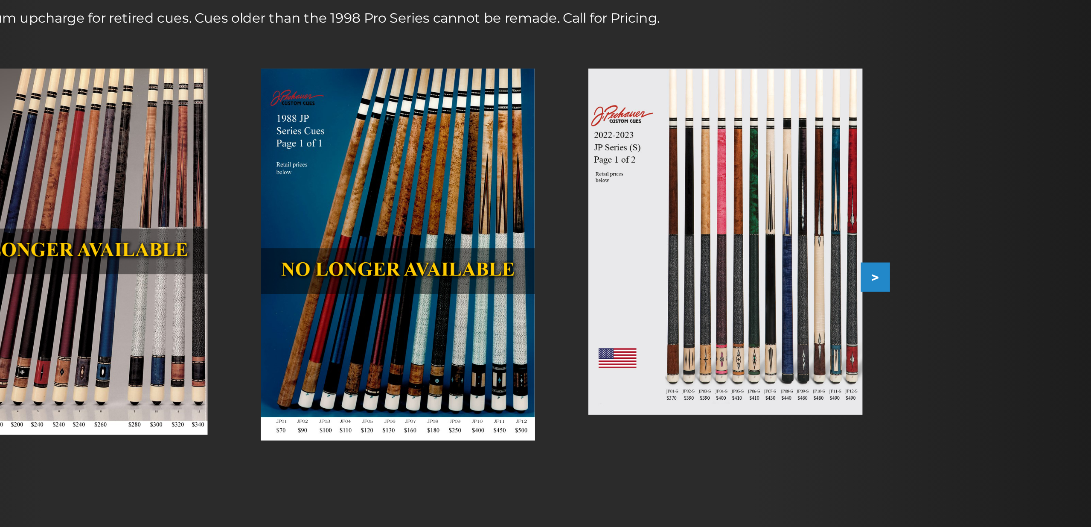
click at [783, 275] on button ">" at bounding box center [790, 282] width 15 height 15
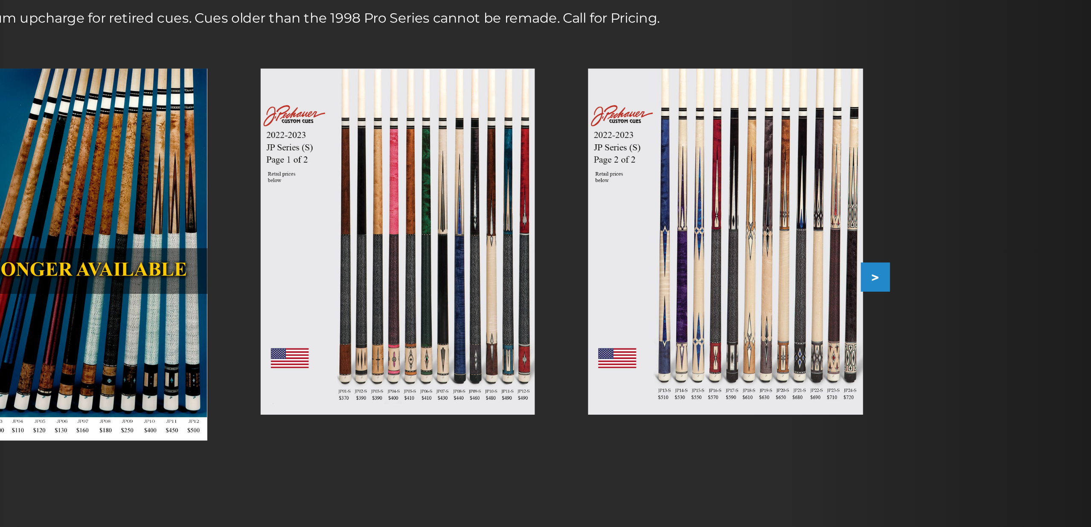
click at [783, 275] on button ">" at bounding box center [790, 282] width 15 height 15
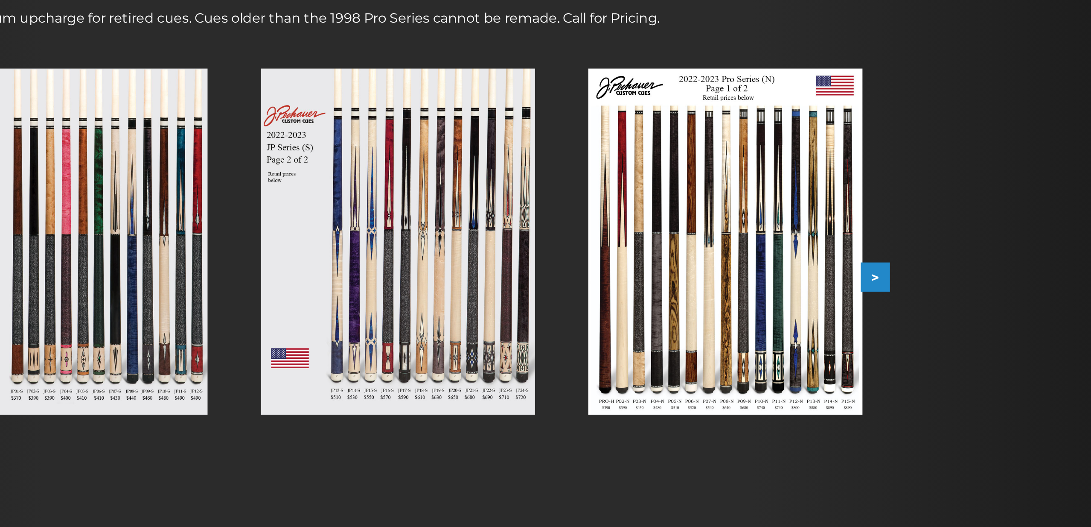
click at [783, 275] on button ">" at bounding box center [790, 282] width 15 height 15
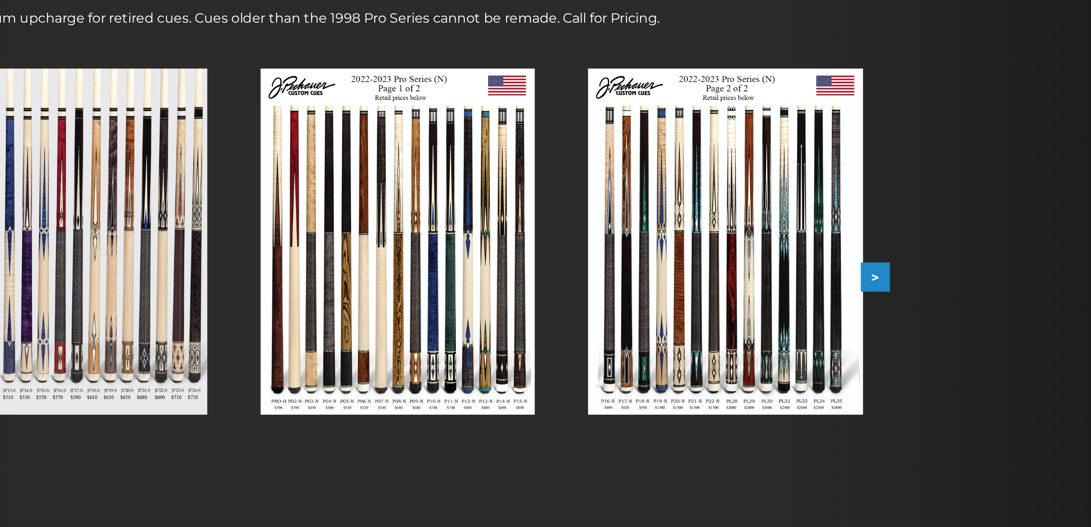
click at [783, 275] on button ">" at bounding box center [790, 282] width 15 height 15
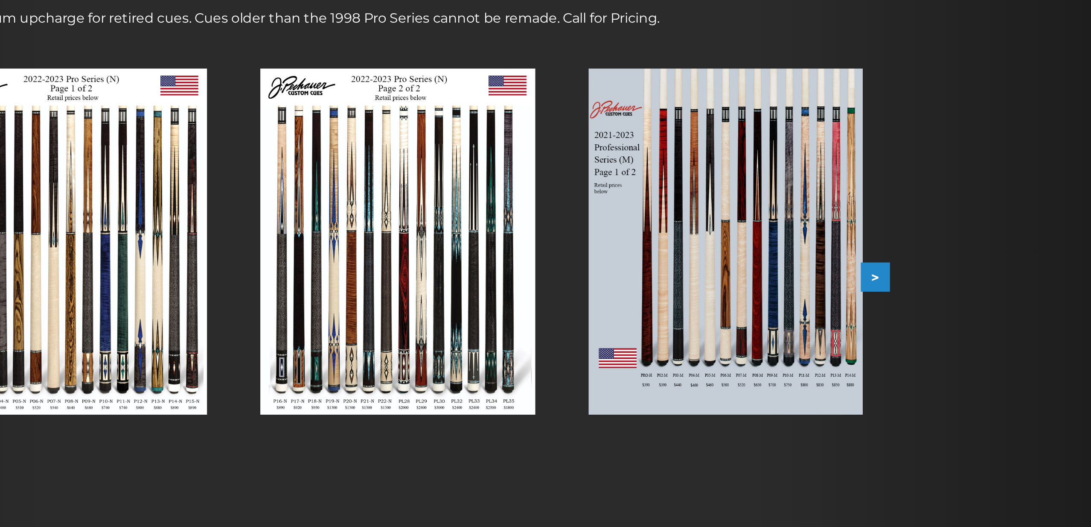
click at [783, 275] on button ">" at bounding box center [790, 282] width 15 height 15
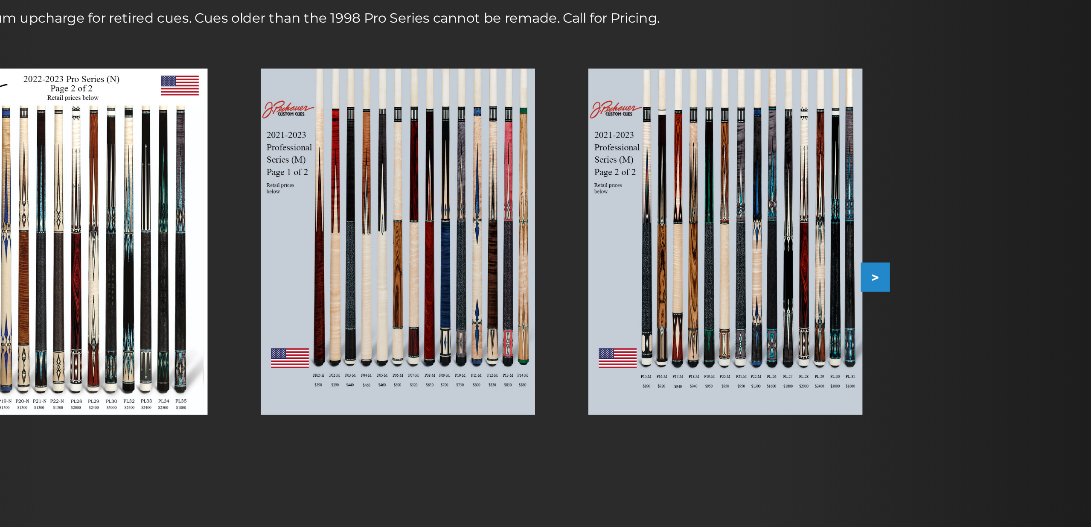
click at [783, 275] on button ">" at bounding box center [790, 282] width 15 height 15
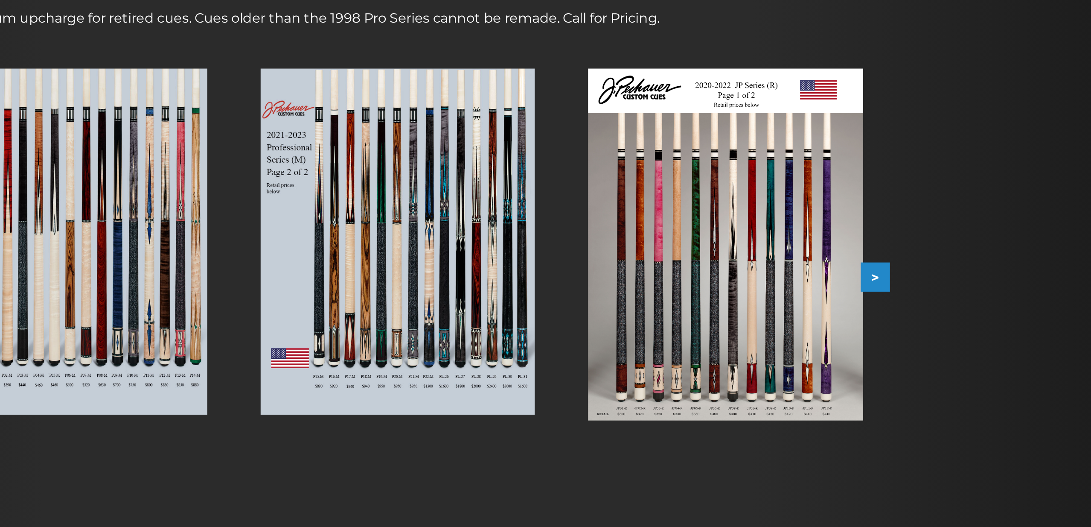
click at [783, 275] on button ">" at bounding box center [790, 282] width 15 height 15
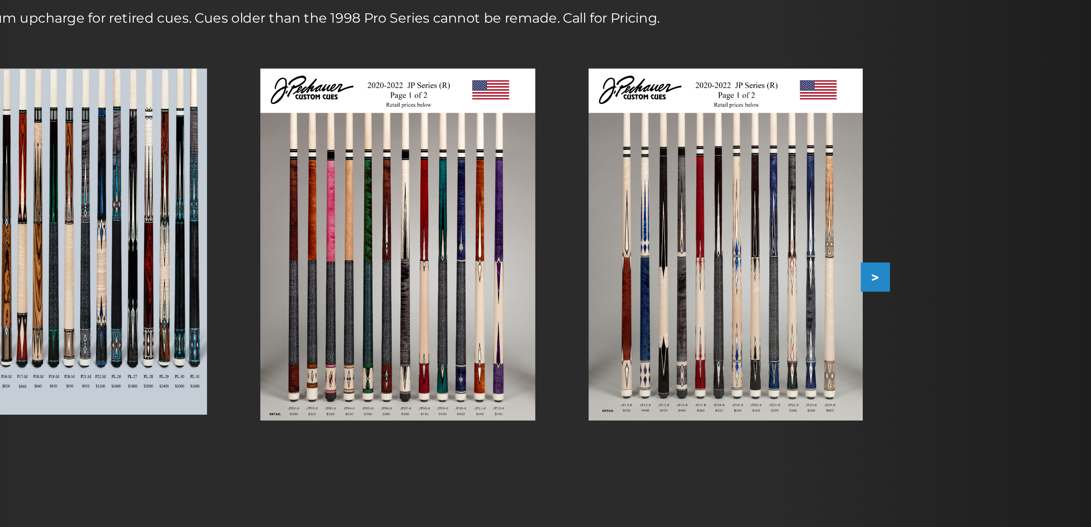
click at [783, 275] on button ">" at bounding box center [790, 282] width 15 height 15
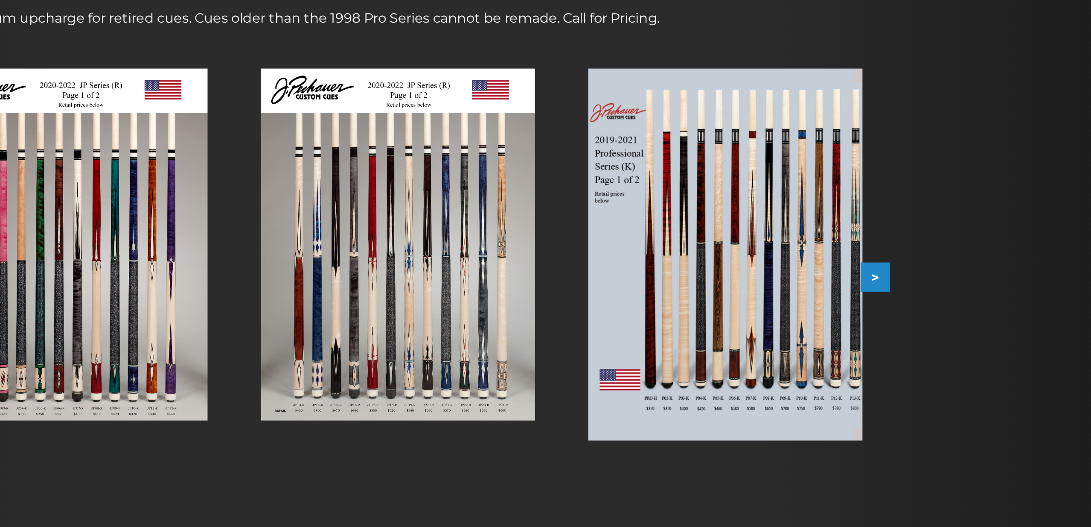
click at [629, 162] on div at bounding box center [713, 271] width 168 height 218
click at [783, 275] on button ">" at bounding box center [790, 282] width 15 height 15
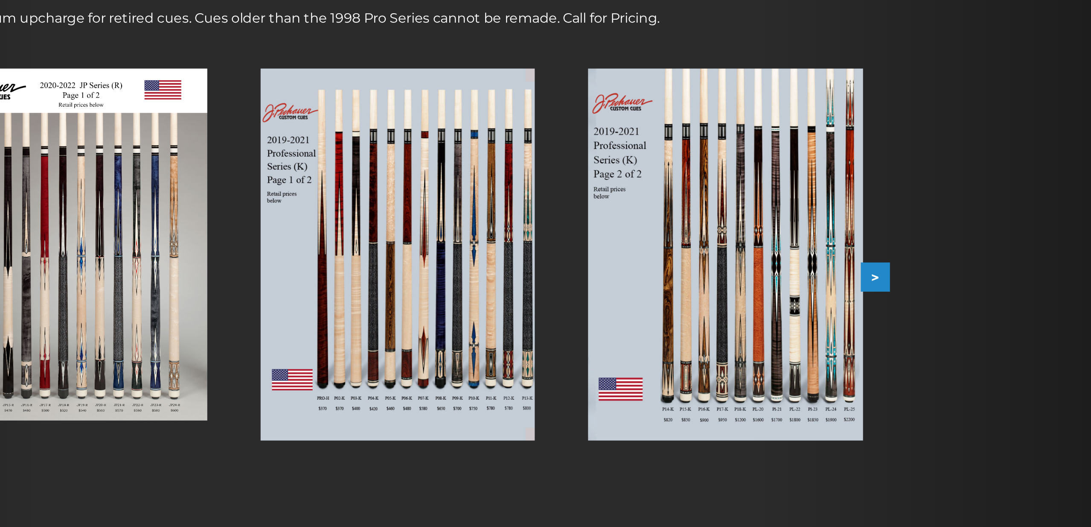
click at [783, 275] on button ">" at bounding box center [790, 282] width 15 height 15
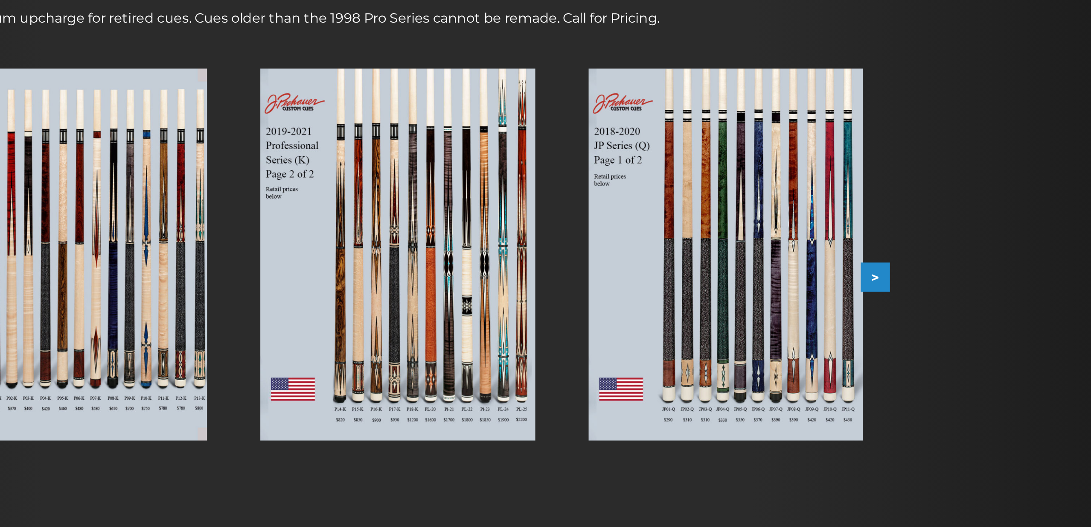
click at [783, 275] on button ">" at bounding box center [790, 282] width 15 height 15
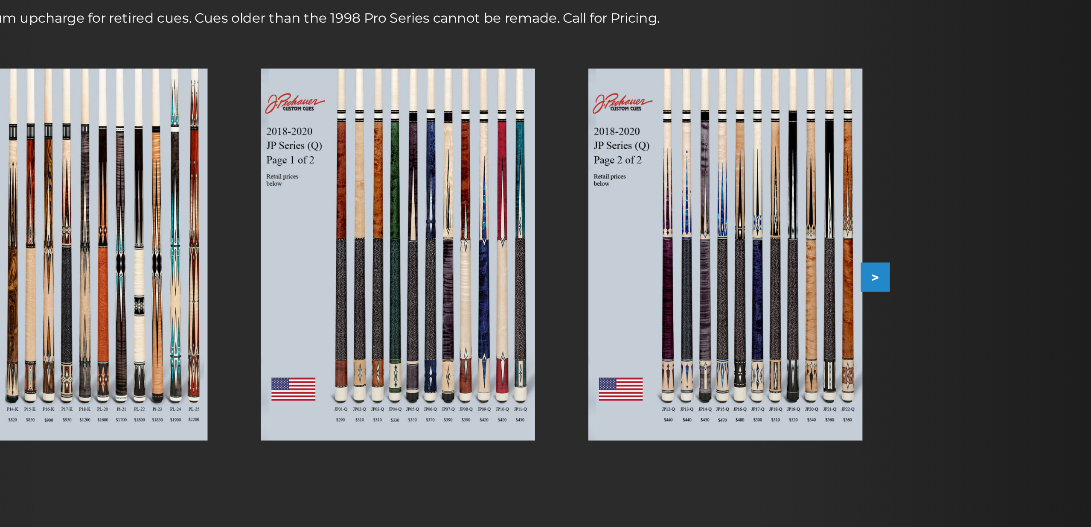
click at [783, 275] on button ">" at bounding box center [790, 282] width 15 height 15
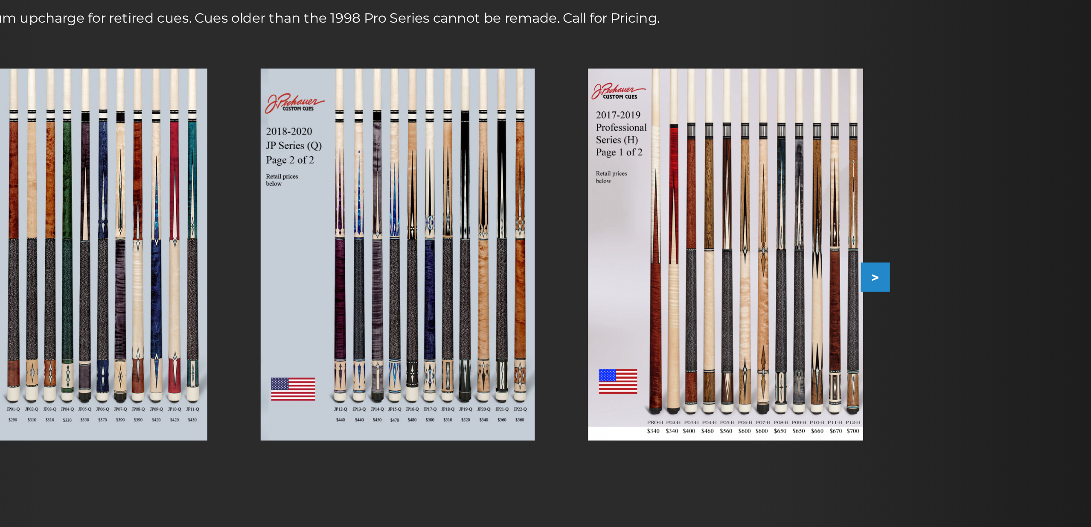
click at [783, 275] on button ">" at bounding box center [790, 282] width 15 height 15
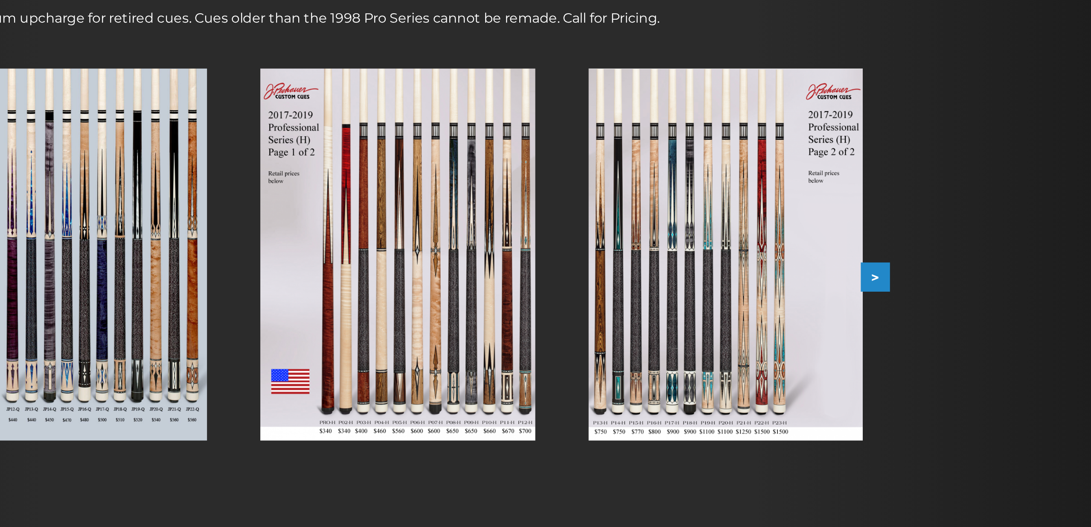
click at [783, 275] on button ">" at bounding box center [790, 282] width 15 height 15
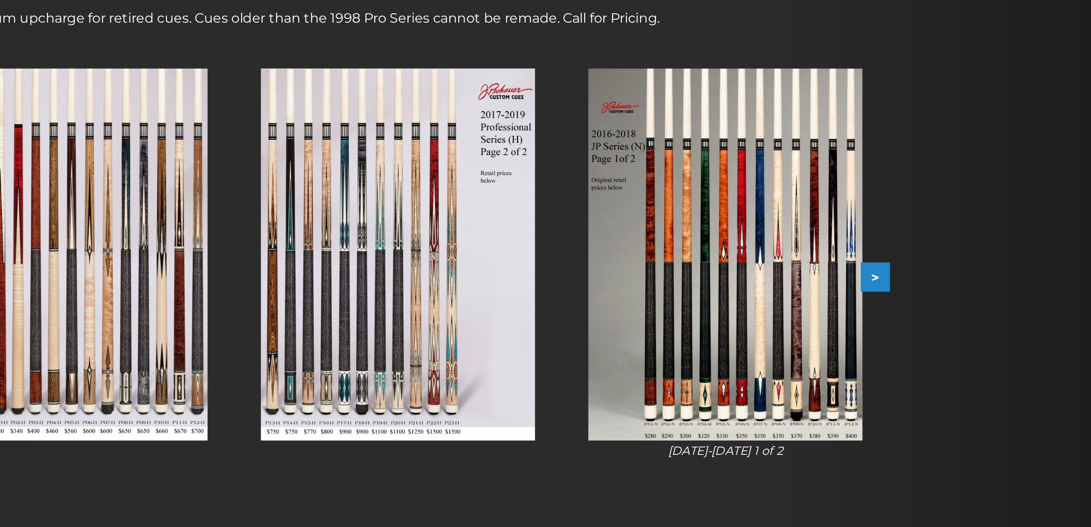
click at [783, 275] on button ">" at bounding box center [790, 282] width 15 height 15
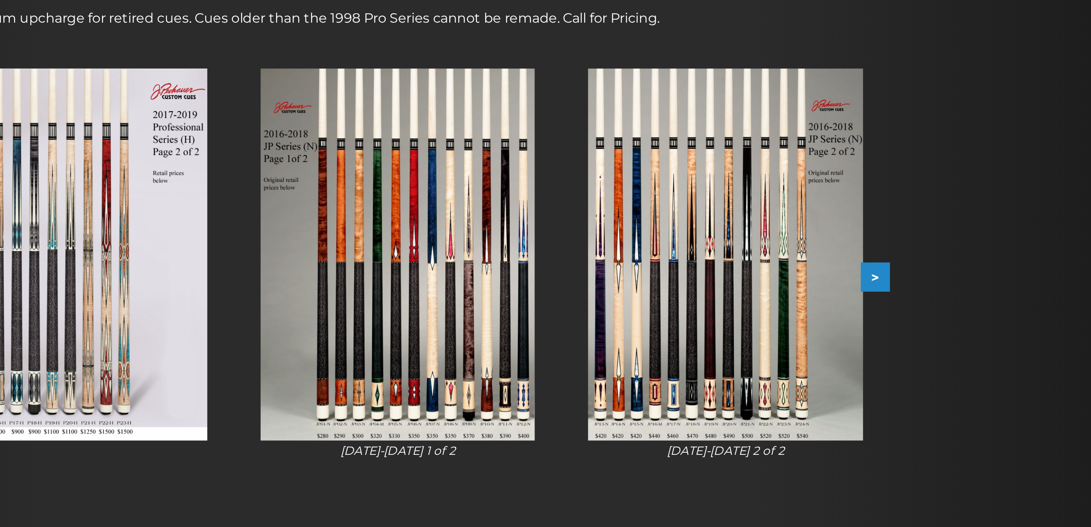
click at [783, 275] on button ">" at bounding box center [790, 282] width 15 height 15
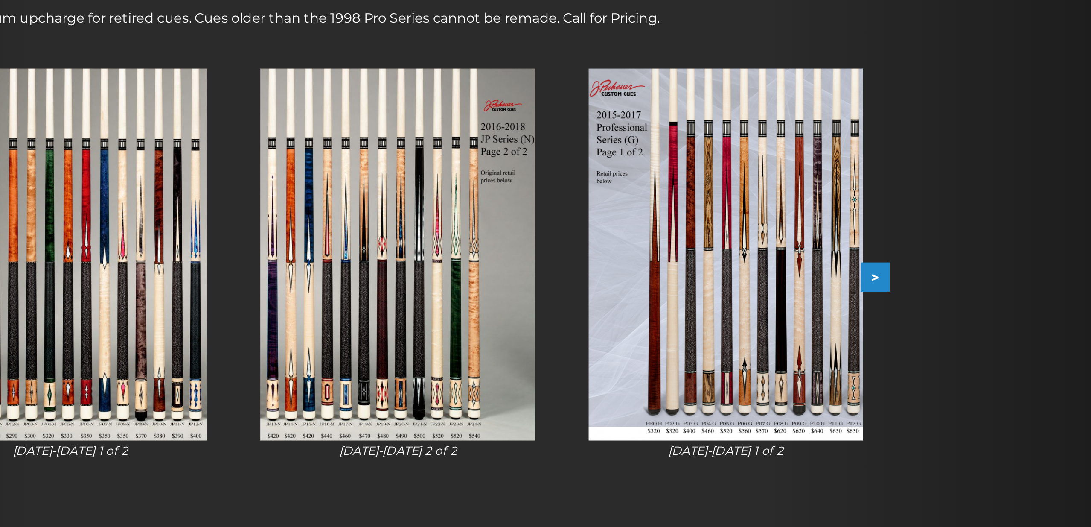
click at [783, 275] on button ">" at bounding box center [790, 282] width 15 height 15
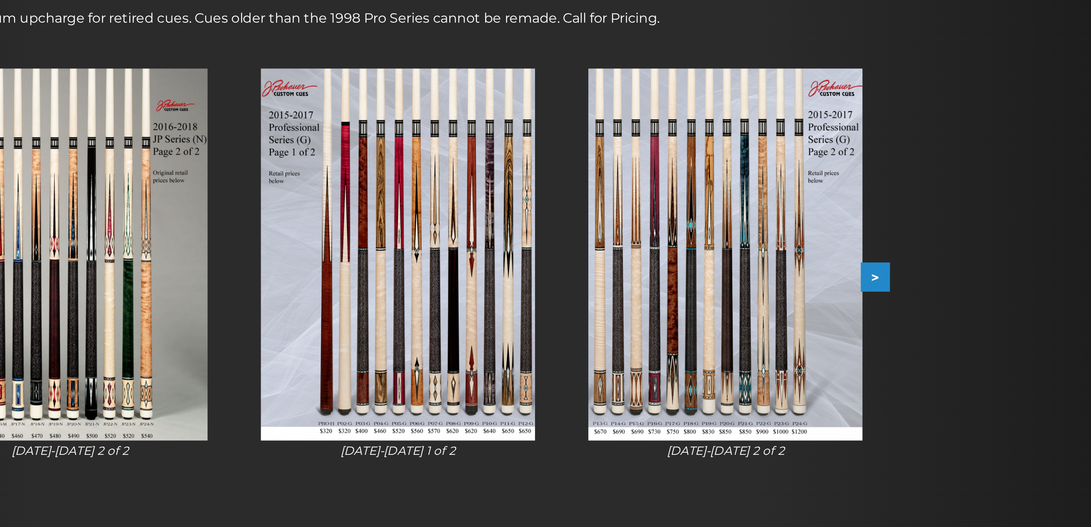
click at [783, 275] on button ">" at bounding box center [790, 282] width 15 height 15
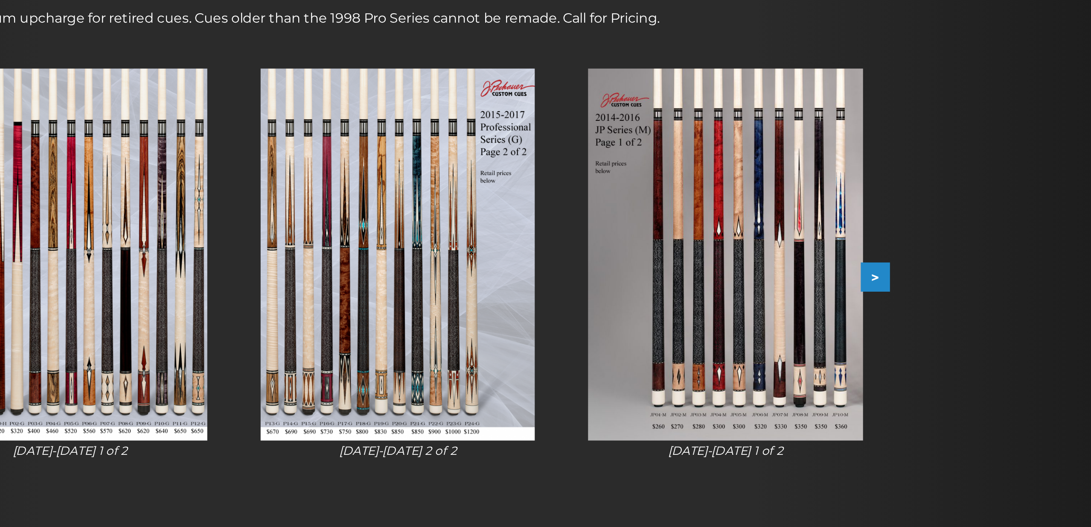
click at [783, 275] on button ">" at bounding box center [790, 282] width 15 height 15
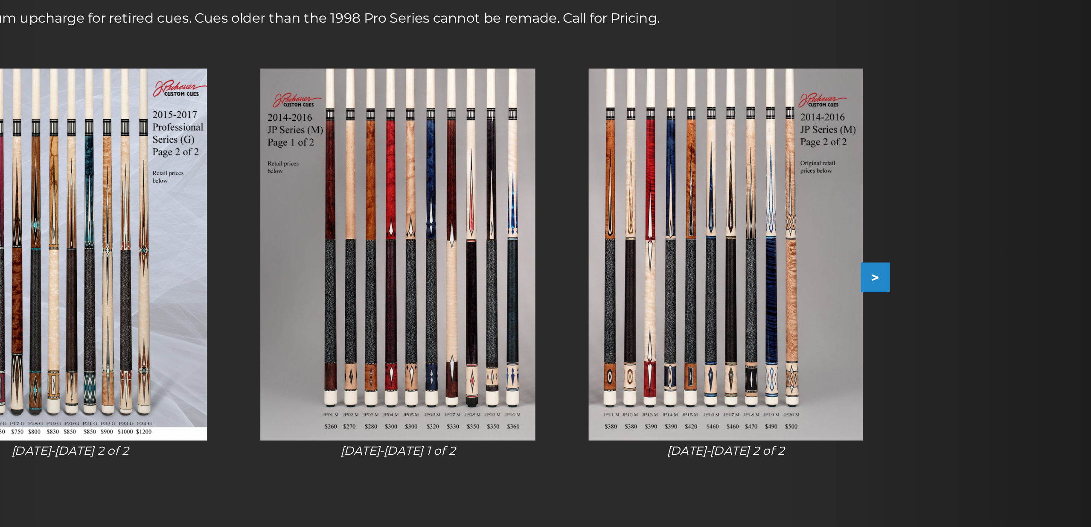
click at [783, 275] on button ">" at bounding box center [790, 282] width 15 height 15
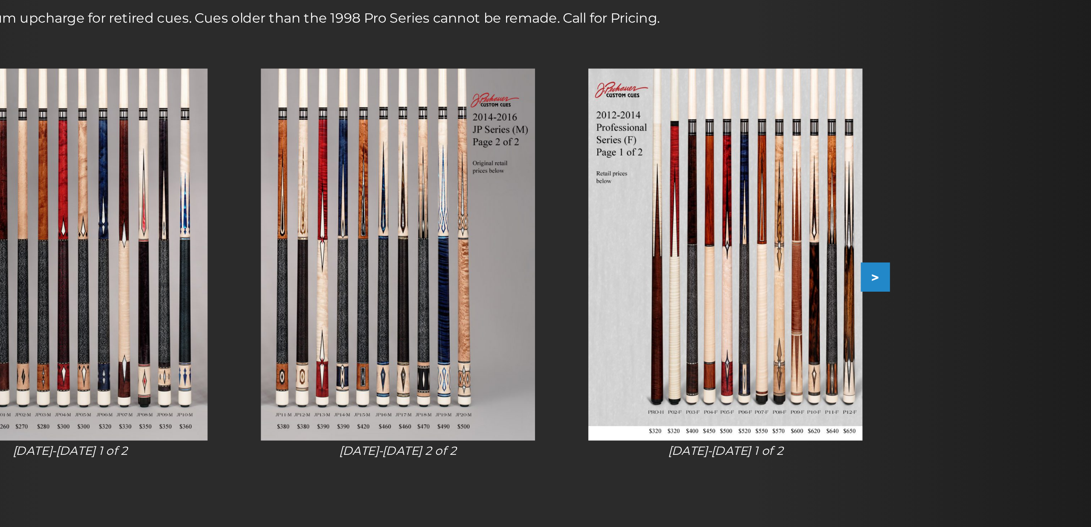
click at [783, 275] on button ">" at bounding box center [790, 282] width 15 height 15
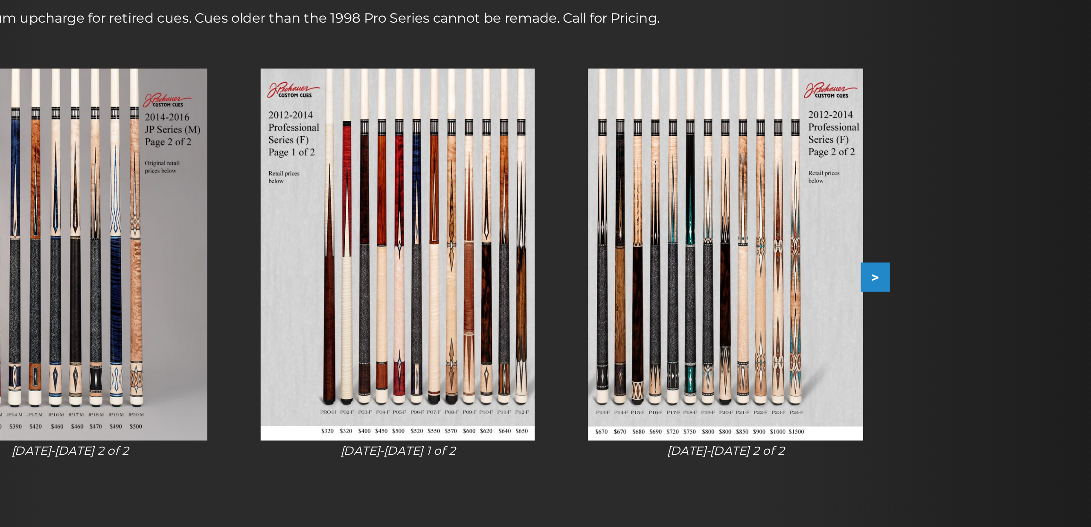
click at [783, 275] on button ">" at bounding box center [790, 282] width 15 height 15
